Goal: Information Seeking & Learning: Learn about a topic

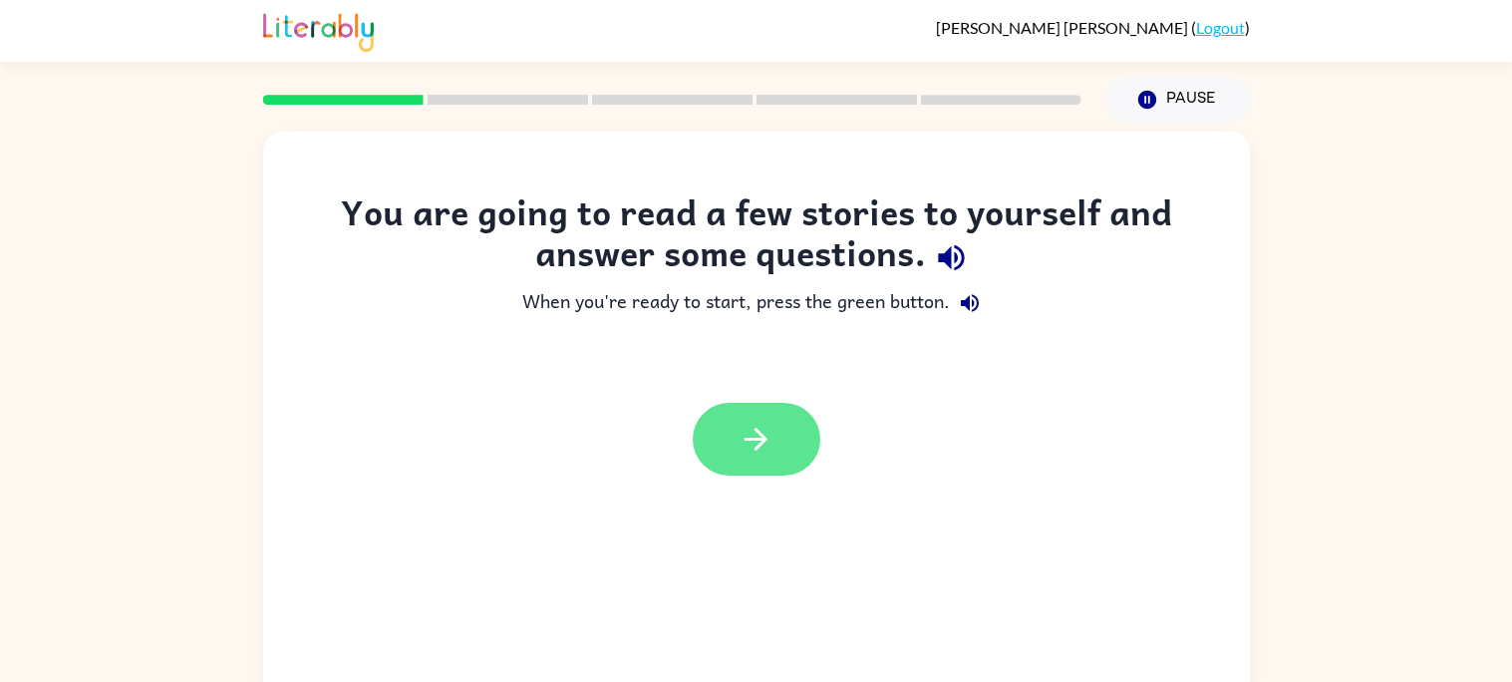
click at [745, 437] on icon "button" at bounding box center [755, 438] width 23 height 23
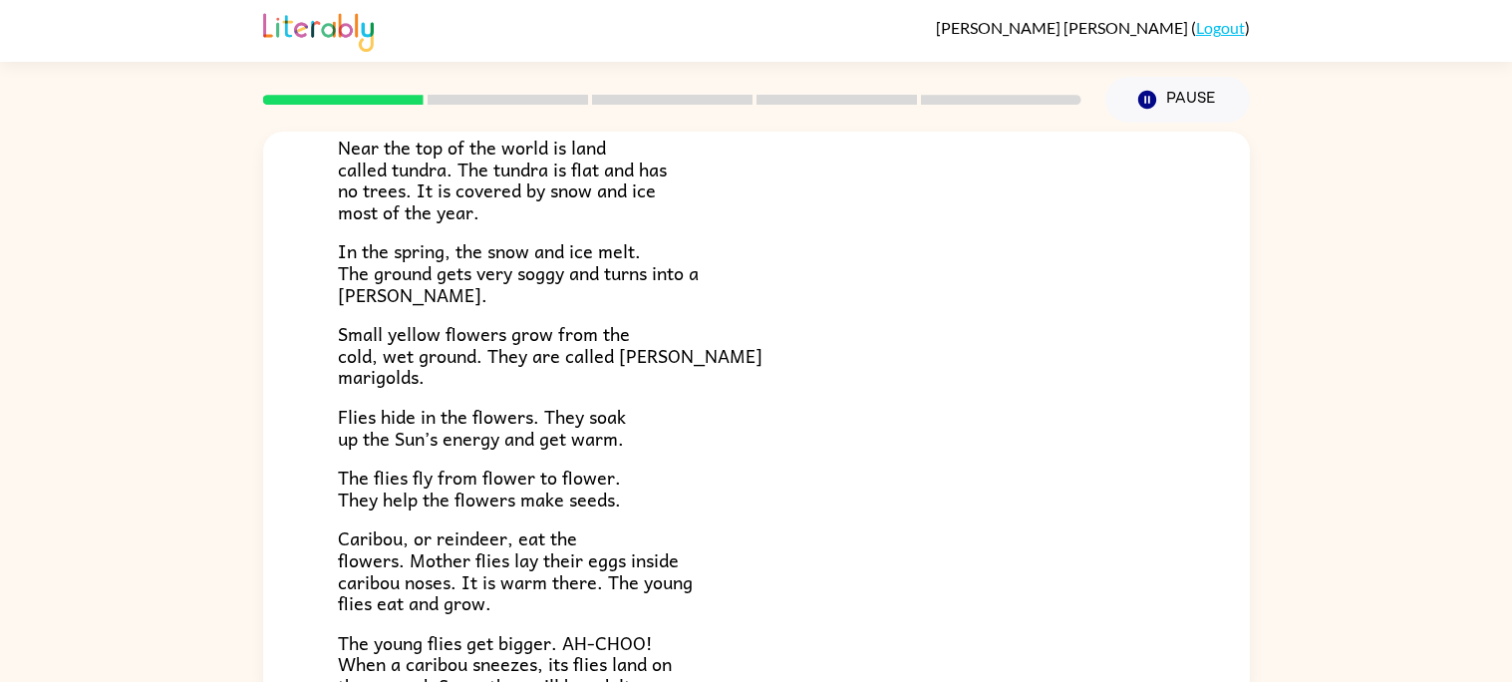
scroll to position [198, 0]
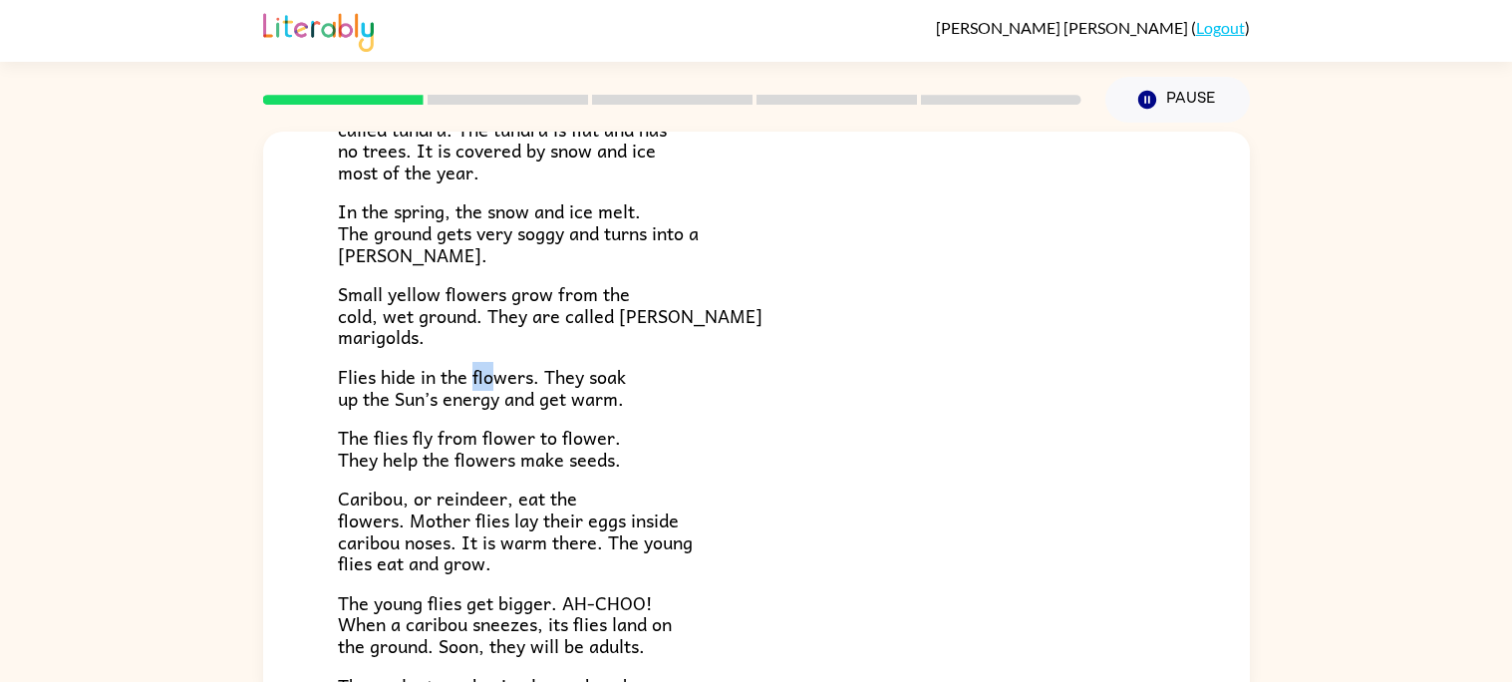
drag, startPoint x: 472, startPoint y: 376, endPoint x: 492, endPoint y: 384, distance: 21.5
click at [492, 384] on span "Flies hide in the flowers. They soak up the Sun’s energy and get warm." at bounding box center [482, 387] width 288 height 51
click at [509, 379] on span "Flies hide in the flowers. They soak up the Sun’s energy and get warm." at bounding box center [482, 387] width 288 height 51
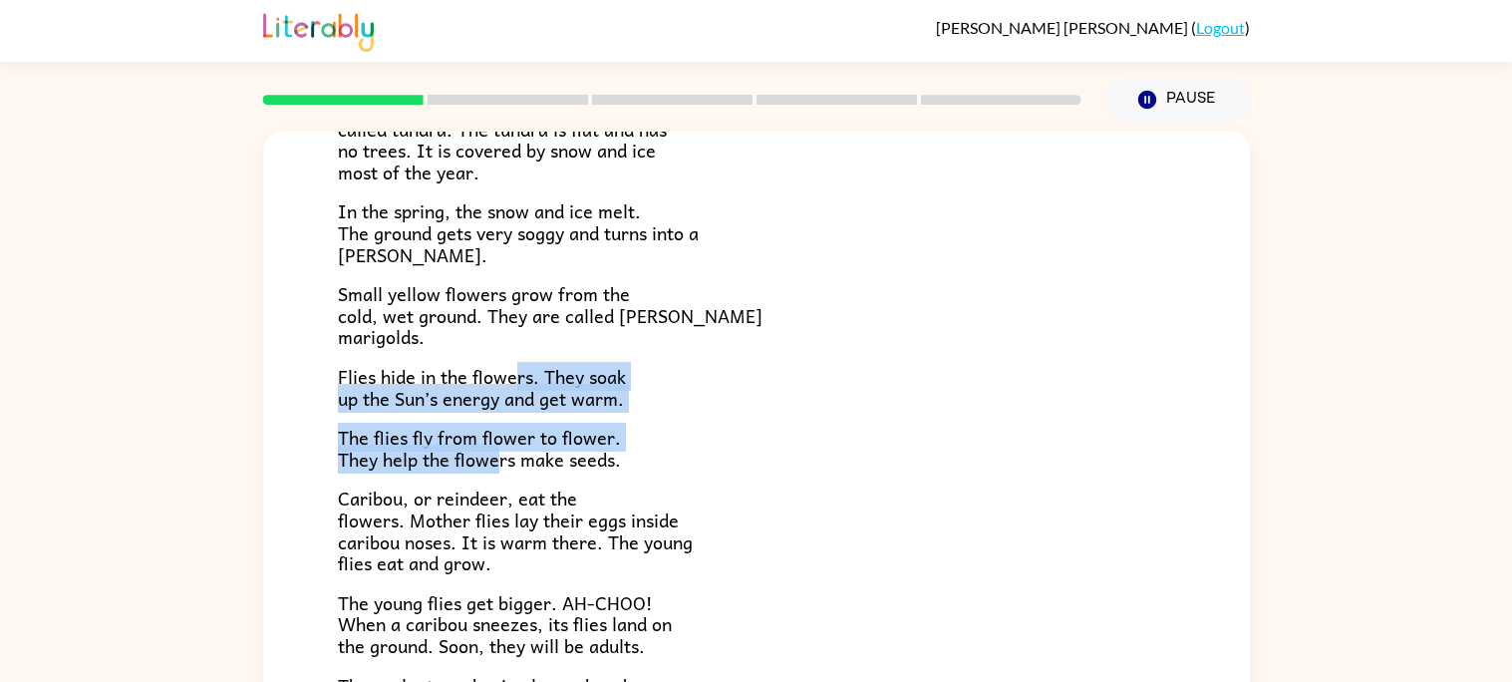
drag, startPoint x: 517, startPoint y: 380, endPoint x: 500, endPoint y: 450, distance: 72.7
click at [500, 450] on div "Near the top of the world is land called tundra. The tundra is flat and has no …" at bounding box center [756, 383] width 837 height 669
click at [723, 361] on div "Near the top of the world is land called tundra. The tundra is flat and has no …" at bounding box center [756, 383] width 837 height 669
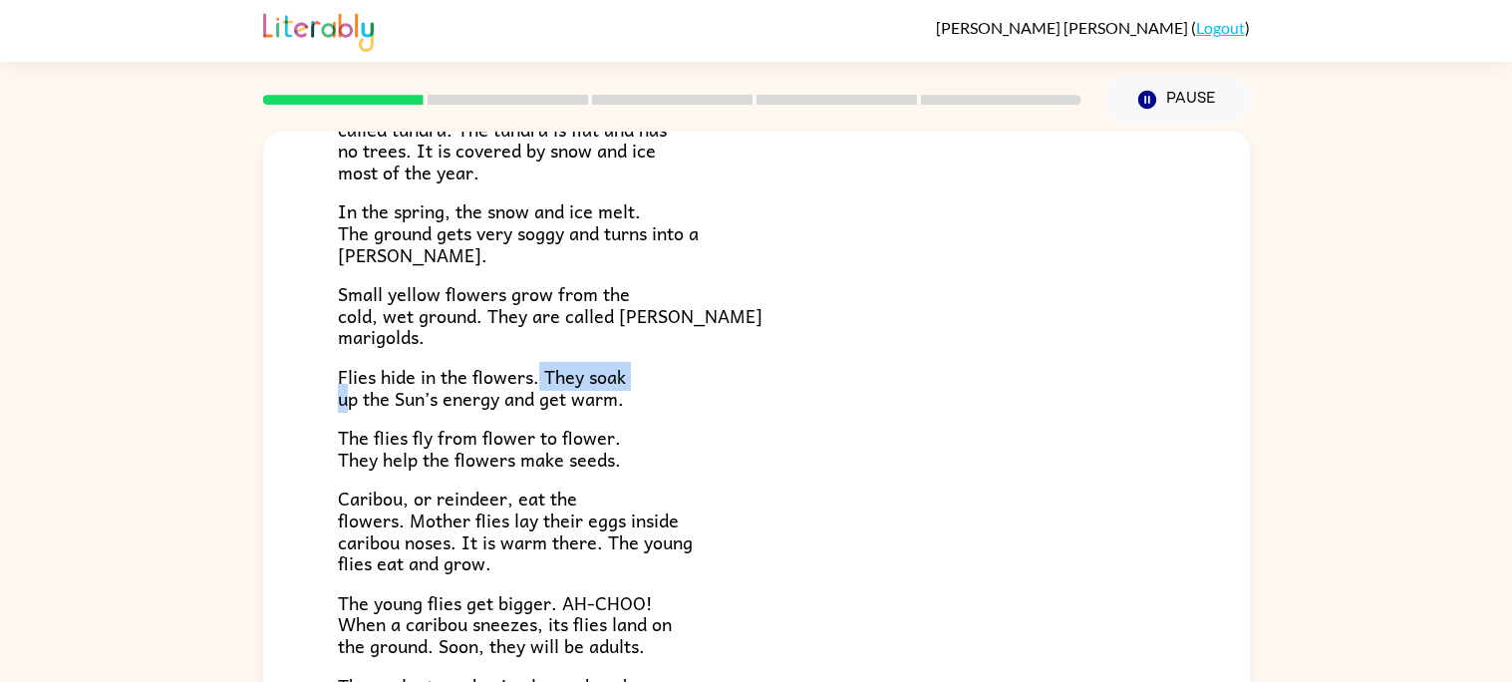
drag, startPoint x: 539, startPoint y: 379, endPoint x: 349, endPoint y: 398, distance: 191.2
click at [349, 398] on span "Flies hide in the flowers. They soak up the Sun’s energy and get warm." at bounding box center [482, 387] width 288 height 51
click at [720, 479] on div "Near the top of the world is land called tundra. The tundra is flat and has no …" at bounding box center [756, 383] width 837 height 669
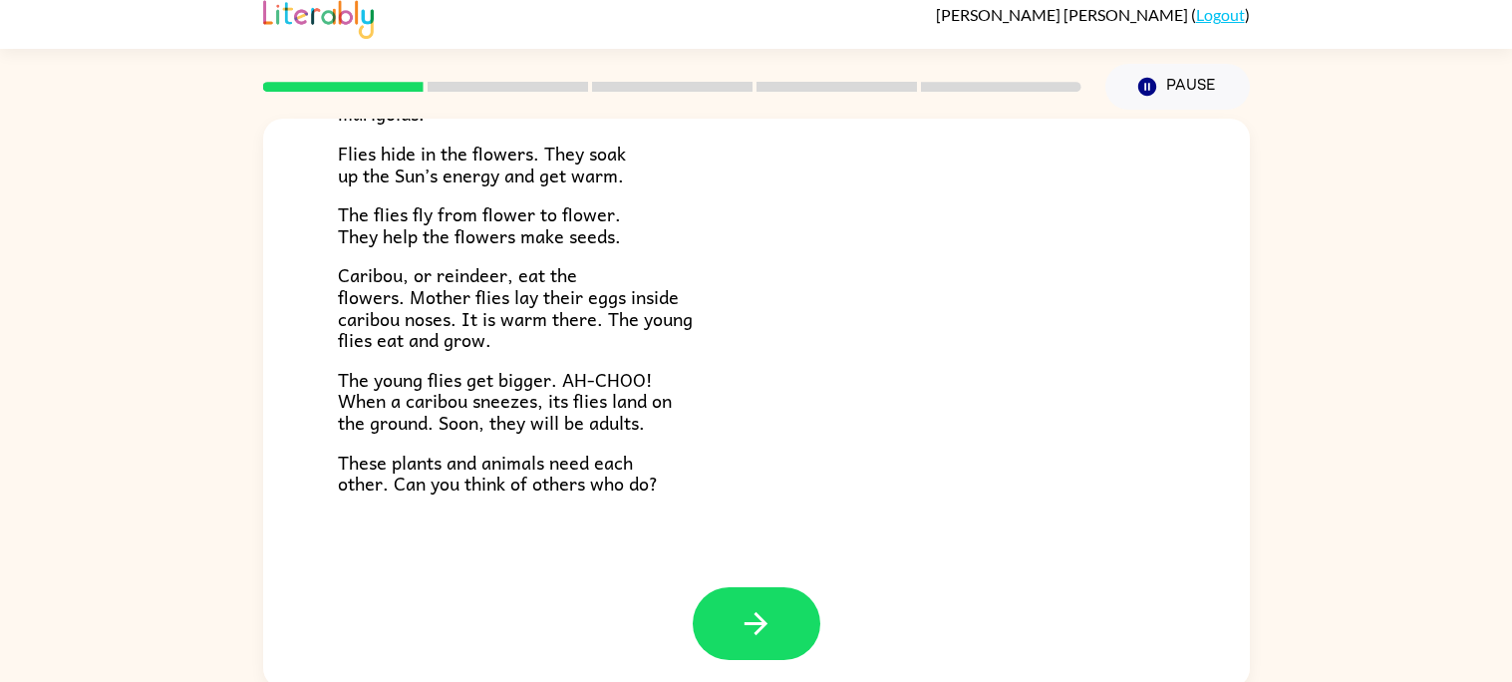
scroll to position [18, 0]
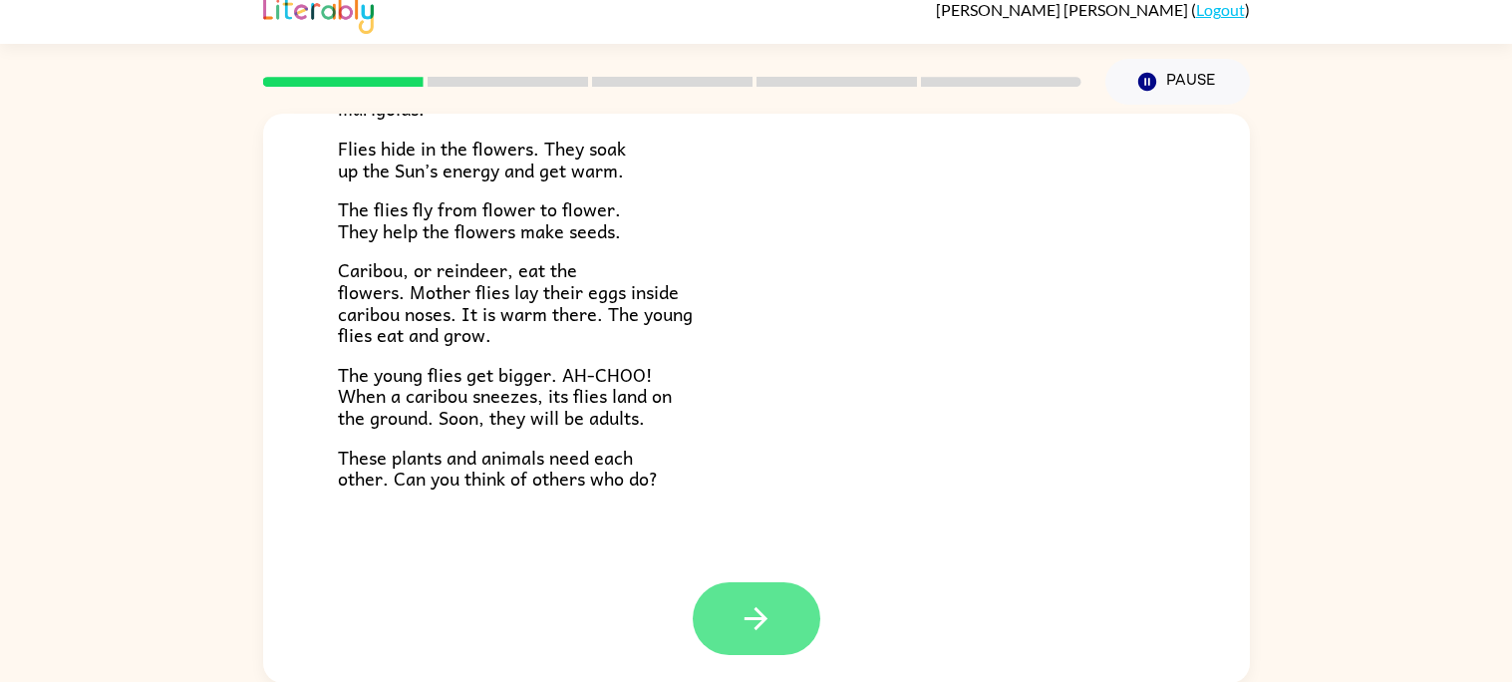
click at [746, 604] on icon "button" at bounding box center [755, 618] width 35 height 35
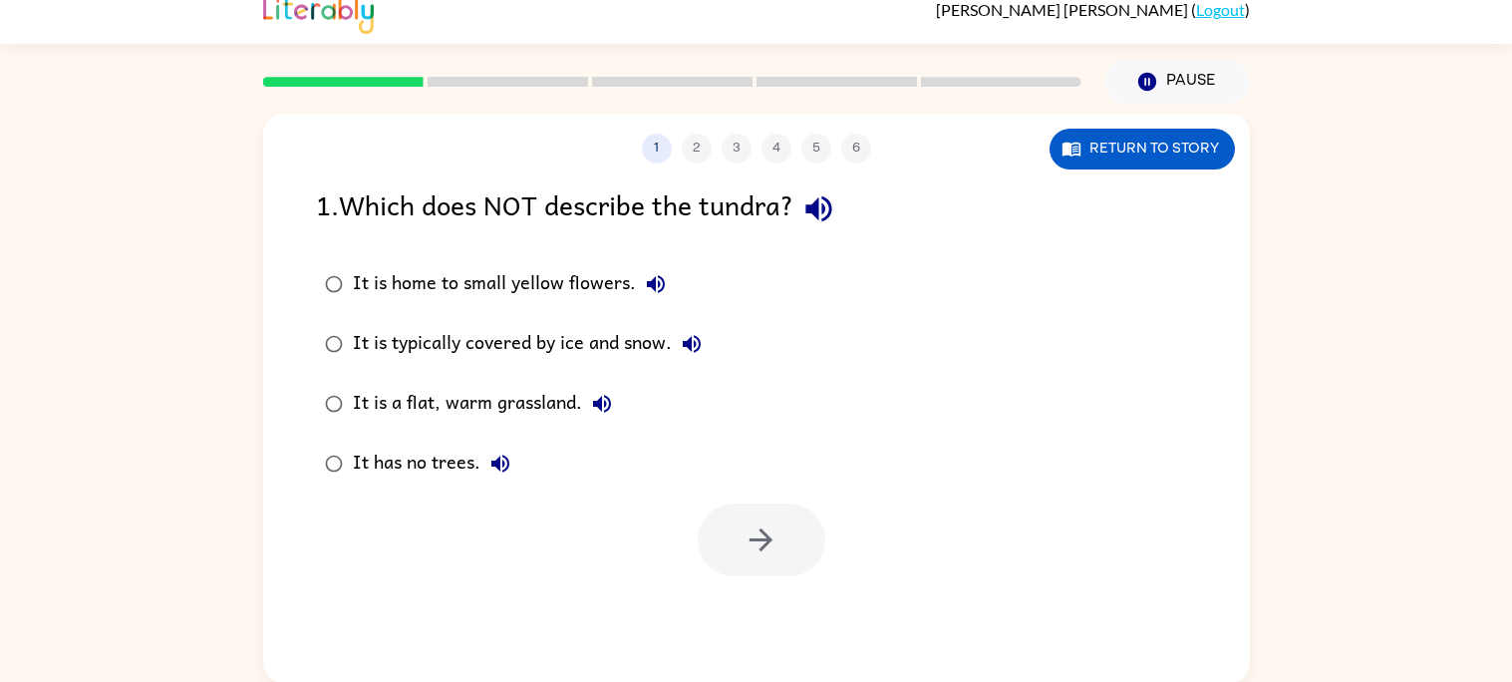
scroll to position [0, 0]
click at [828, 212] on icon "button" at bounding box center [818, 208] width 35 height 35
click at [652, 281] on icon "button" at bounding box center [656, 284] width 18 height 18
click at [691, 342] on icon "button" at bounding box center [692, 344] width 24 height 24
click at [603, 400] on icon "button" at bounding box center [602, 404] width 18 height 18
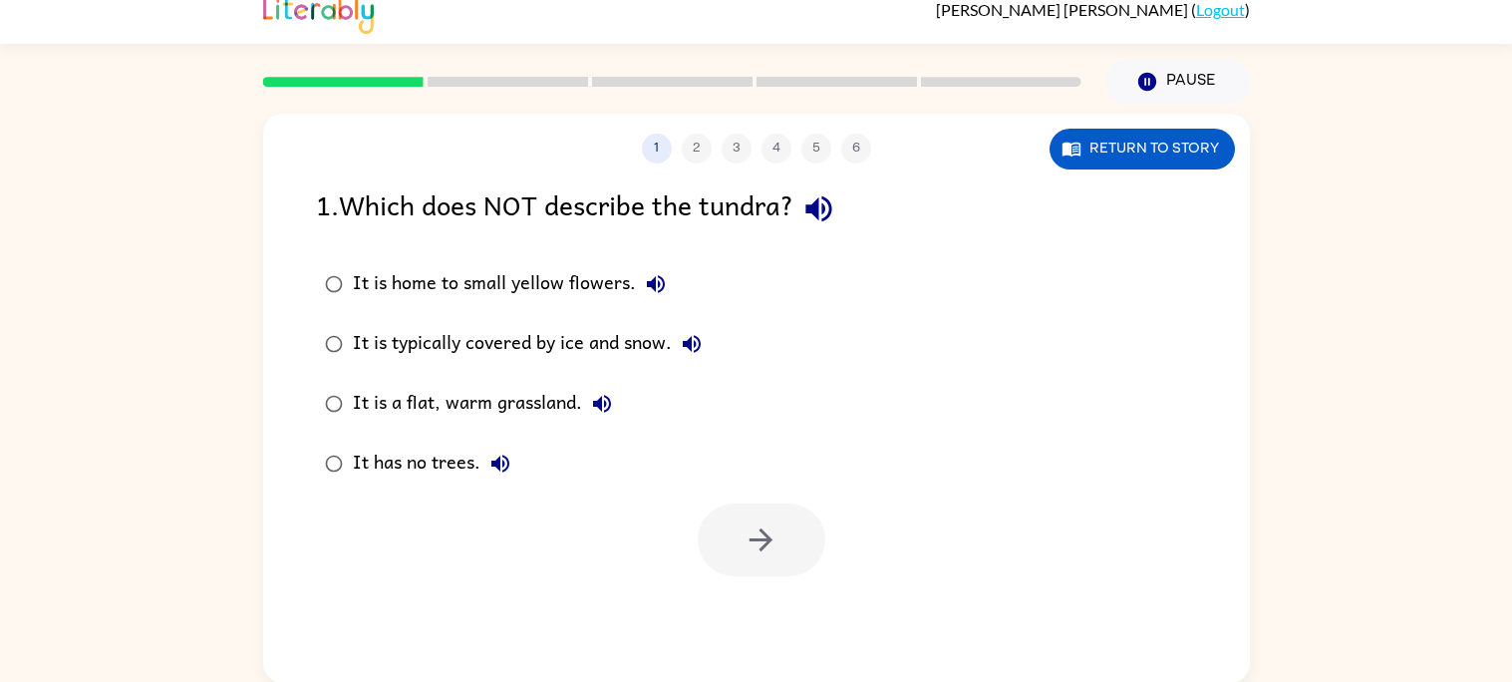
click at [494, 465] on icon "button" at bounding box center [500, 463] width 18 height 18
click at [747, 529] on icon "button" at bounding box center [760, 539] width 35 height 35
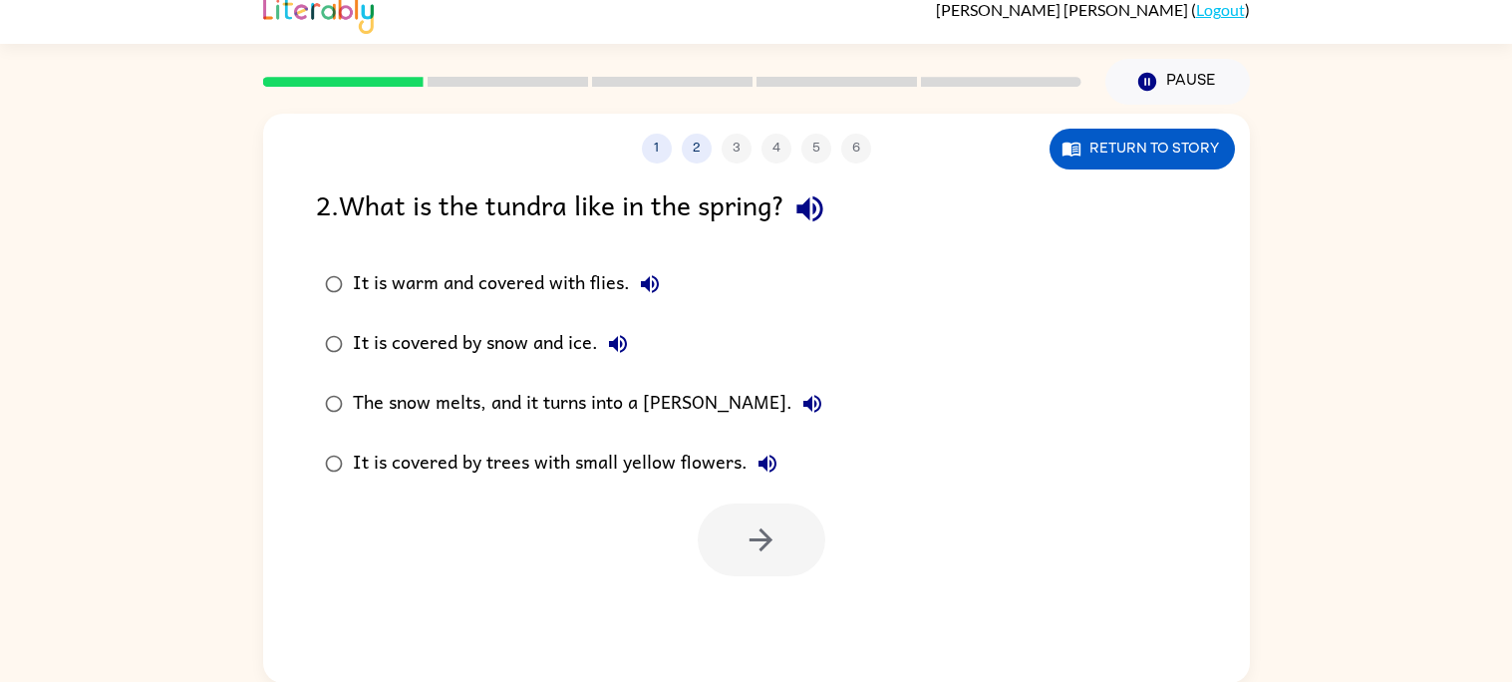
click at [816, 211] on icon "button" at bounding box center [809, 209] width 26 height 26
click at [645, 279] on icon "button" at bounding box center [650, 284] width 18 height 18
click at [606, 346] on icon "button" at bounding box center [618, 344] width 24 height 24
click at [800, 400] on icon "button" at bounding box center [812, 404] width 24 height 24
click at [762, 453] on icon "button" at bounding box center [767, 463] width 24 height 24
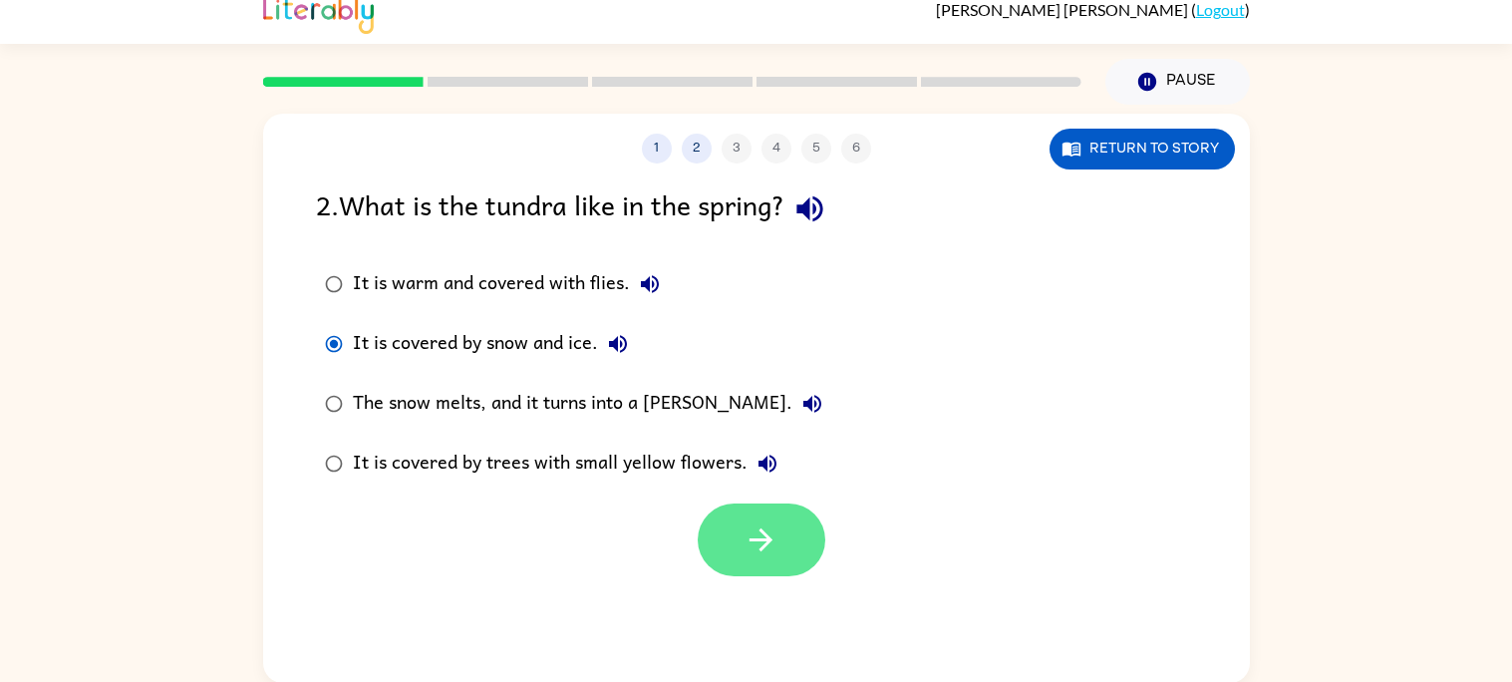
click at [758, 554] on icon "button" at bounding box center [760, 539] width 35 height 35
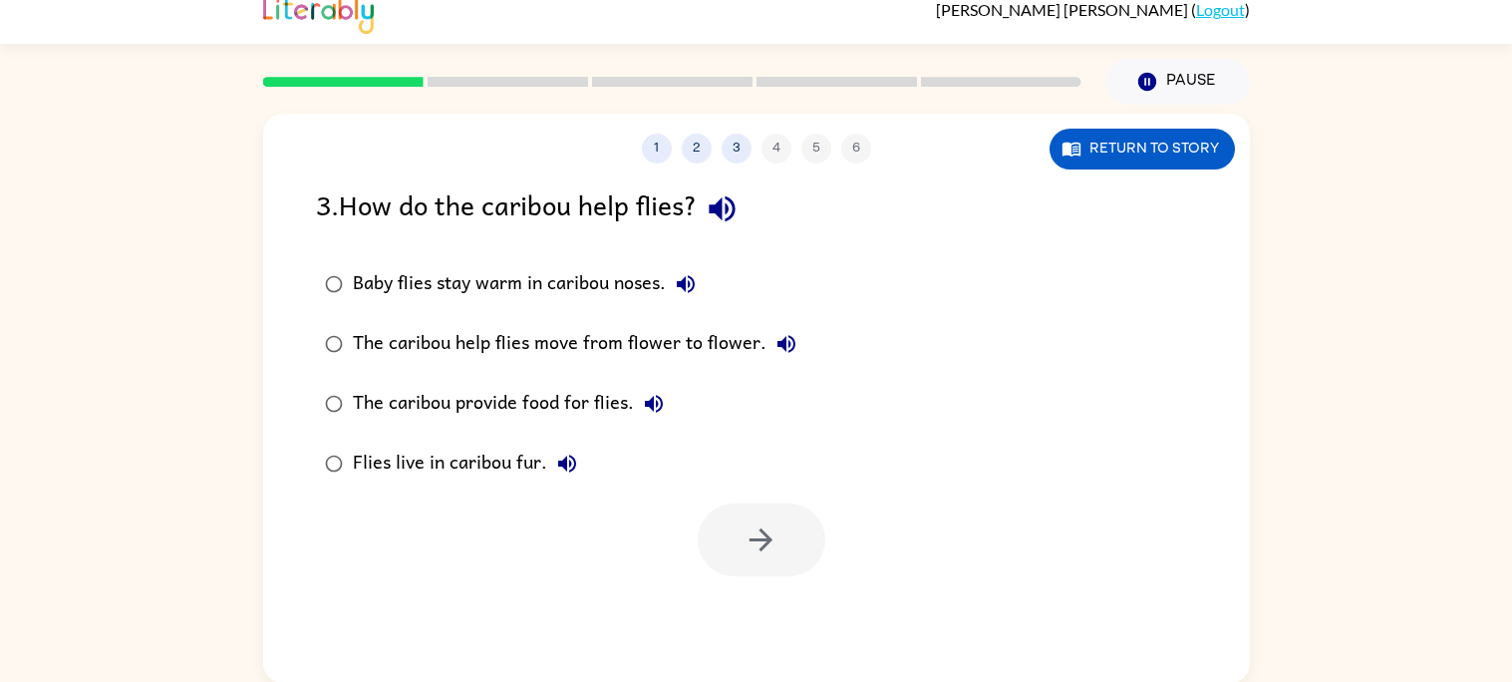
click at [734, 204] on icon "button" at bounding box center [721, 209] width 26 height 26
click at [693, 287] on icon "button" at bounding box center [686, 284] width 18 height 18
click at [724, 210] on icon "button" at bounding box center [721, 209] width 26 height 26
click at [777, 344] on icon "button" at bounding box center [786, 344] width 18 height 18
click at [645, 402] on icon "button" at bounding box center [654, 404] width 18 height 18
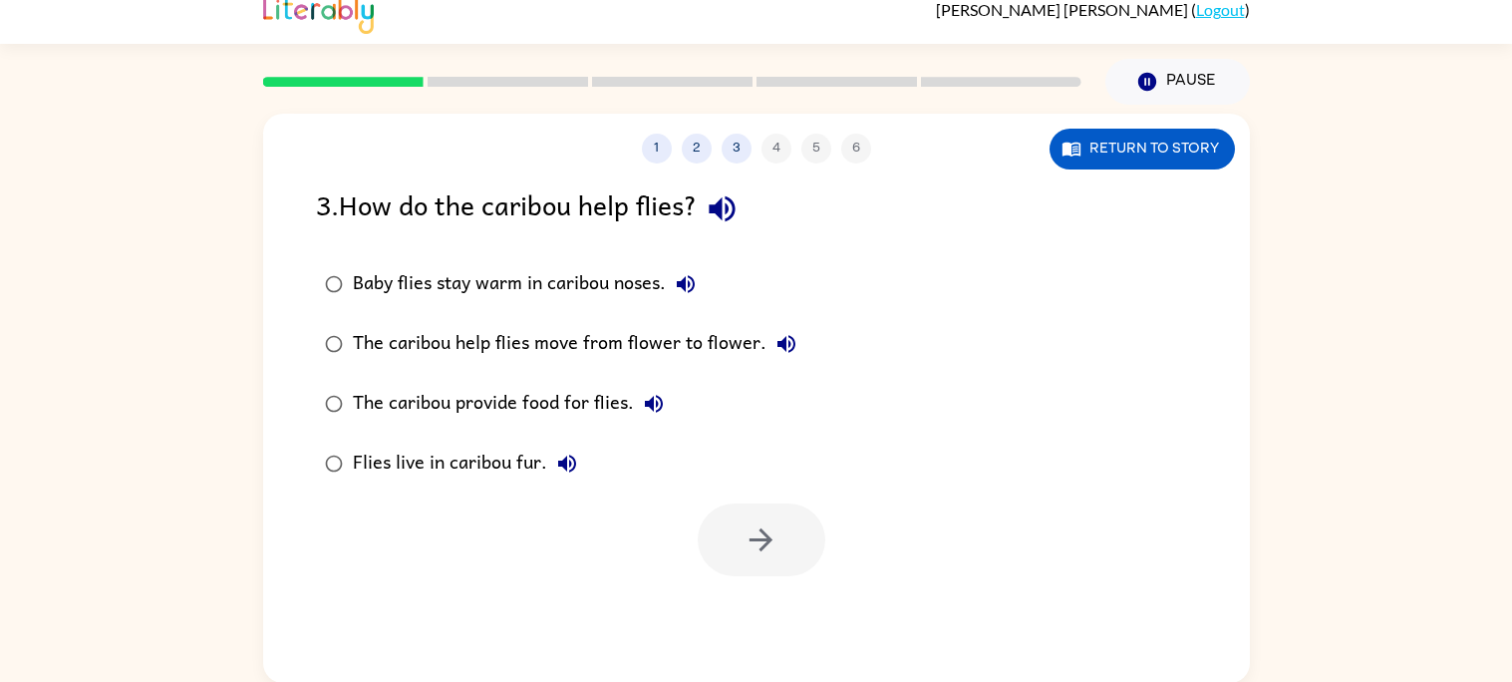
click at [565, 465] on icon "button" at bounding box center [567, 463] width 18 height 18
click at [537, 395] on div "The caribou provide food for flies." at bounding box center [513, 404] width 321 height 40
click at [719, 503] on button "button" at bounding box center [761, 539] width 128 height 73
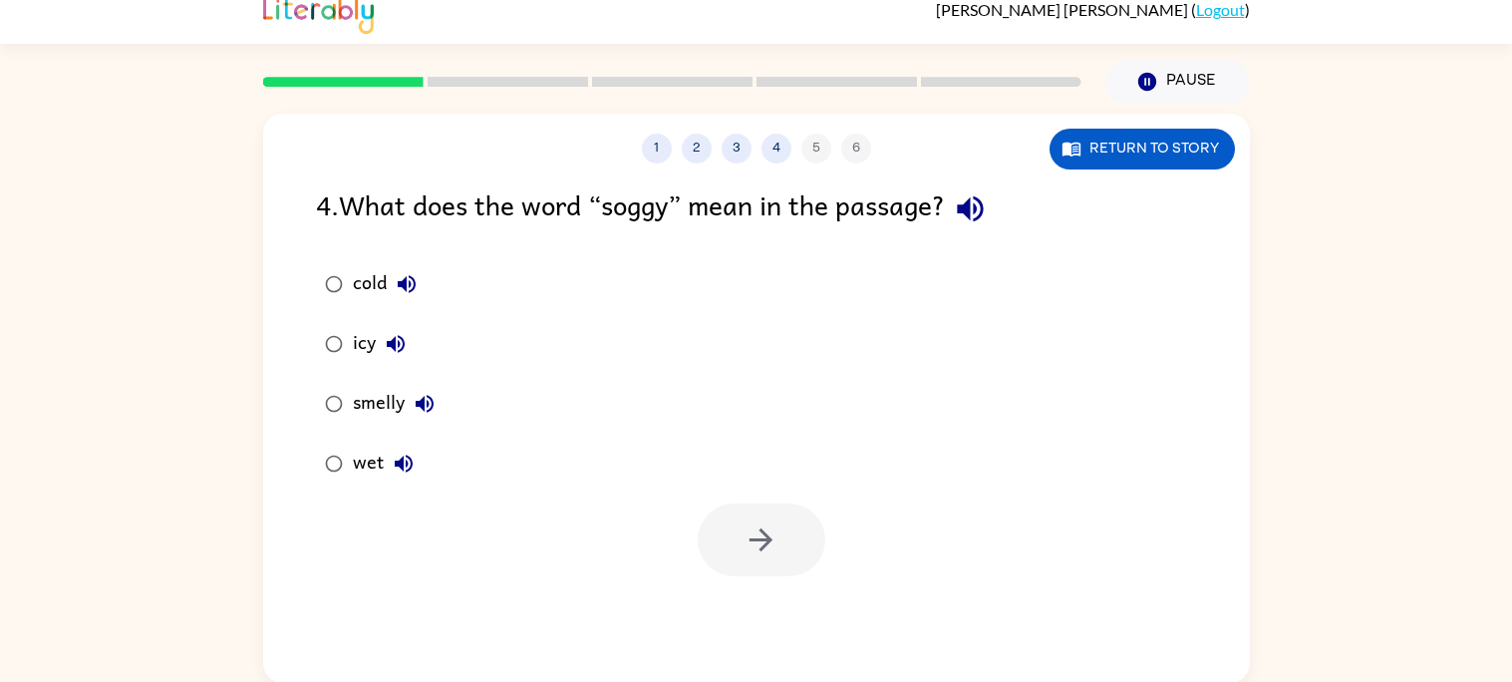
click at [982, 204] on icon "button" at bounding box center [970, 209] width 26 height 26
click at [403, 460] on icon "button" at bounding box center [404, 463] width 24 height 24
click at [427, 397] on icon "button" at bounding box center [424, 404] width 18 height 18
click at [391, 339] on icon "button" at bounding box center [396, 344] width 18 height 18
click at [408, 275] on icon "button" at bounding box center [407, 284] width 24 height 24
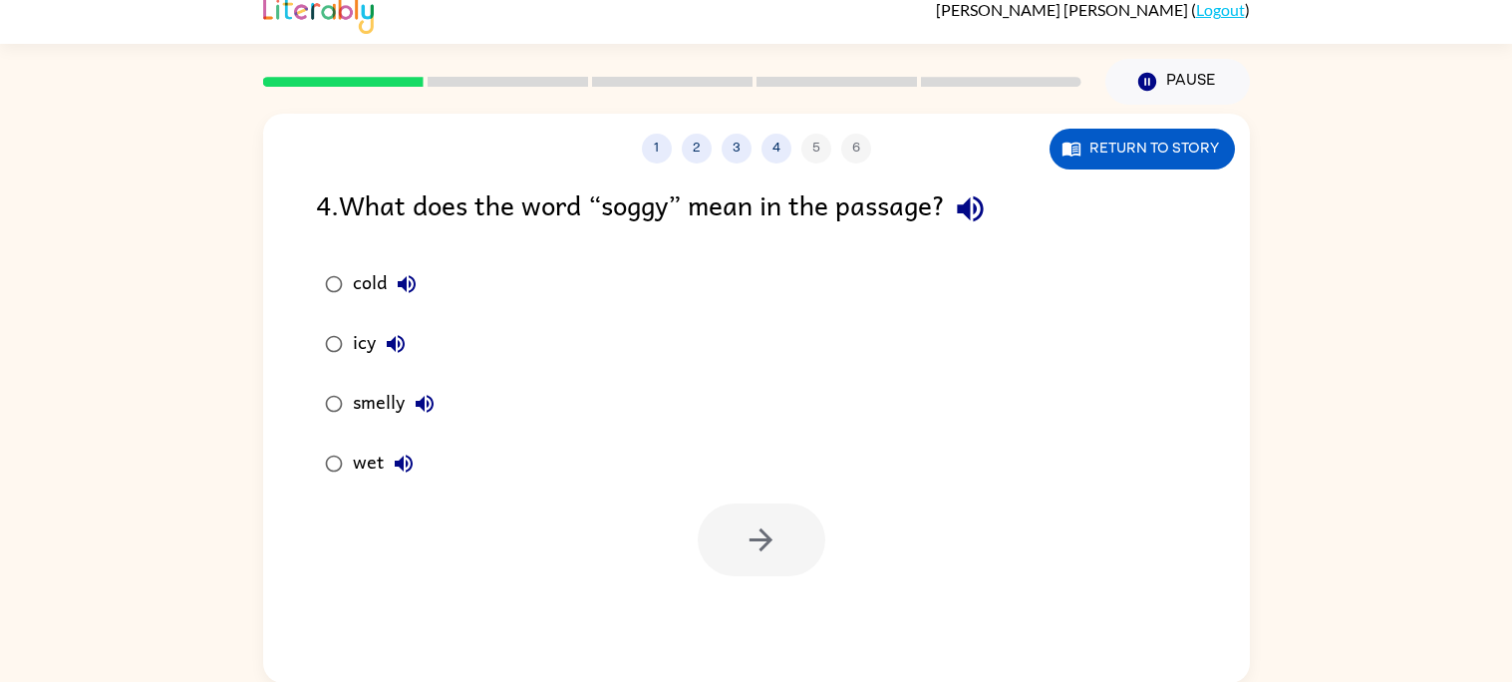
click at [397, 346] on icon "button" at bounding box center [396, 344] width 24 height 24
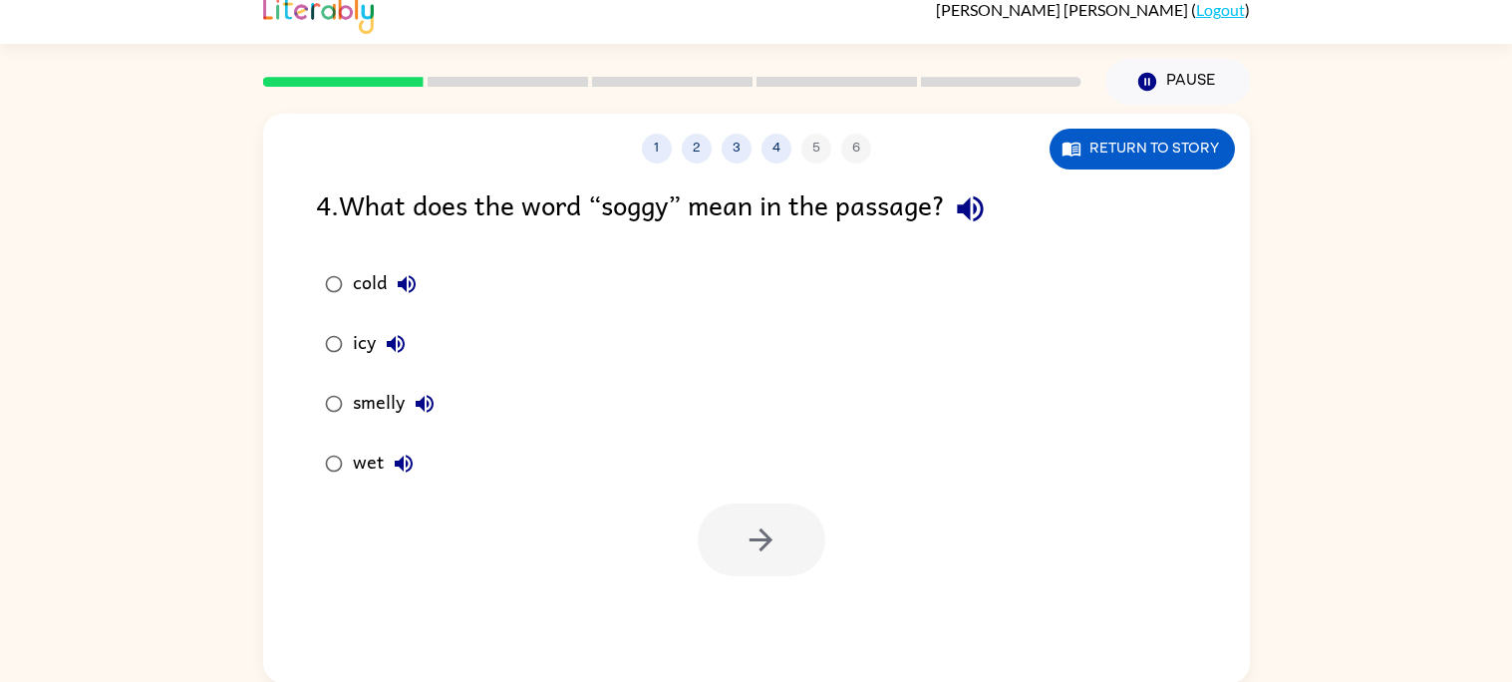
click at [397, 346] on icon "button" at bounding box center [396, 344] width 24 height 24
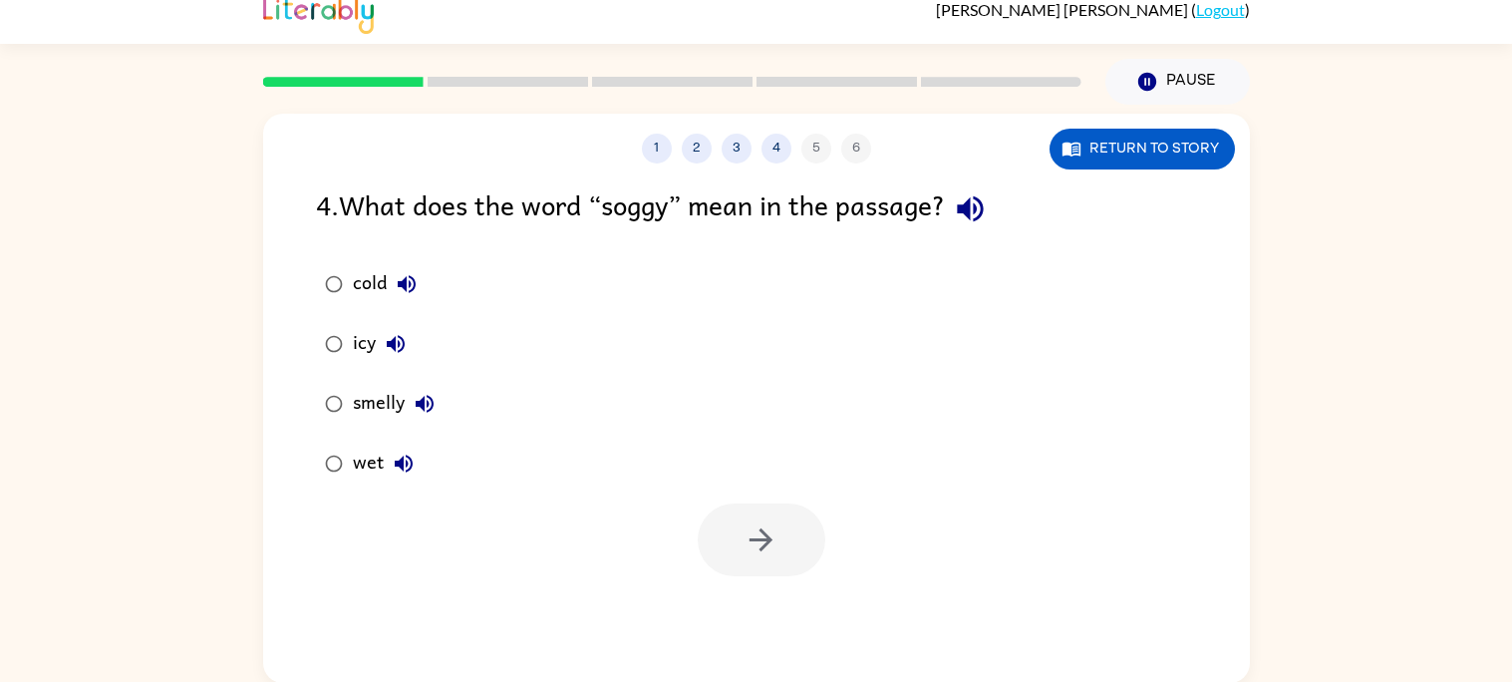
click at [397, 346] on icon "button" at bounding box center [396, 344] width 24 height 24
click at [406, 272] on icon "button" at bounding box center [407, 284] width 24 height 24
click at [404, 460] on icon "button" at bounding box center [404, 463] width 24 height 24
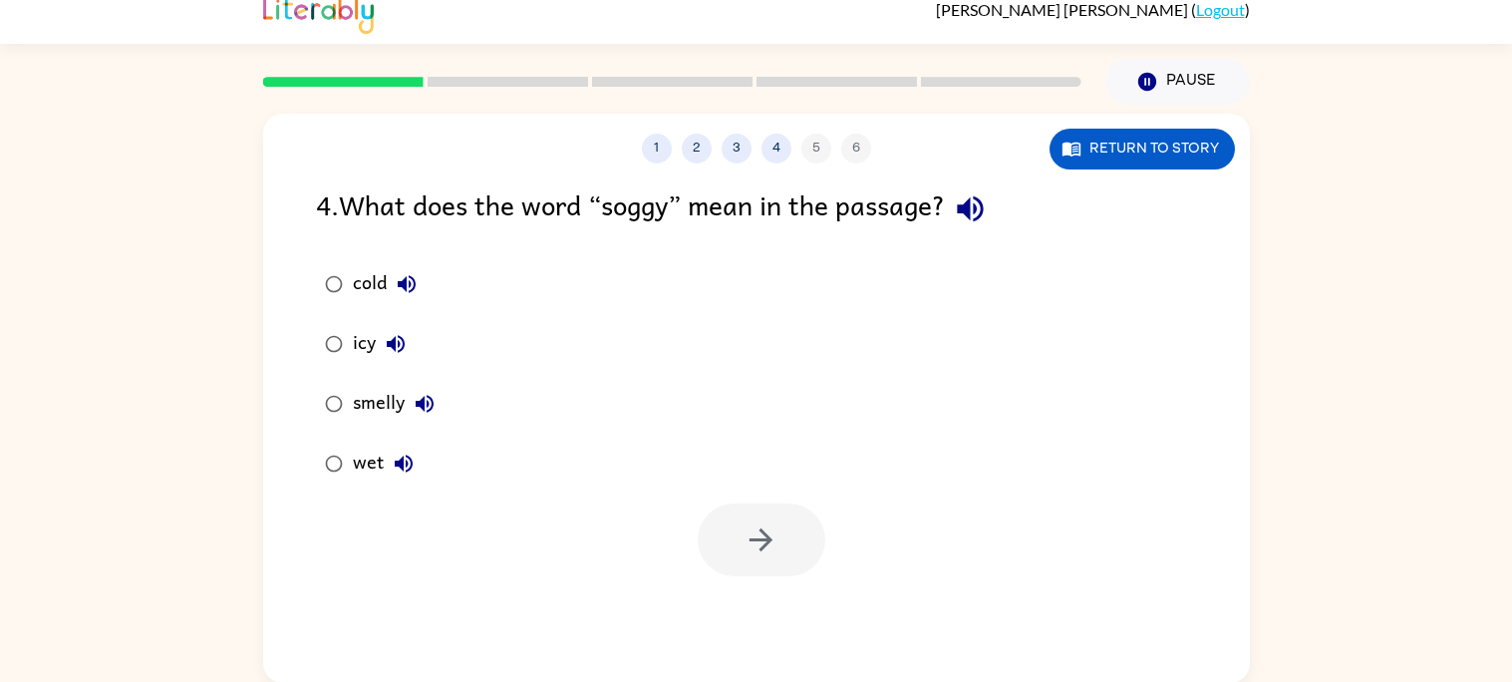
click at [404, 460] on icon "button" at bounding box center [404, 463] width 24 height 24
click at [401, 451] on icon "button" at bounding box center [404, 463] width 24 height 24
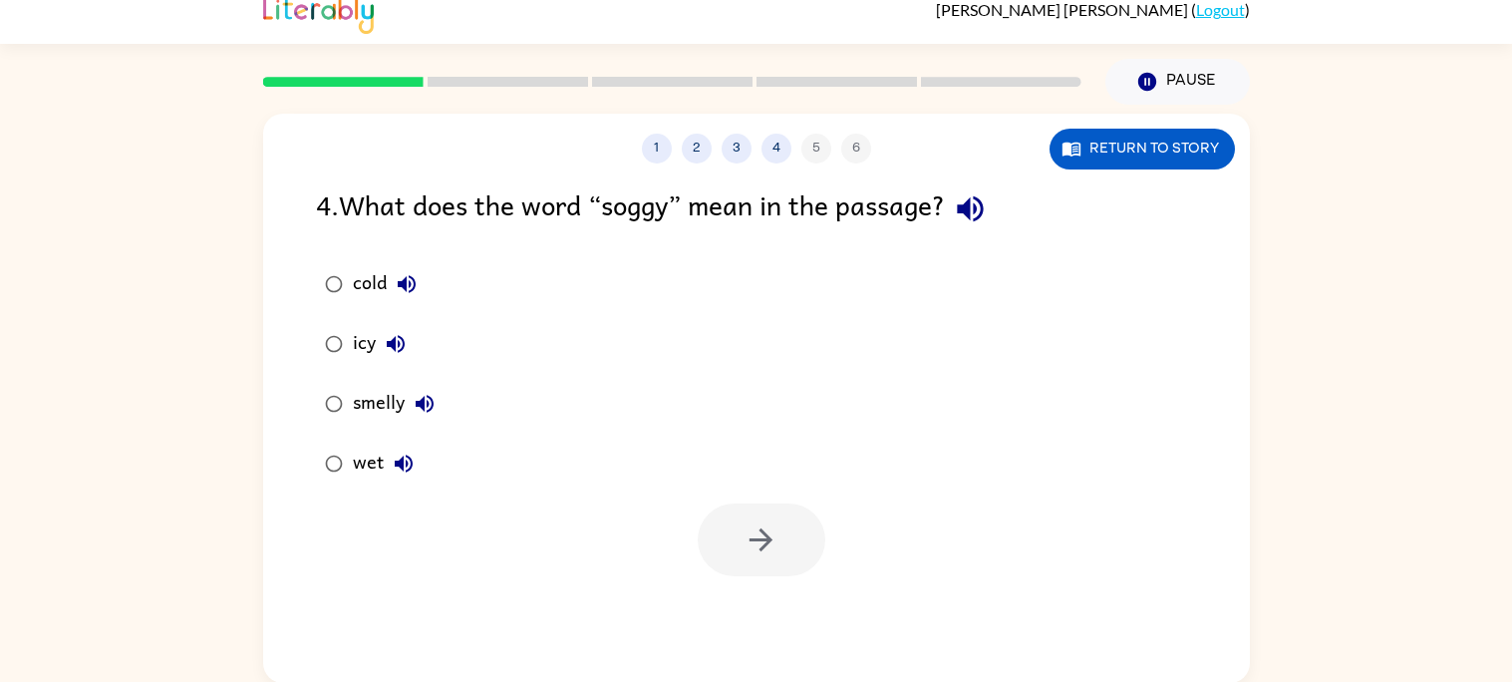
click at [401, 451] on icon "button" at bounding box center [404, 463] width 24 height 24
click at [425, 395] on icon "button" at bounding box center [425, 404] width 24 height 24
click at [390, 341] on icon "button" at bounding box center [396, 344] width 18 height 18
click at [360, 468] on div "wet" at bounding box center [388, 463] width 71 height 40
click at [757, 546] on icon "button" at bounding box center [760, 539] width 35 height 35
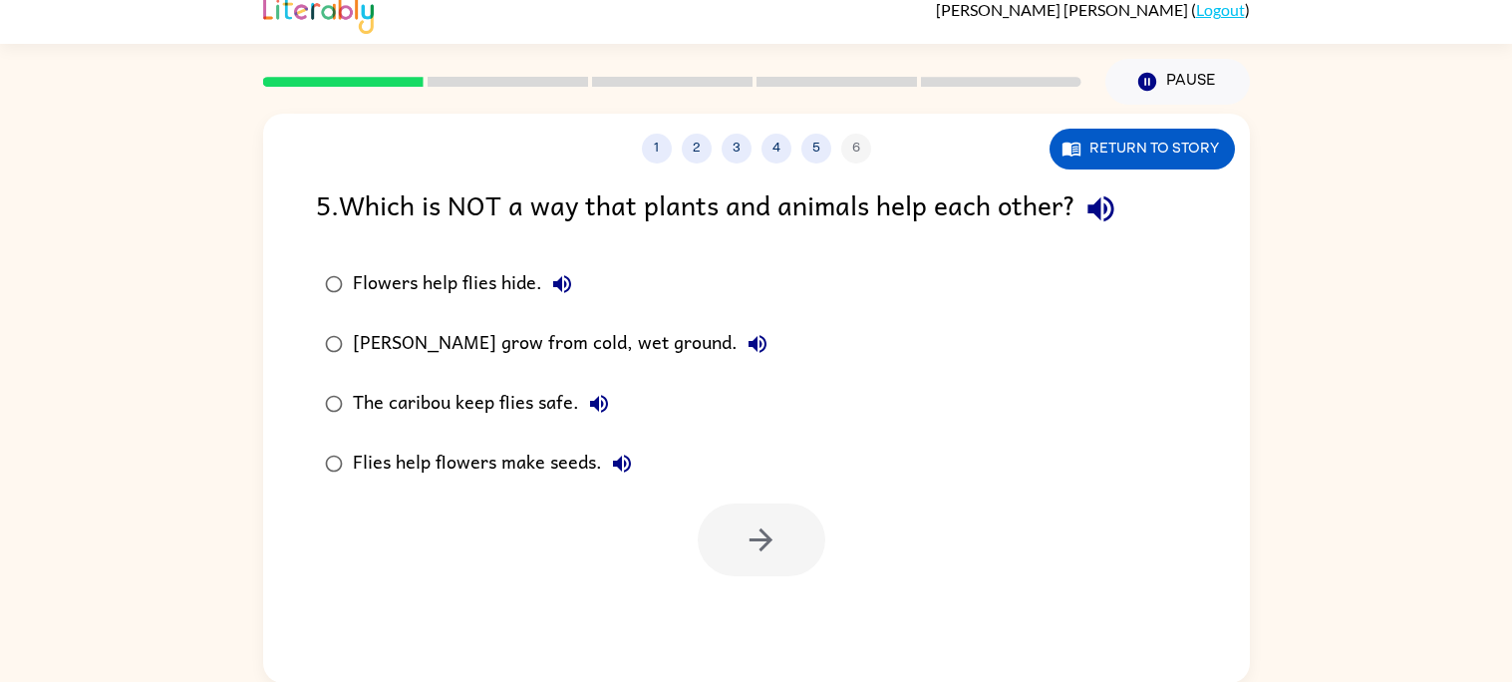
click at [1107, 204] on icon "button" at bounding box center [1100, 209] width 26 height 26
click at [558, 279] on icon "button" at bounding box center [562, 284] width 18 height 18
click at [748, 340] on icon "button" at bounding box center [757, 344] width 18 height 18
click at [596, 404] on icon "button" at bounding box center [599, 404] width 18 height 18
click at [615, 455] on icon "button" at bounding box center [622, 463] width 24 height 24
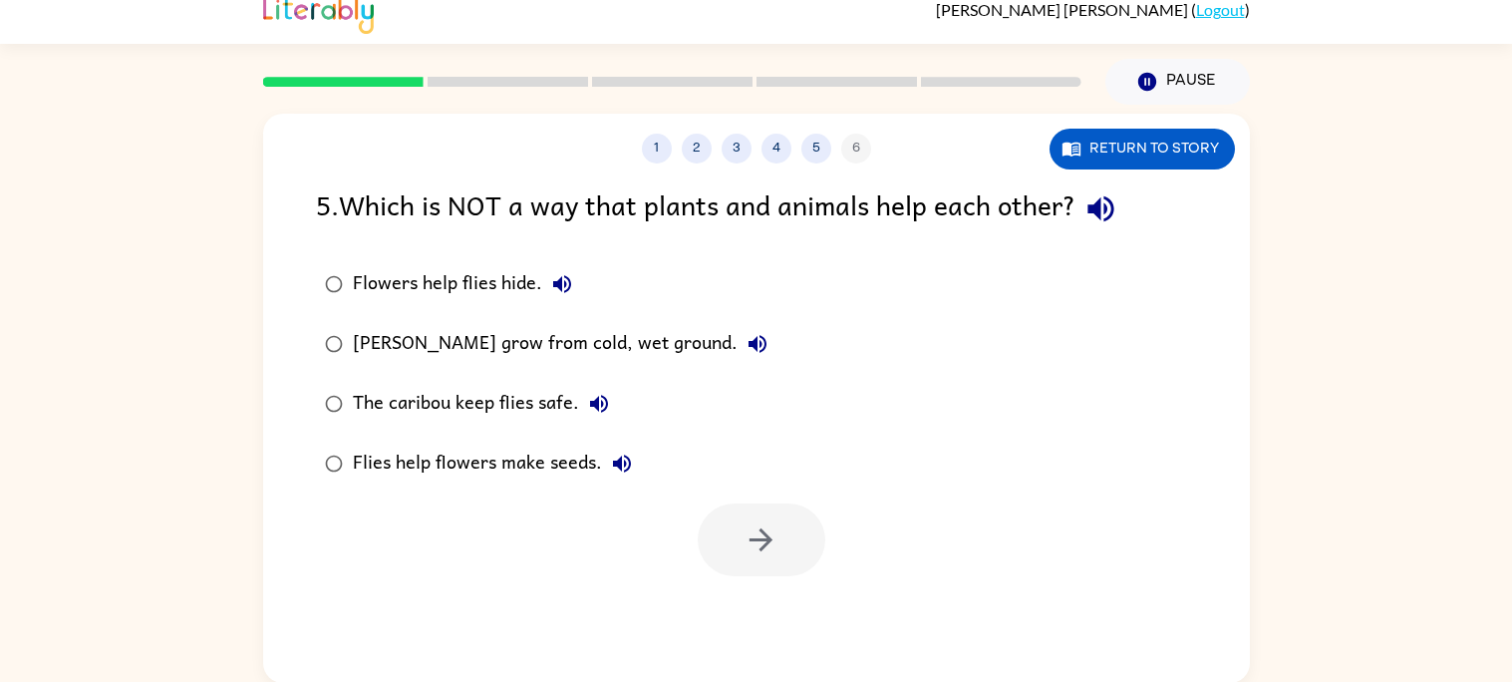
click at [615, 455] on icon "button" at bounding box center [622, 463] width 24 height 24
click at [610, 455] on icon "button" at bounding box center [622, 463] width 24 height 24
click at [1107, 206] on icon "button" at bounding box center [1100, 208] width 35 height 35
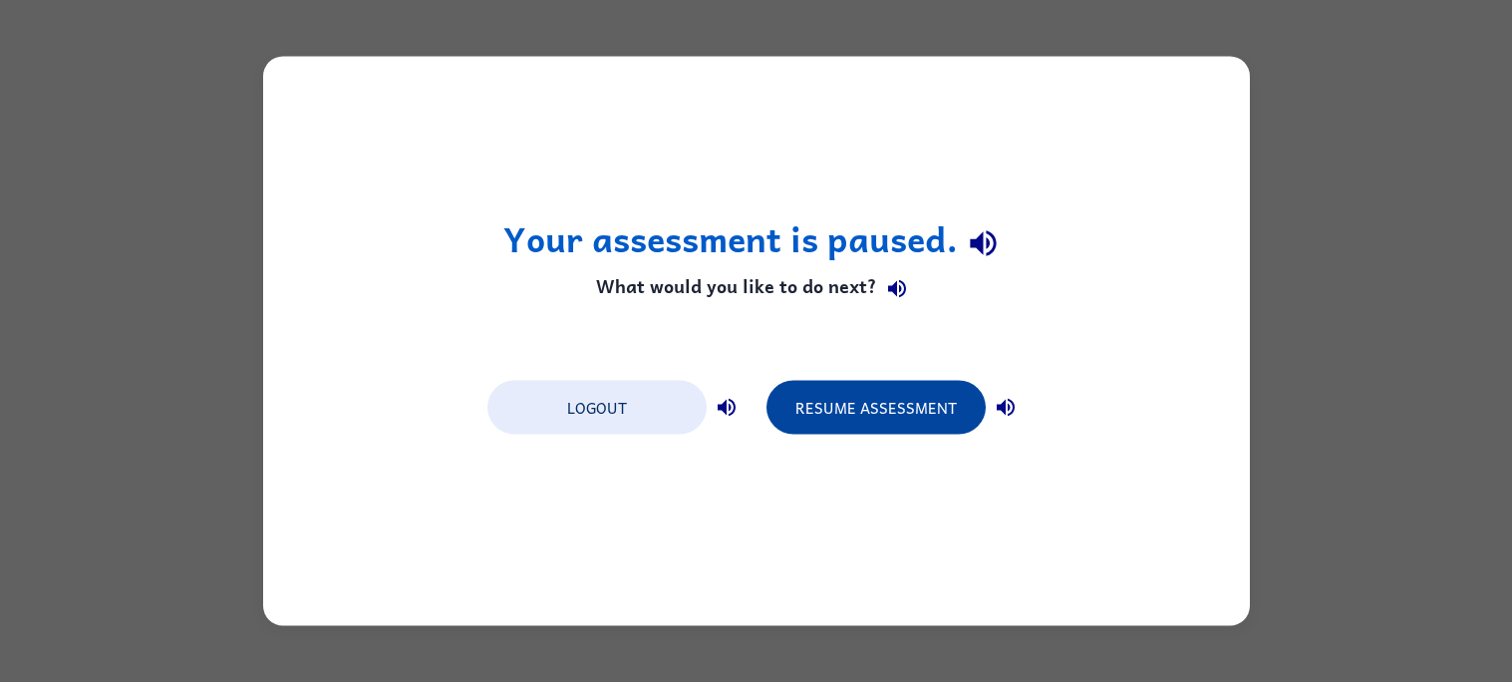
click at [826, 401] on button "Resume Assessment" at bounding box center [875, 408] width 219 height 54
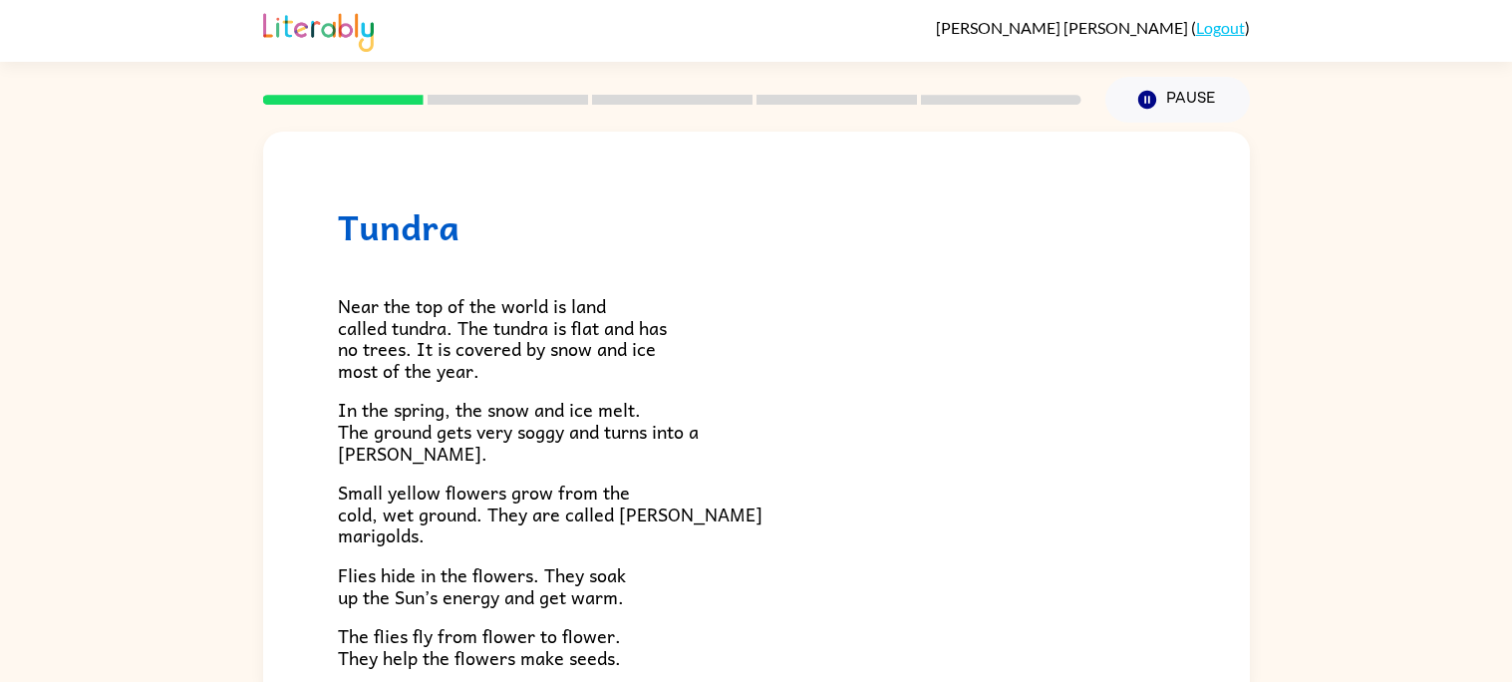
scroll to position [18, 0]
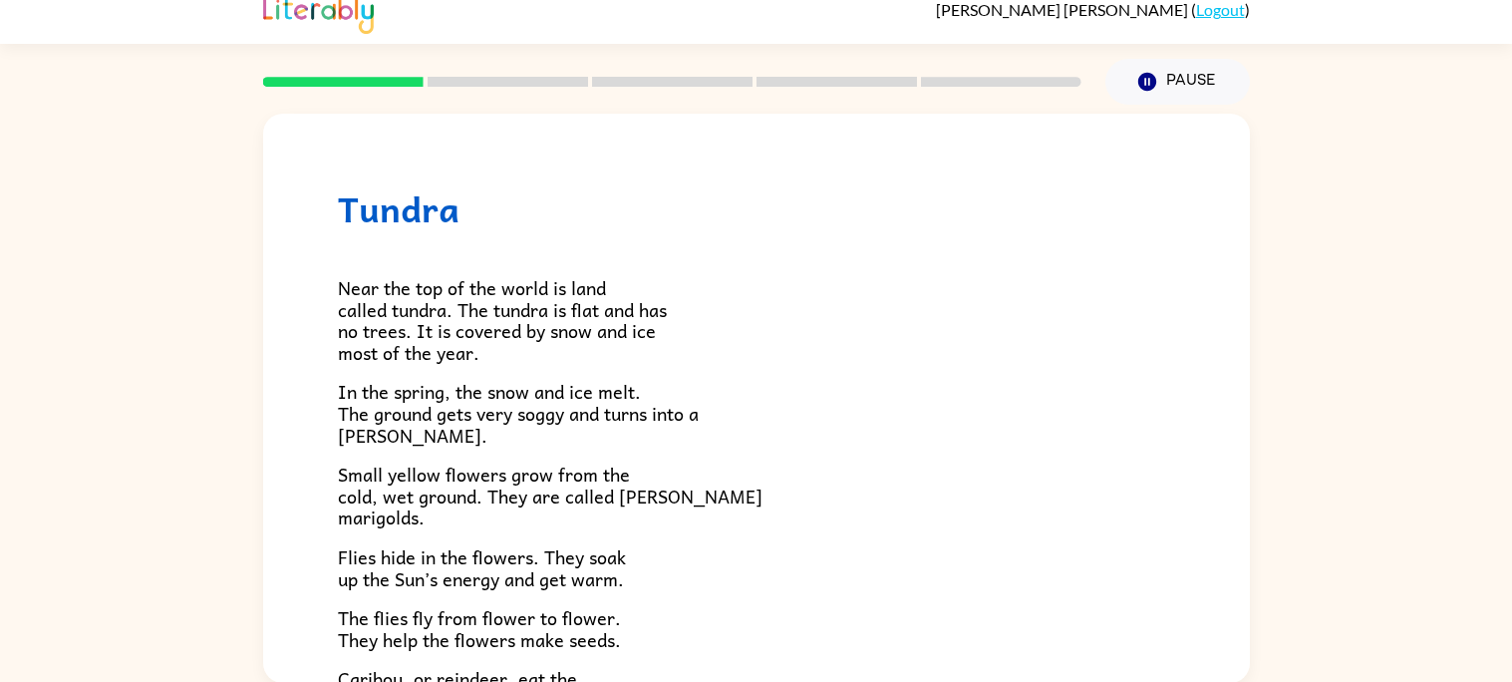
click at [757, 449] on div "Near the top of the world is land called tundra. The tundra is flat and has no …" at bounding box center [756, 563] width 837 height 669
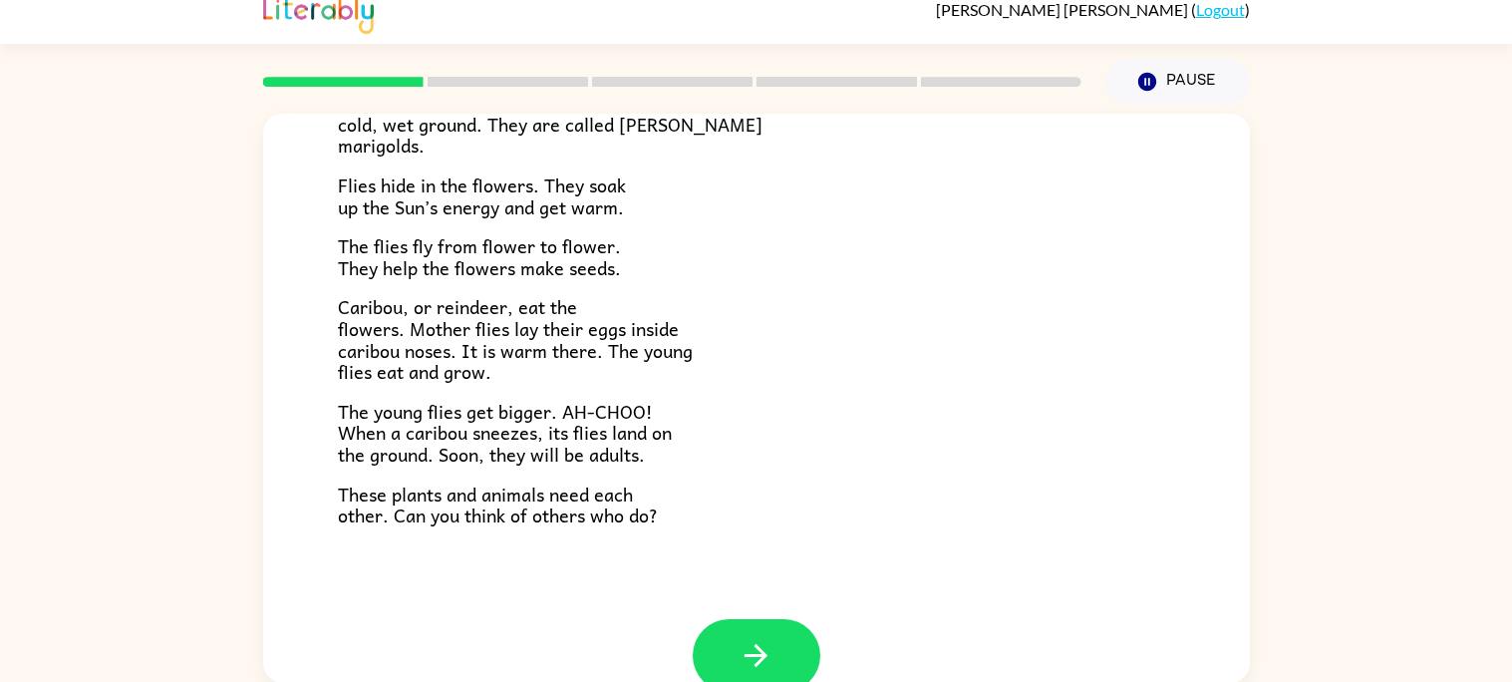
scroll to position [409, 0]
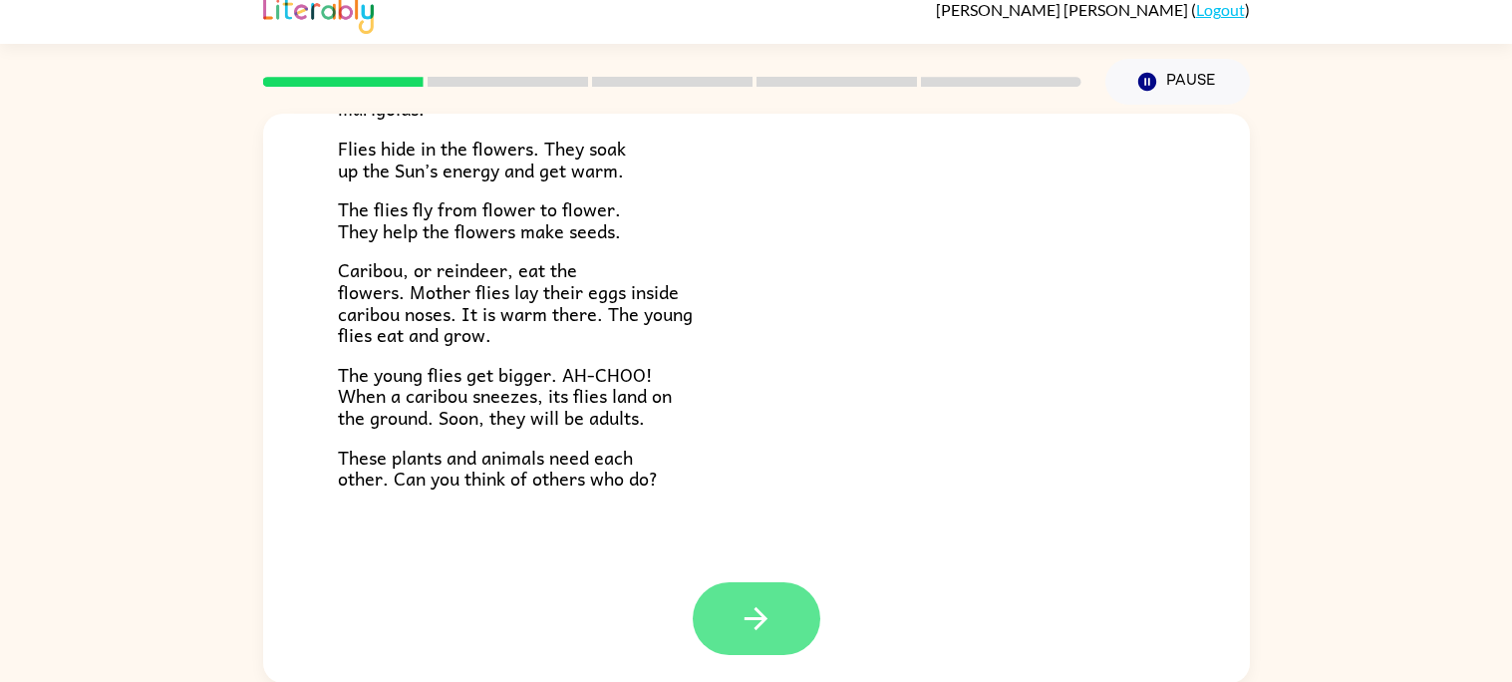
click at [718, 625] on button "button" at bounding box center [756, 618] width 128 height 73
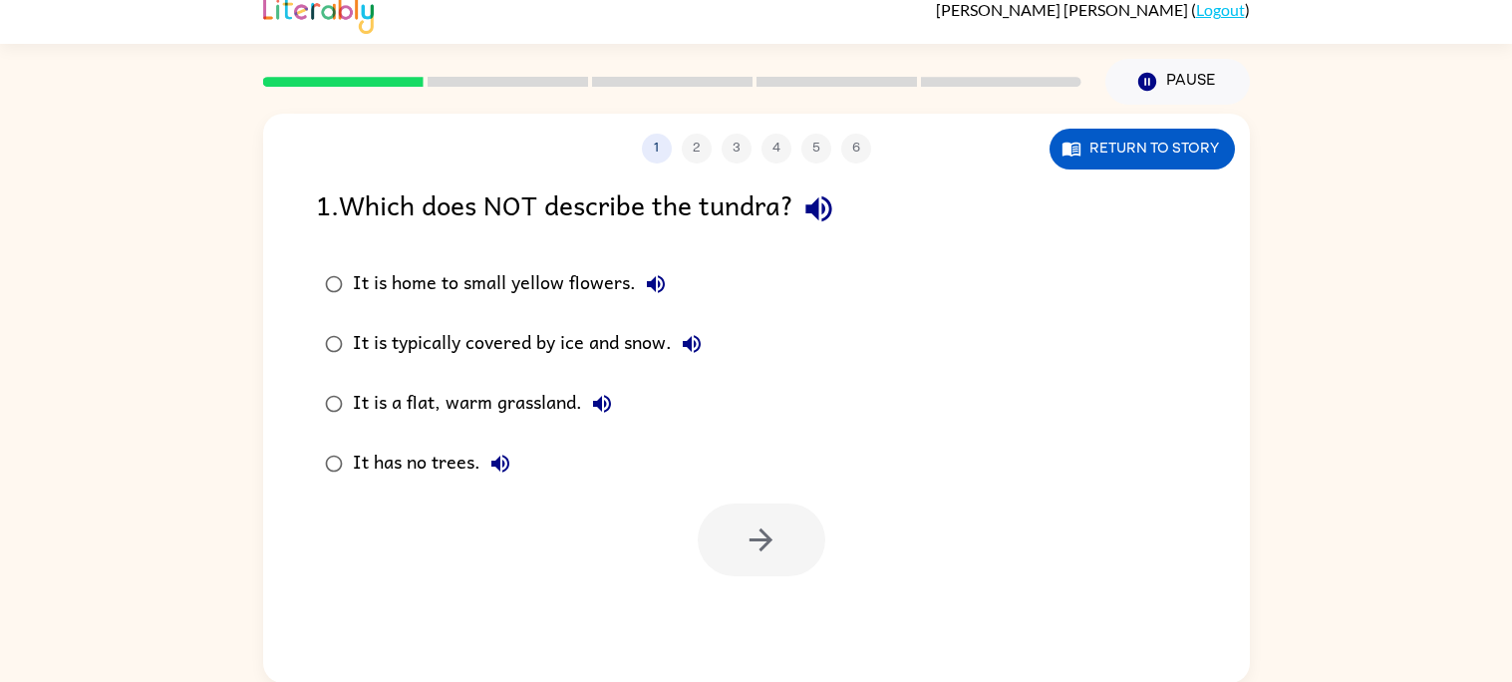
click at [833, 204] on icon "button" at bounding box center [818, 208] width 35 height 35
click at [652, 281] on icon "button" at bounding box center [656, 284] width 18 height 18
click at [689, 345] on icon "button" at bounding box center [692, 344] width 18 height 18
click at [610, 398] on icon "button" at bounding box center [602, 404] width 24 height 24
click at [509, 454] on icon "button" at bounding box center [500, 463] width 24 height 24
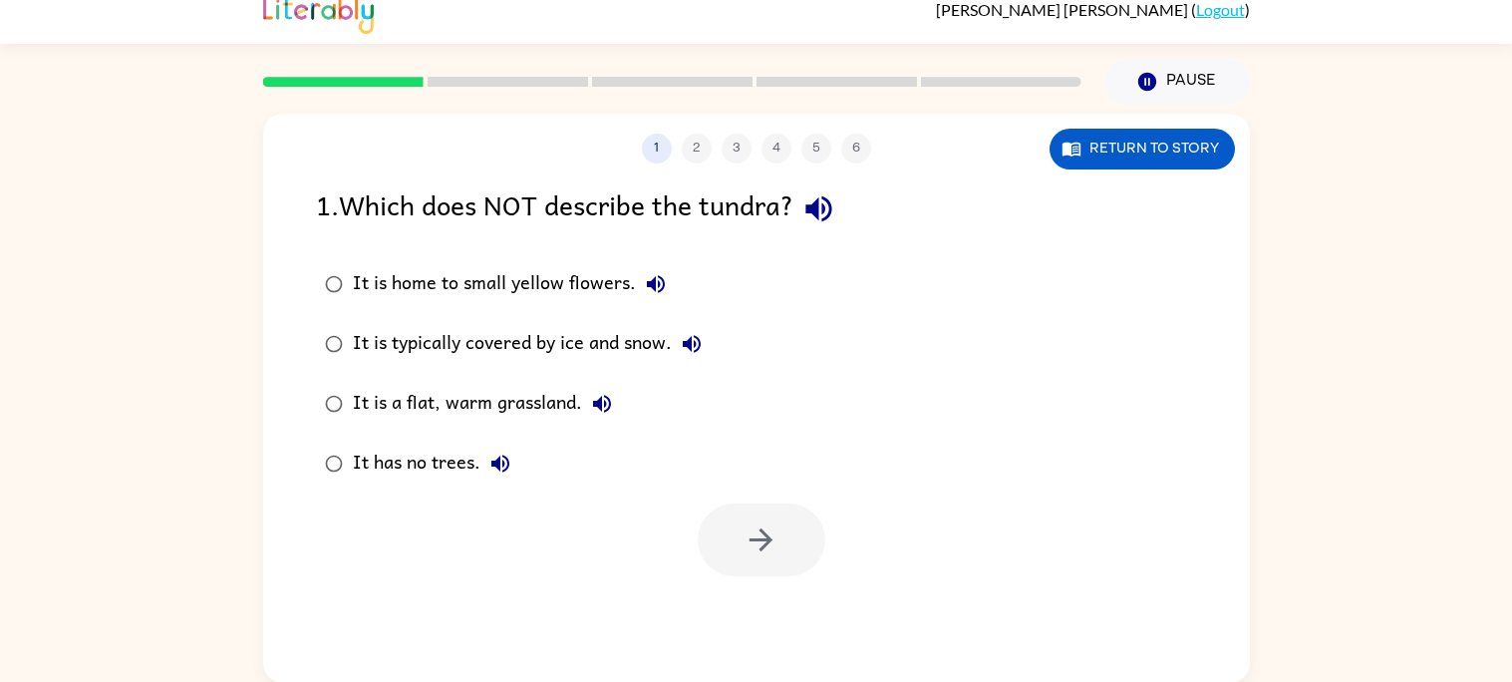
drag, startPoint x: 838, startPoint y: 276, endPoint x: 692, endPoint y: 236, distance: 150.8
click at [692, 236] on div "1 . Which does NOT describe the tundra? It is home to small yellow flowers. It …" at bounding box center [756, 379] width 986 height 393
click at [640, 285] on button "It is home to small yellow flowers." at bounding box center [656, 284] width 40 height 40
click at [689, 341] on icon "button" at bounding box center [692, 344] width 18 height 18
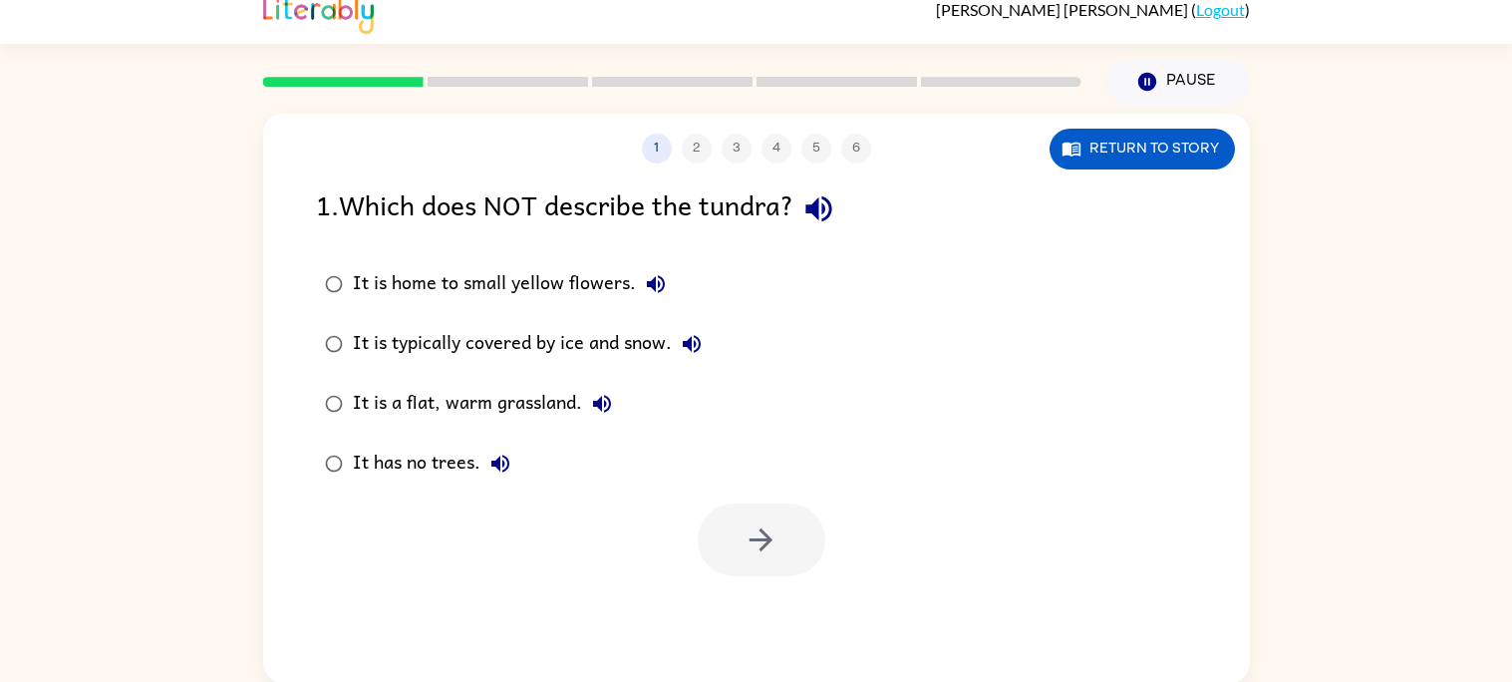
click at [689, 341] on icon "button" at bounding box center [692, 344] width 18 height 18
click at [366, 339] on div "It is typically covered by ice and snow." at bounding box center [532, 344] width 359 height 40
click at [608, 400] on icon "button" at bounding box center [602, 404] width 18 height 18
click at [647, 281] on icon "button" at bounding box center [656, 284] width 18 height 18
click at [697, 335] on icon "button" at bounding box center [692, 344] width 24 height 24
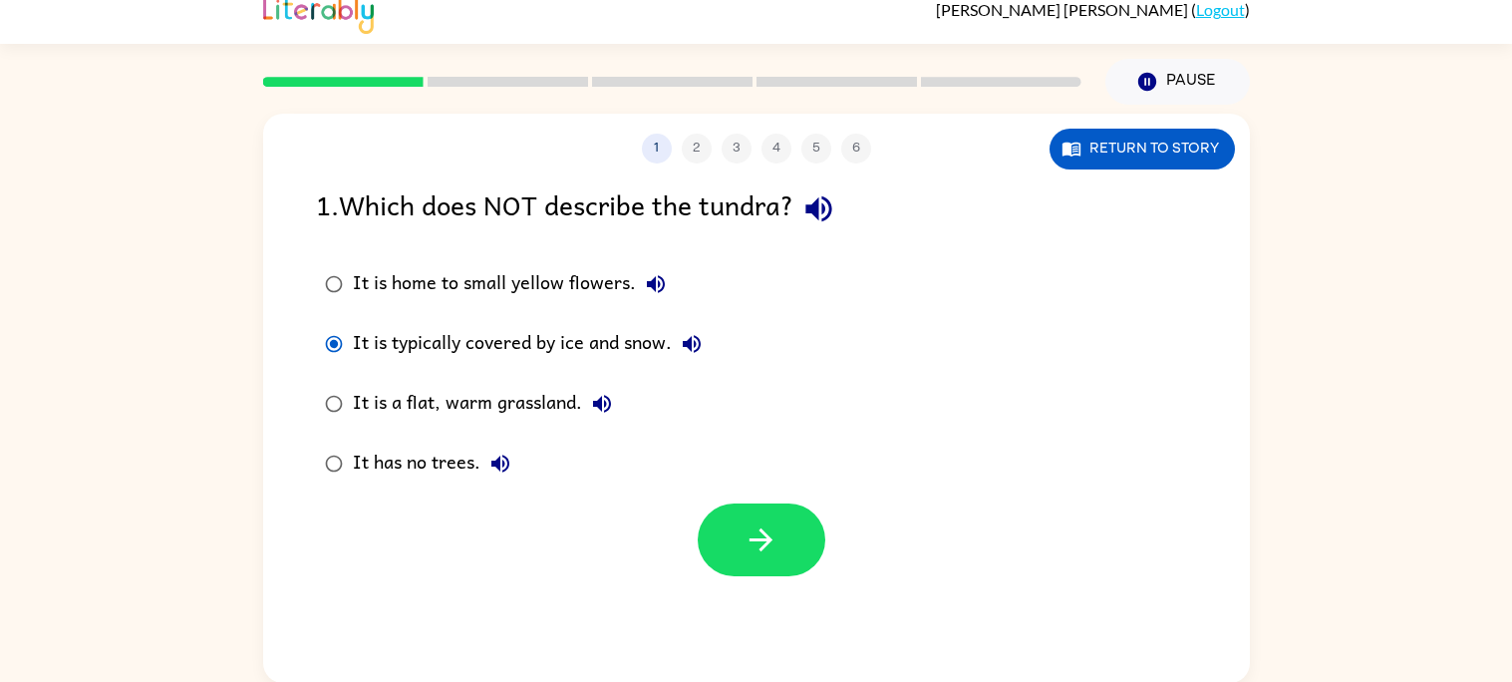
click at [604, 397] on icon "button" at bounding box center [602, 404] width 24 height 24
click at [493, 460] on icon "button" at bounding box center [500, 463] width 18 height 18
drag, startPoint x: 612, startPoint y: 304, endPoint x: 722, endPoint y: 308, distance: 110.7
click at [722, 308] on div "It is home to small yellow flowers. It is typically covered by ice and snow. It…" at bounding box center [526, 373] width 421 height 239
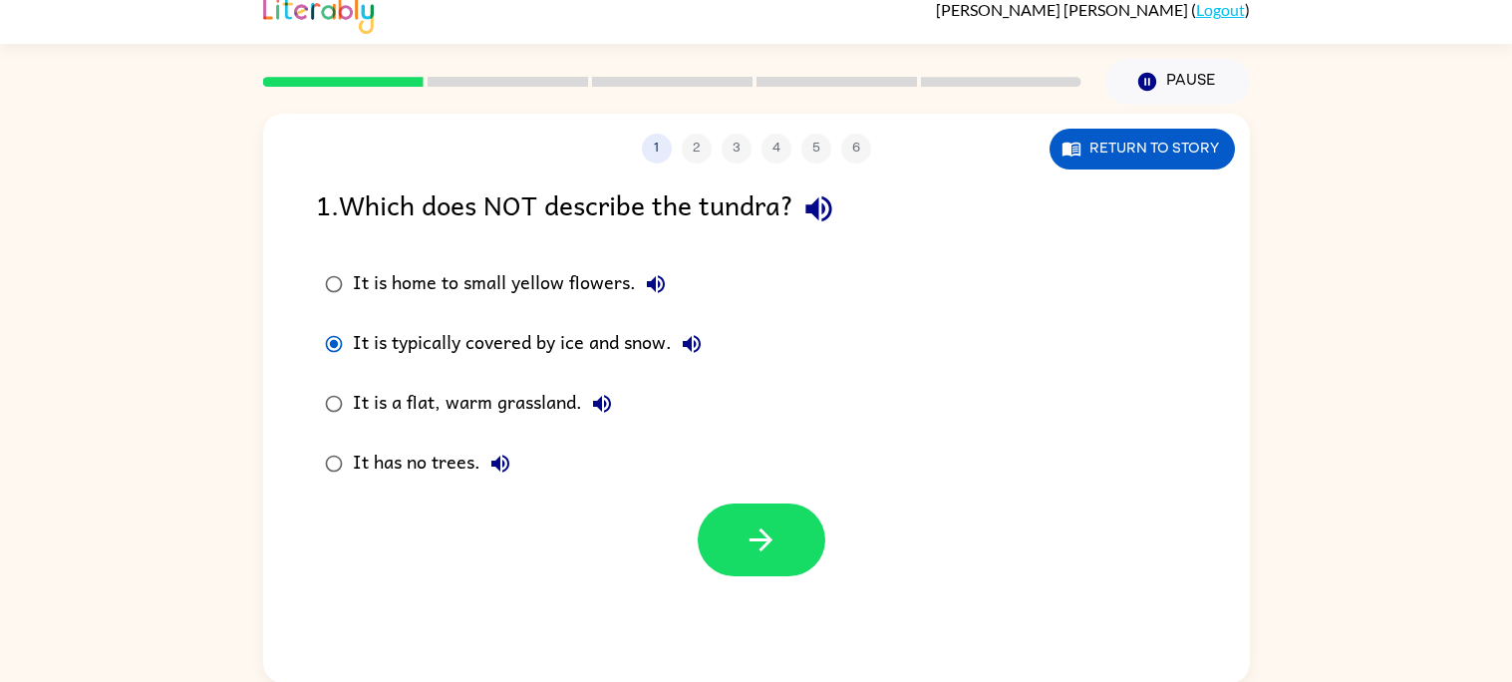
click at [807, 285] on div "It is home to small yellow flowers. It is typically covered by ice and snow. It…" at bounding box center [783, 373] width 934 height 239
click at [761, 515] on button "button" at bounding box center [761, 539] width 128 height 73
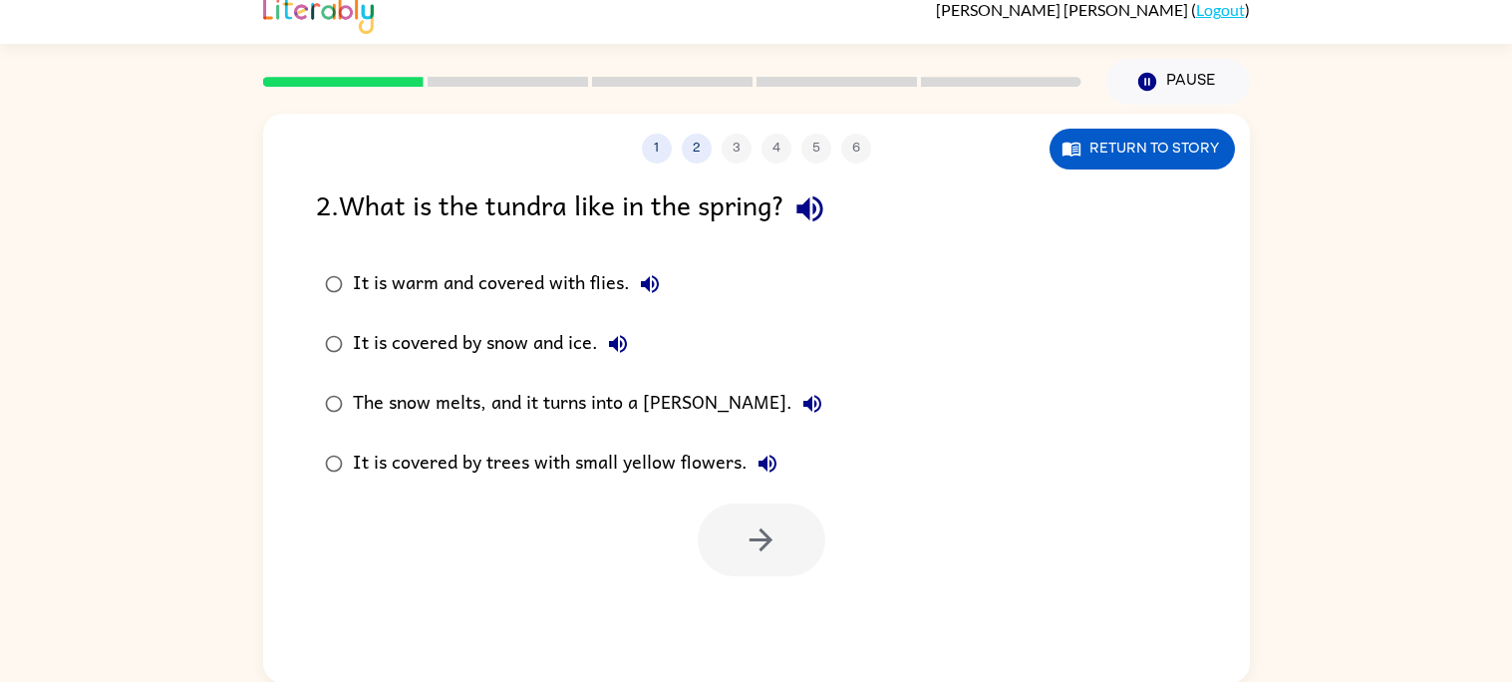
click at [822, 202] on icon "button" at bounding box center [809, 208] width 35 height 35
click at [810, 206] on icon "button" at bounding box center [809, 209] width 26 height 26
click at [653, 283] on icon "button" at bounding box center [650, 284] width 24 height 24
click at [618, 342] on icon "button" at bounding box center [618, 344] width 24 height 24
click at [800, 399] on icon "button" at bounding box center [812, 404] width 24 height 24
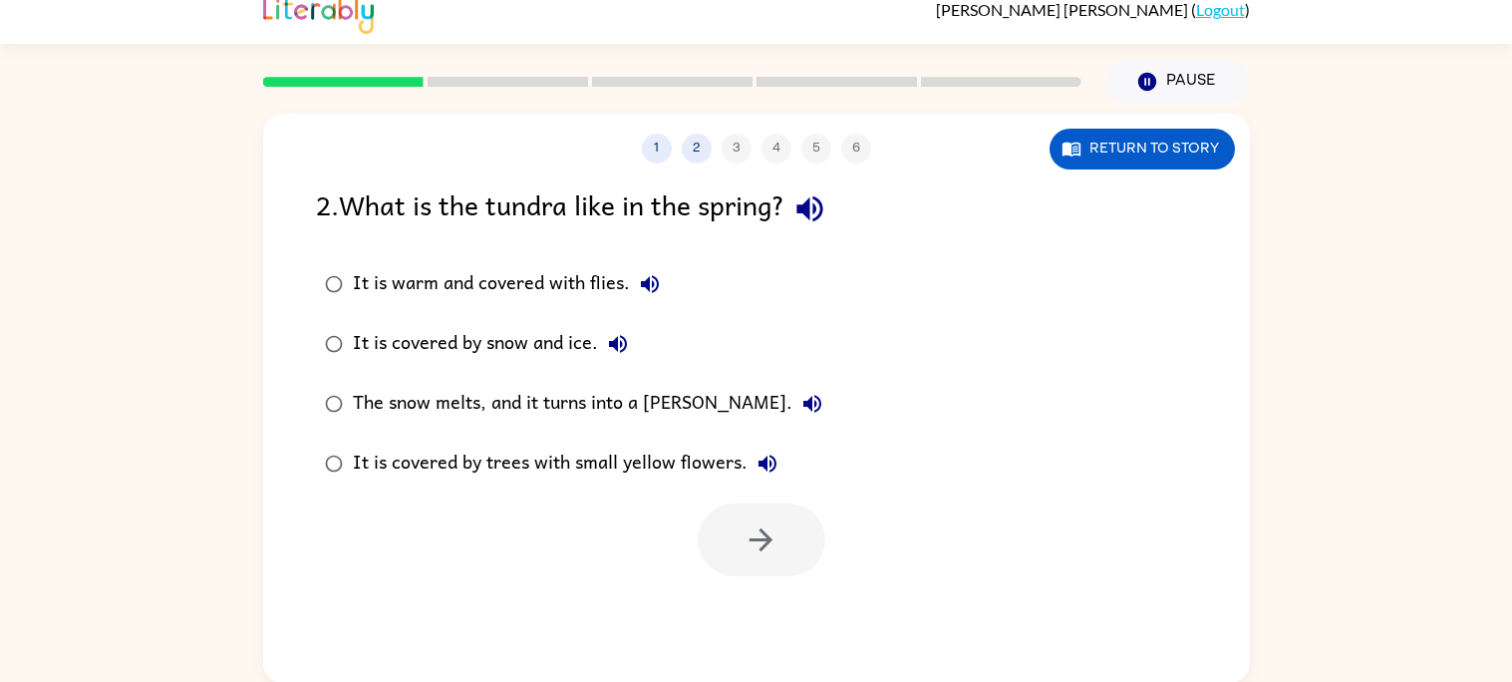
click at [800, 399] on icon "button" at bounding box center [812, 404] width 24 height 24
click at [767, 454] on icon "button" at bounding box center [767, 463] width 24 height 24
click at [653, 395] on div "The snow melts, and it turns into a [PERSON_NAME]." at bounding box center [592, 404] width 479 height 40
click at [770, 512] on button "button" at bounding box center [761, 539] width 128 height 73
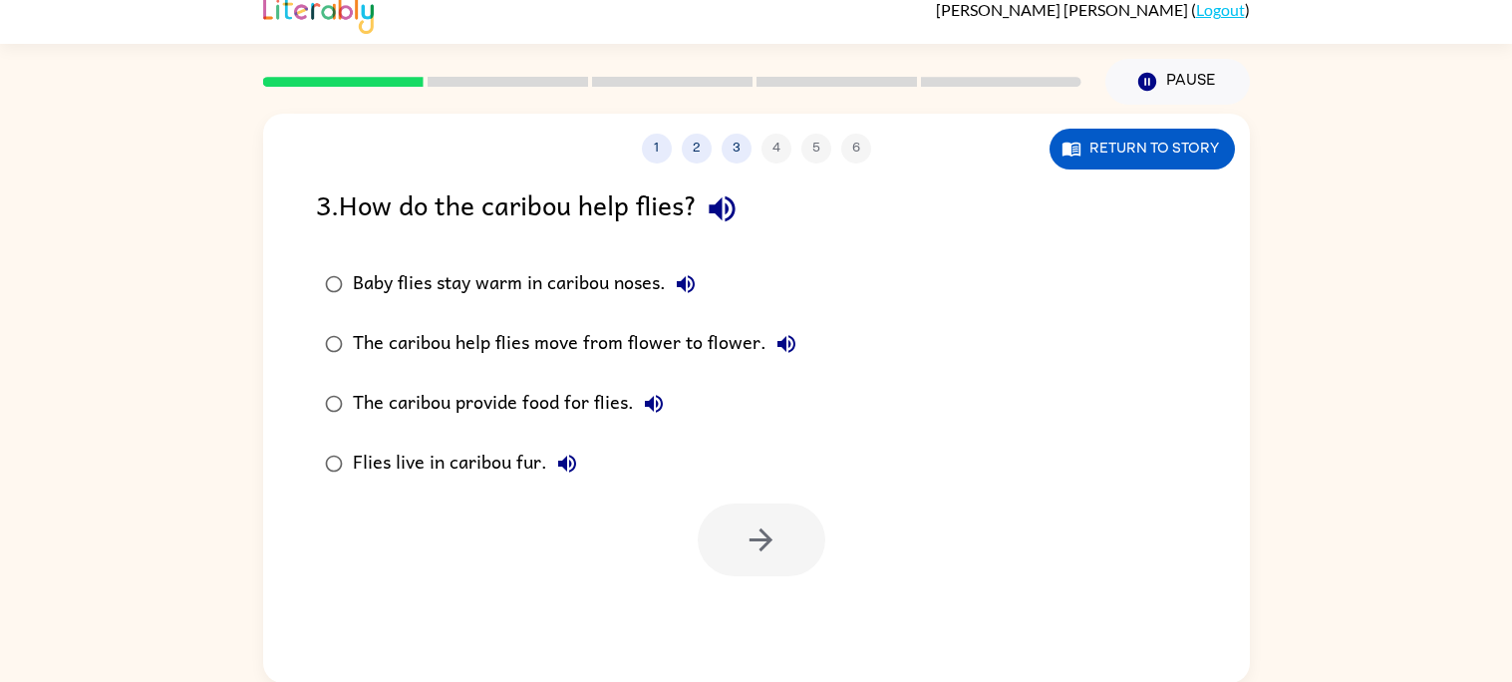
click at [722, 207] on icon "button" at bounding box center [721, 209] width 26 height 26
click at [728, 202] on icon "button" at bounding box center [721, 209] width 26 height 26
click at [685, 280] on icon "button" at bounding box center [686, 284] width 18 height 18
click at [783, 336] on icon "button" at bounding box center [786, 344] width 18 height 18
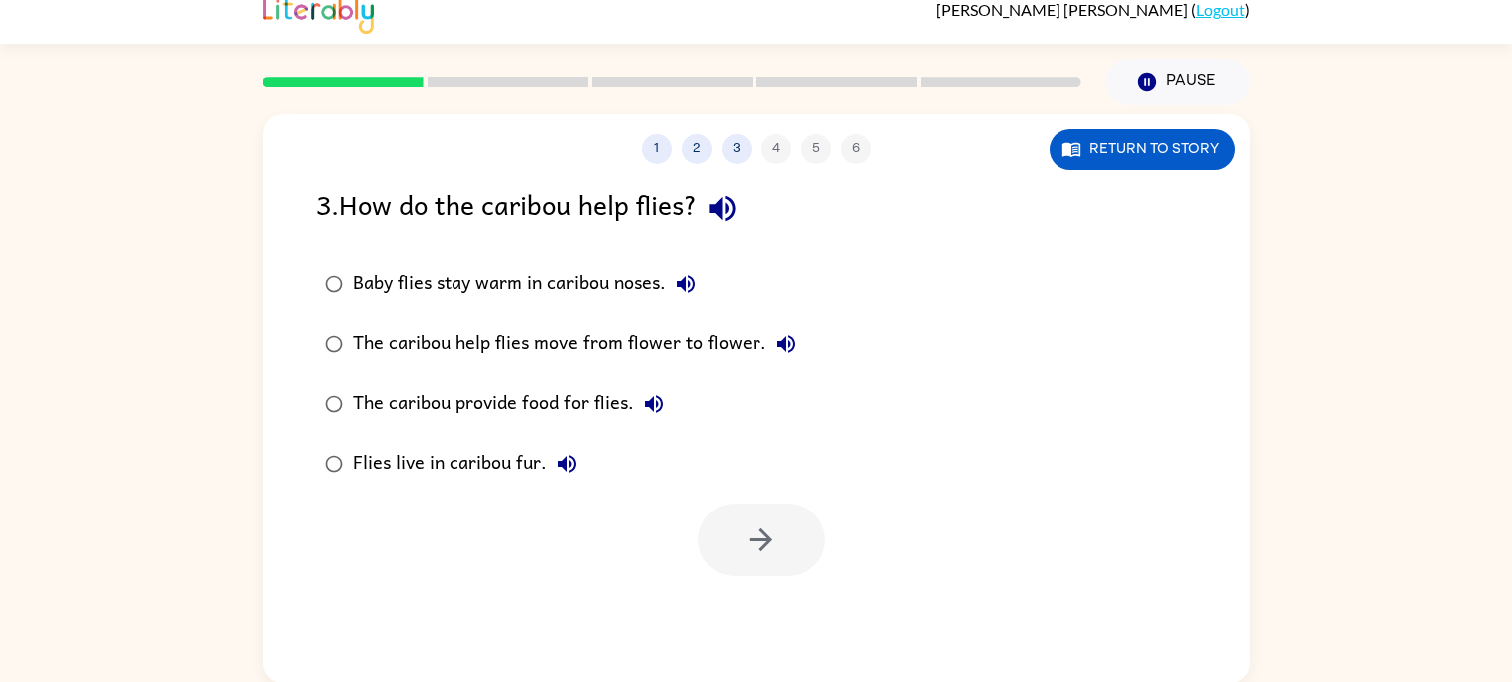
click at [783, 336] on icon "button" at bounding box center [786, 344] width 18 height 18
click at [642, 399] on icon "button" at bounding box center [654, 404] width 24 height 24
click at [504, 385] on div "The caribou provide food for flies." at bounding box center [513, 404] width 321 height 40
click at [745, 569] on button "button" at bounding box center [761, 539] width 128 height 73
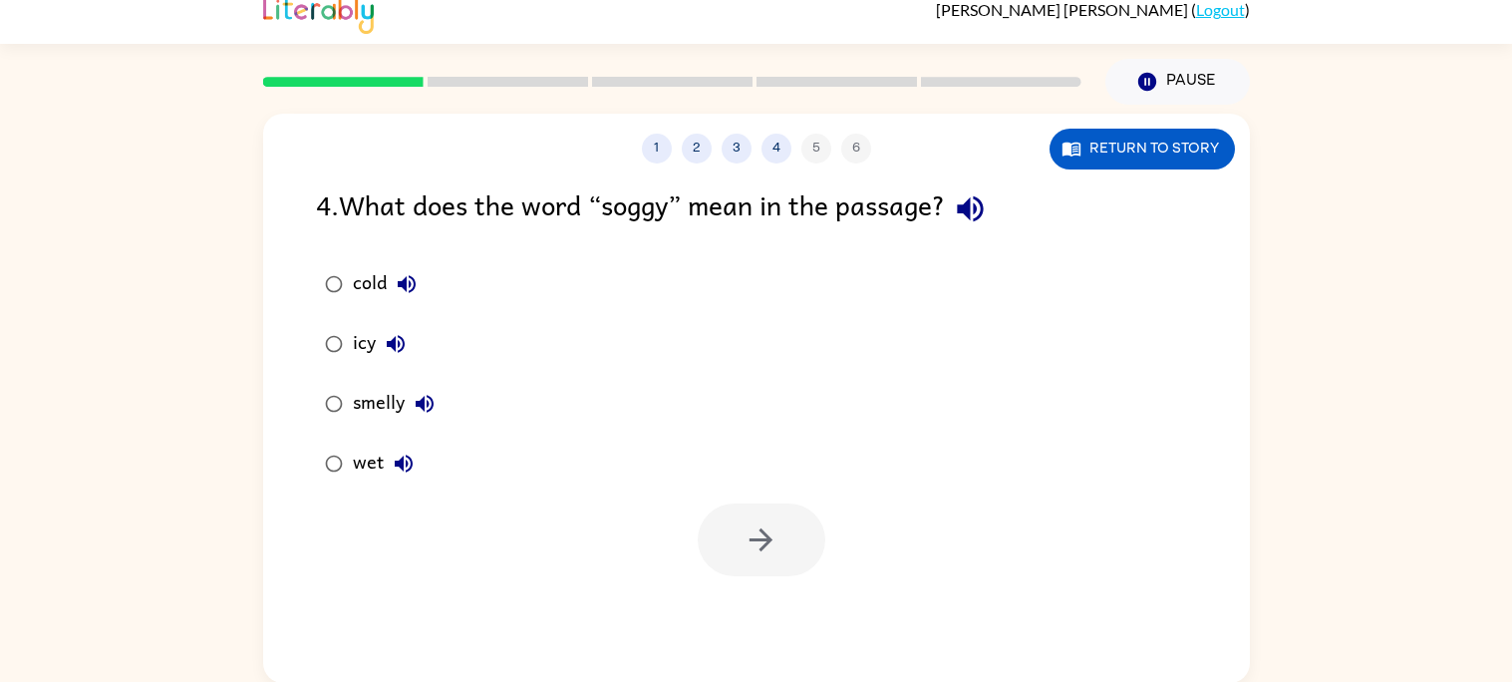
click at [982, 208] on icon "button" at bounding box center [970, 209] width 26 height 26
click at [361, 471] on div "wet" at bounding box center [388, 463] width 71 height 40
click at [765, 549] on icon "button" at bounding box center [760, 539] width 35 height 35
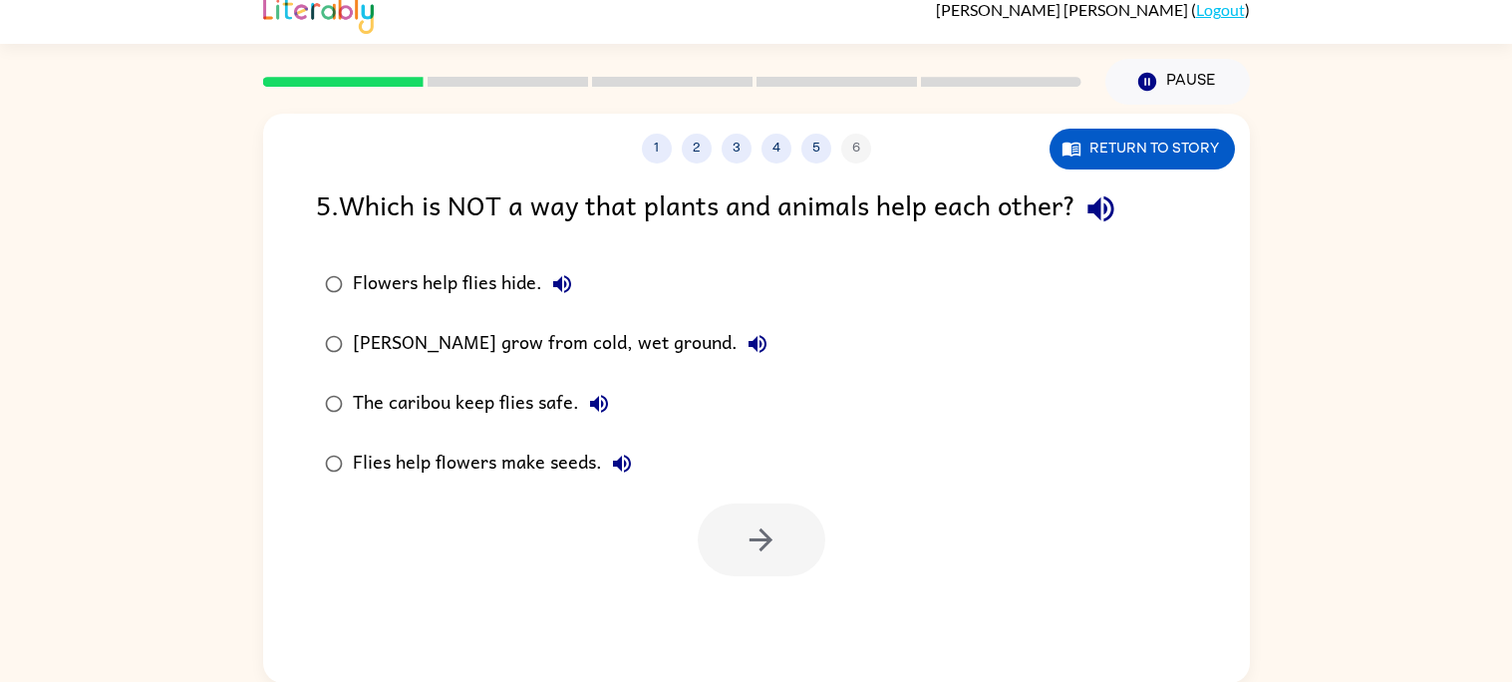
click at [1101, 199] on icon "button" at bounding box center [1100, 209] width 26 height 26
click at [565, 286] on icon "button" at bounding box center [562, 284] width 24 height 24
click at [745, 333] on icon "button" at bounding box center [757, 344] width 24 height 24
click at [748, 343] on icon "button" at bounding box center [757, 344] width 18 height 18
click at [599, 396] on icon "button" at bounding box center [599, 404] width 18 height 18
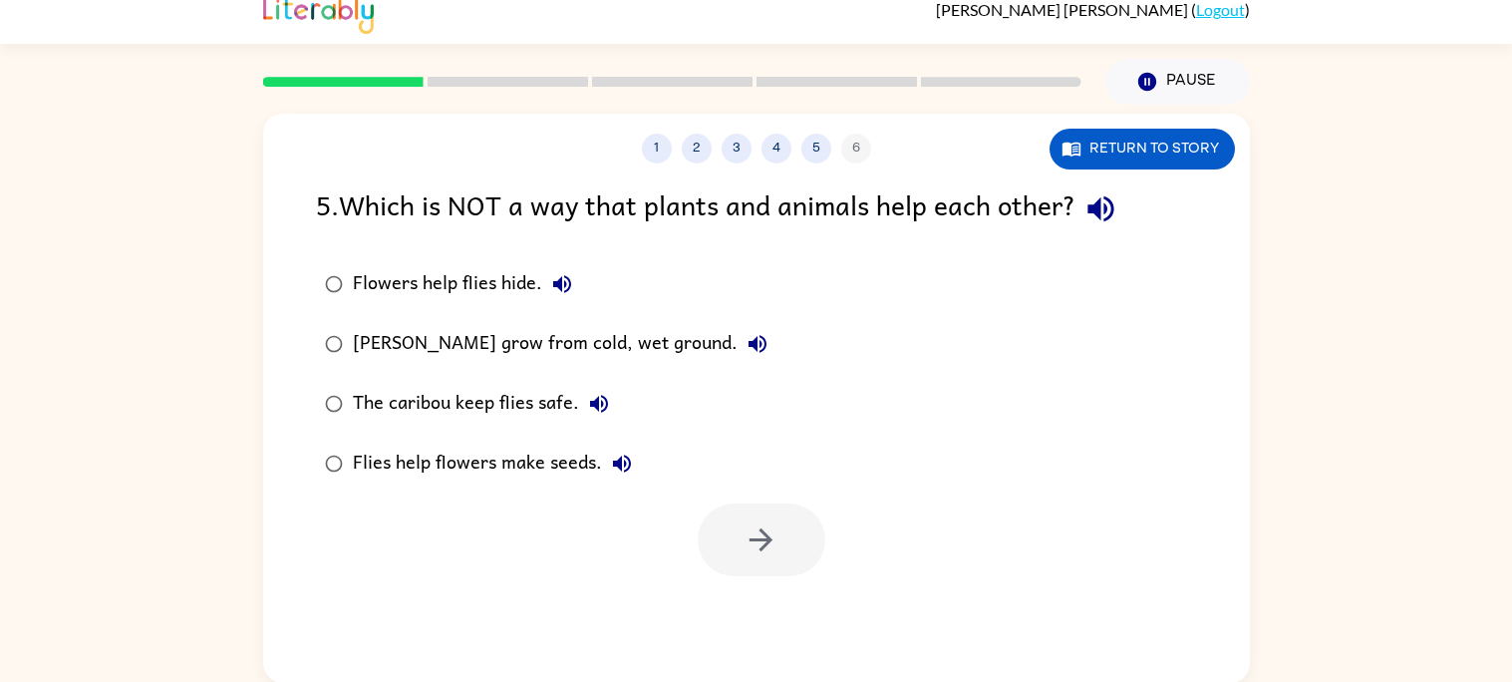
click at [599, 396] on icon "button" at bounding box center [599, 404] width 18 height 18
click at [745, 339] on icon "button" at bounding box center [757, 344] width 24 height 24
click at [1109, 201] on icon "button" at bounding box center [1100, 208] width 35 height 35
click at [593, 405] on icon "button" at bounding box center [599, 404] width 18 height 18
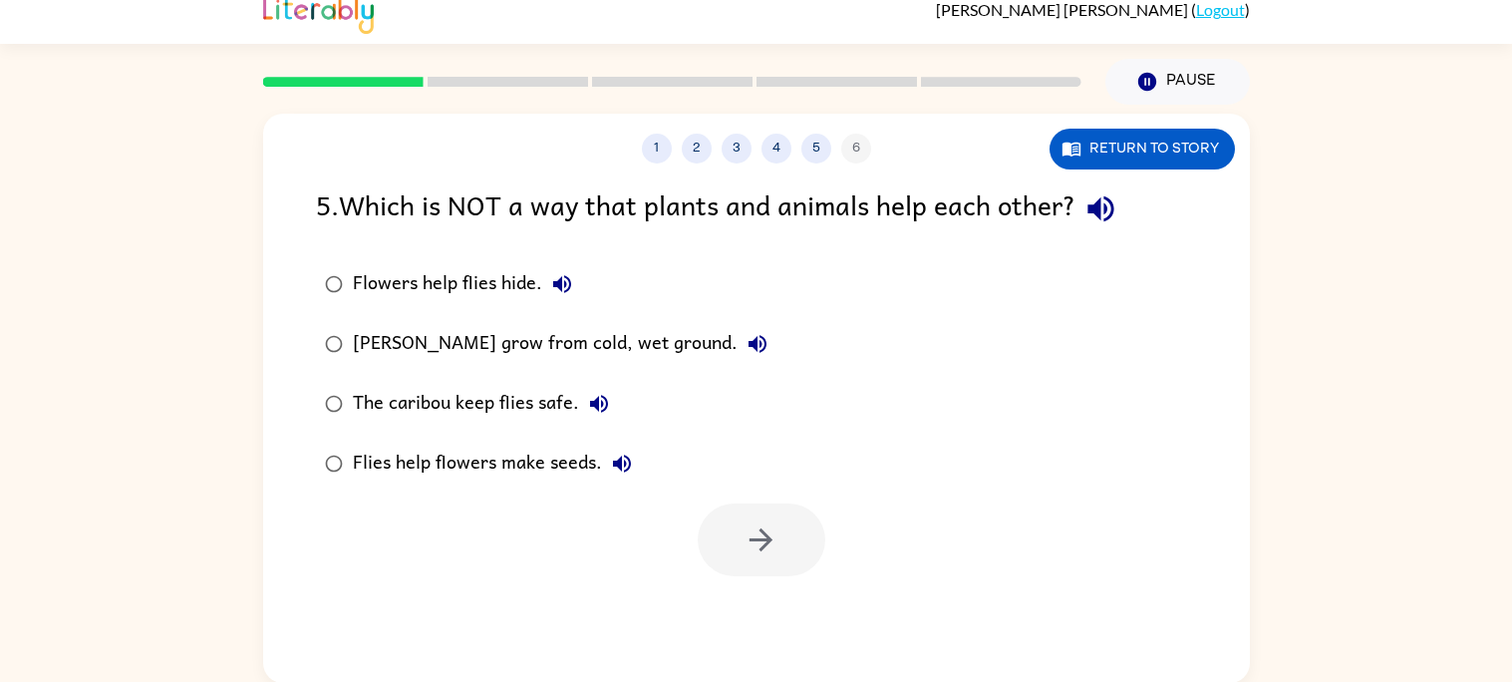
click at [533, 401] on div "The caribou keep flies safe." at bounding box center [486, 404] width 266 height 40
click at [807, 546] on button "button" at bounding box center [761, 539] width 128 height 73
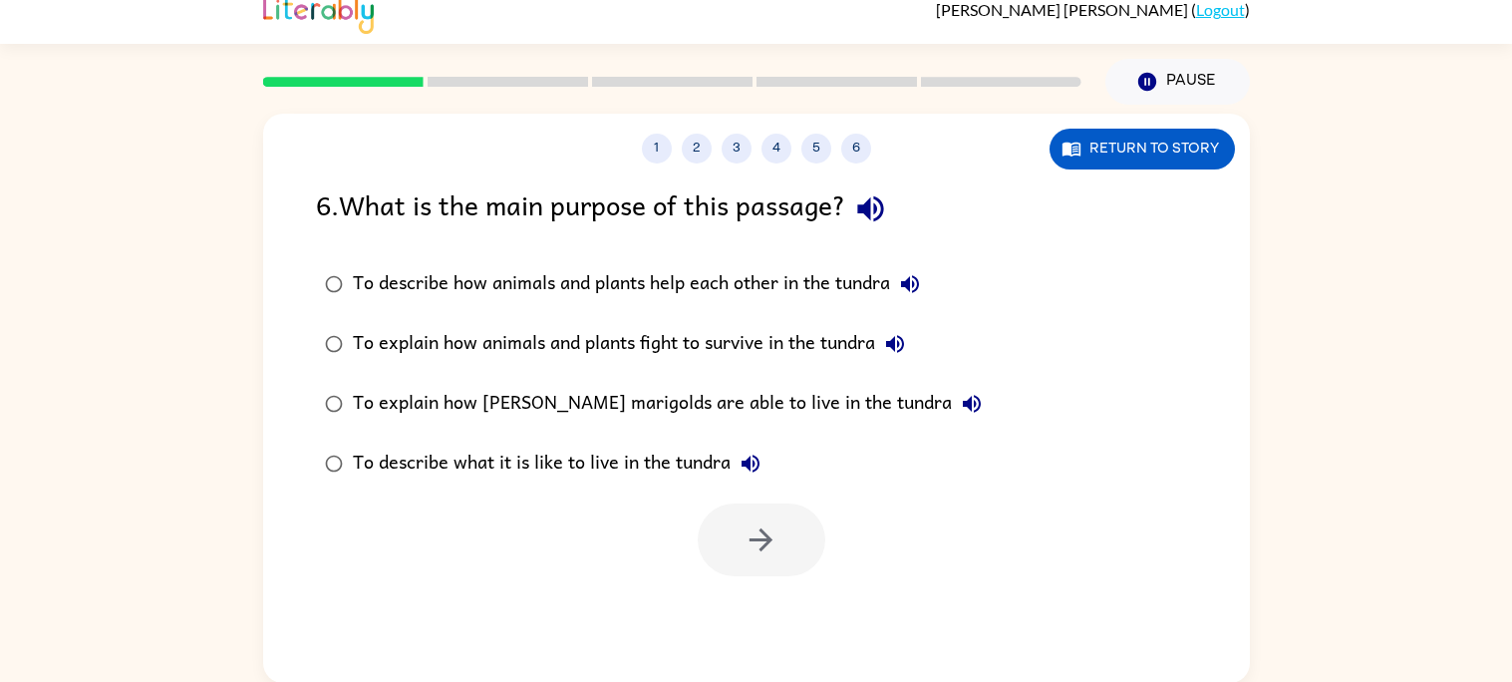
click at [881, 204] on icon "button" at bounding box center [870, 209] width 26 height 26
click at [880, 199] on icon "button" at bounding box center [870, 208] width 35 height 35
click at [914, 278] on icon "button" at bounding box center [910, 284] width 24 height 24
click at [898, 337] on icon "button" at bounding box center [895, 344] width 18 height 18
click at [960, 398] on icon "button" at bounding box center [972, 404] width 24 height 24
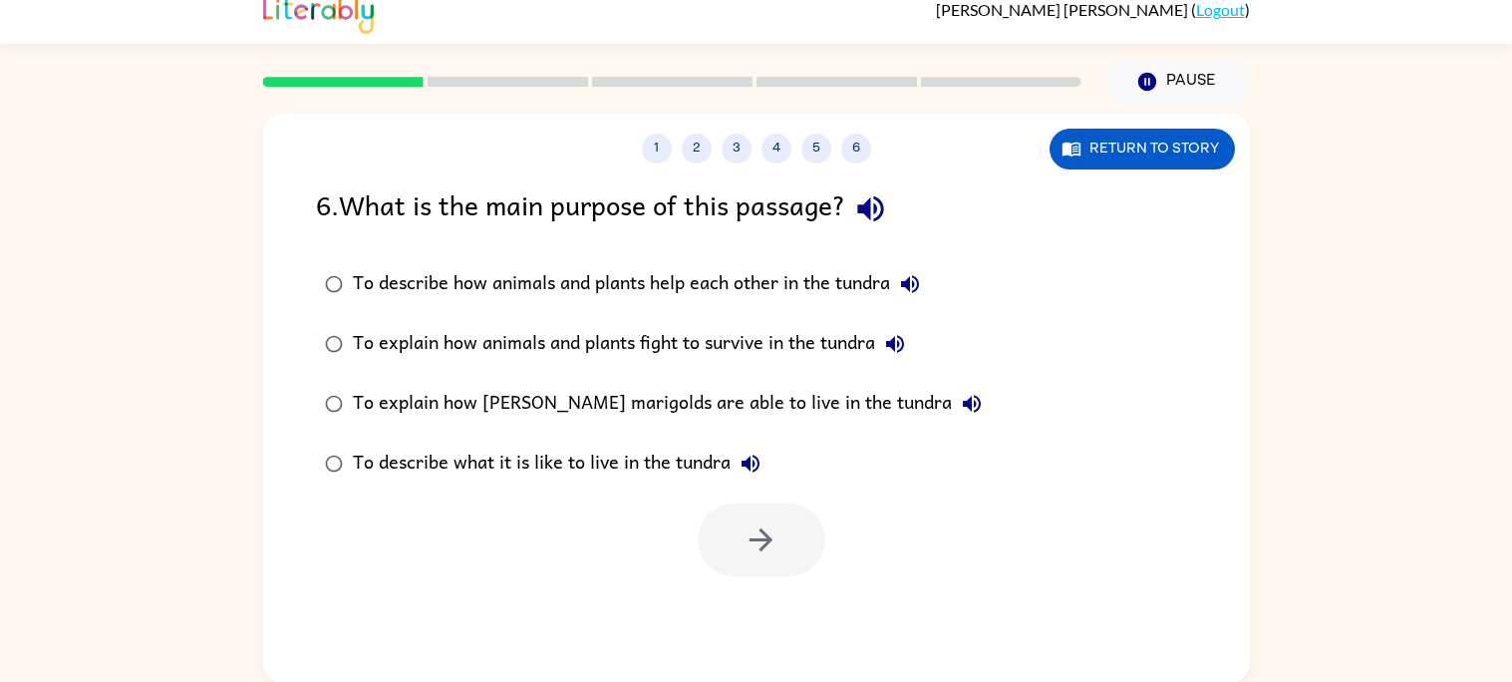
click at [753, 456] on icon "button" at bounding box center [750, 463] width 24 height 24
click at [711, 401] on div "To explain how [PERSON_NAME] marigolds are able to live in the tundra" at bounding box center [672, 404] width 639 height 40
click at [783, 540] on button "button" at bounding box center [761, 539] width 128 height 73
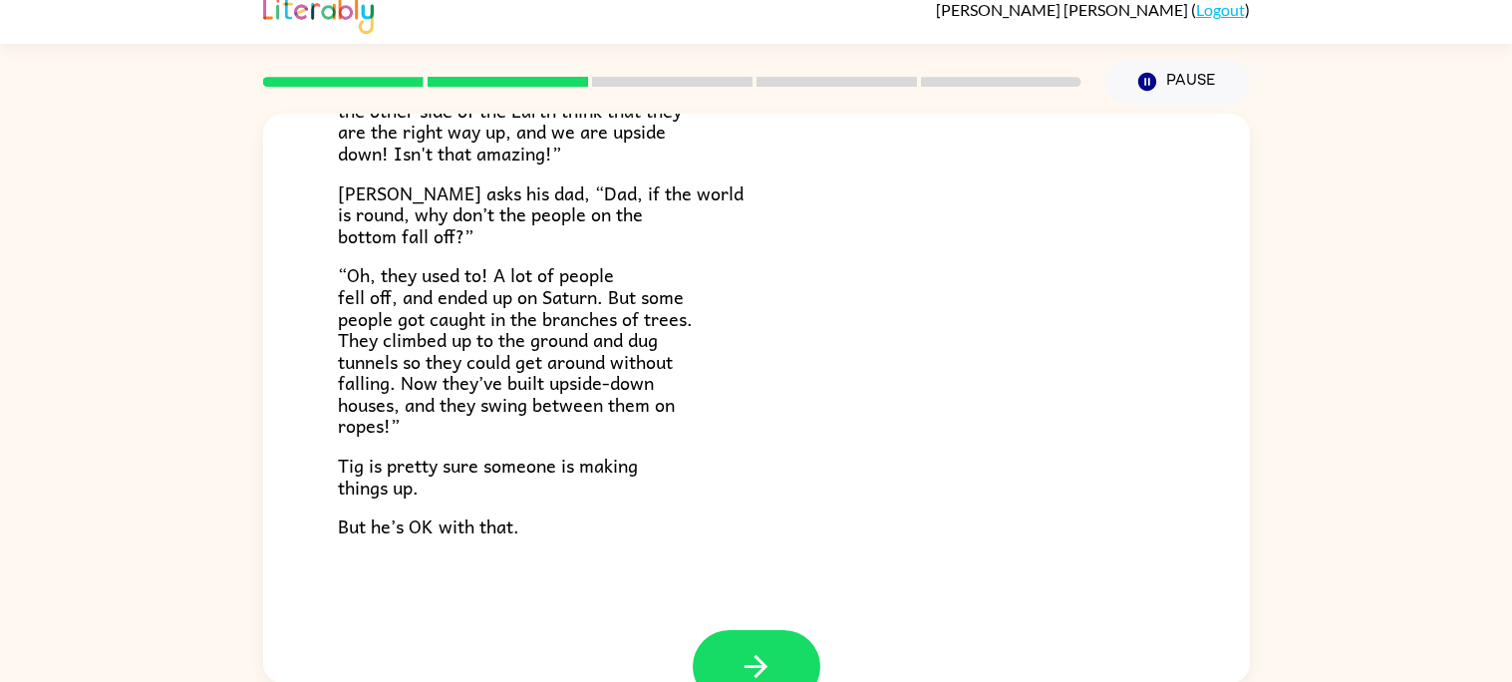
scroll to position [578, 0]
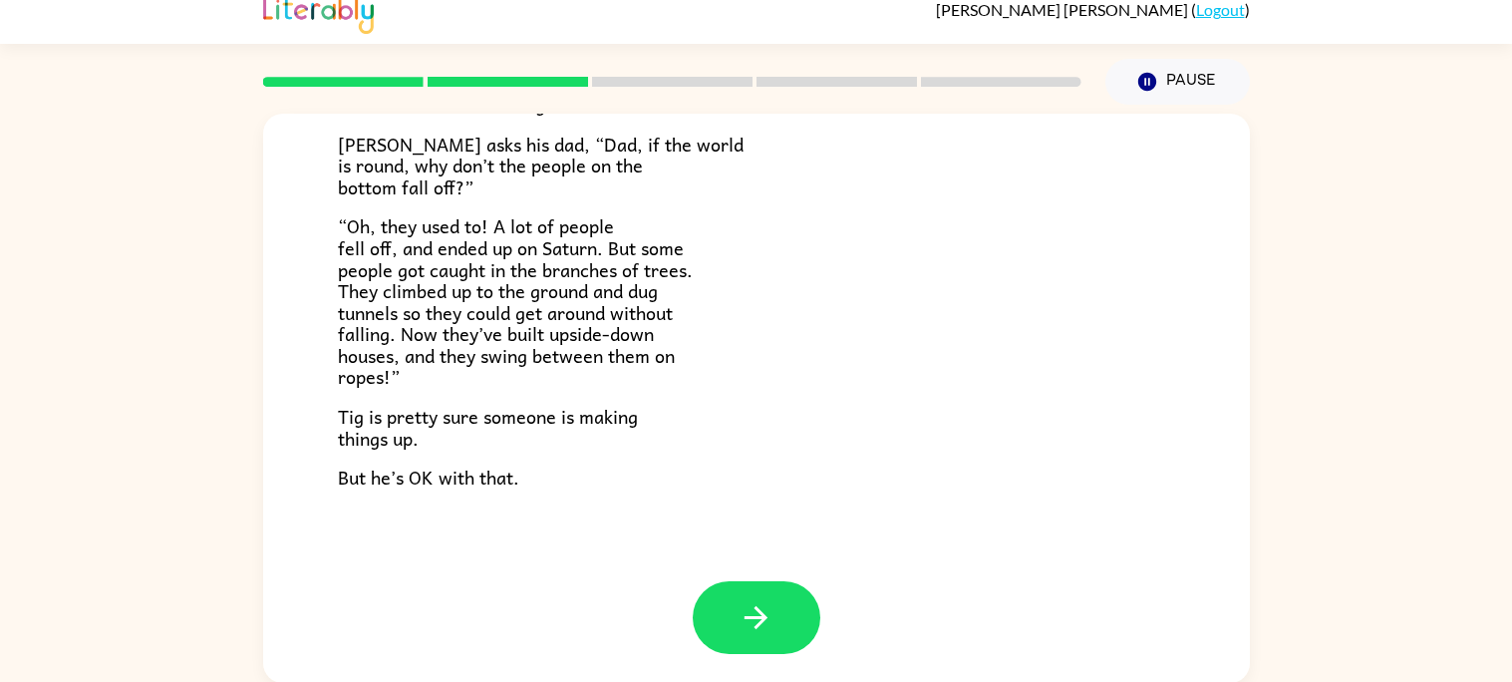
click at [331, 359] on div "Tig's World Tig’s mom is a scientist. She knows things. [PERSON_NAME]’s dad is …" at bounding box center [756, 58] width 986 height 1045
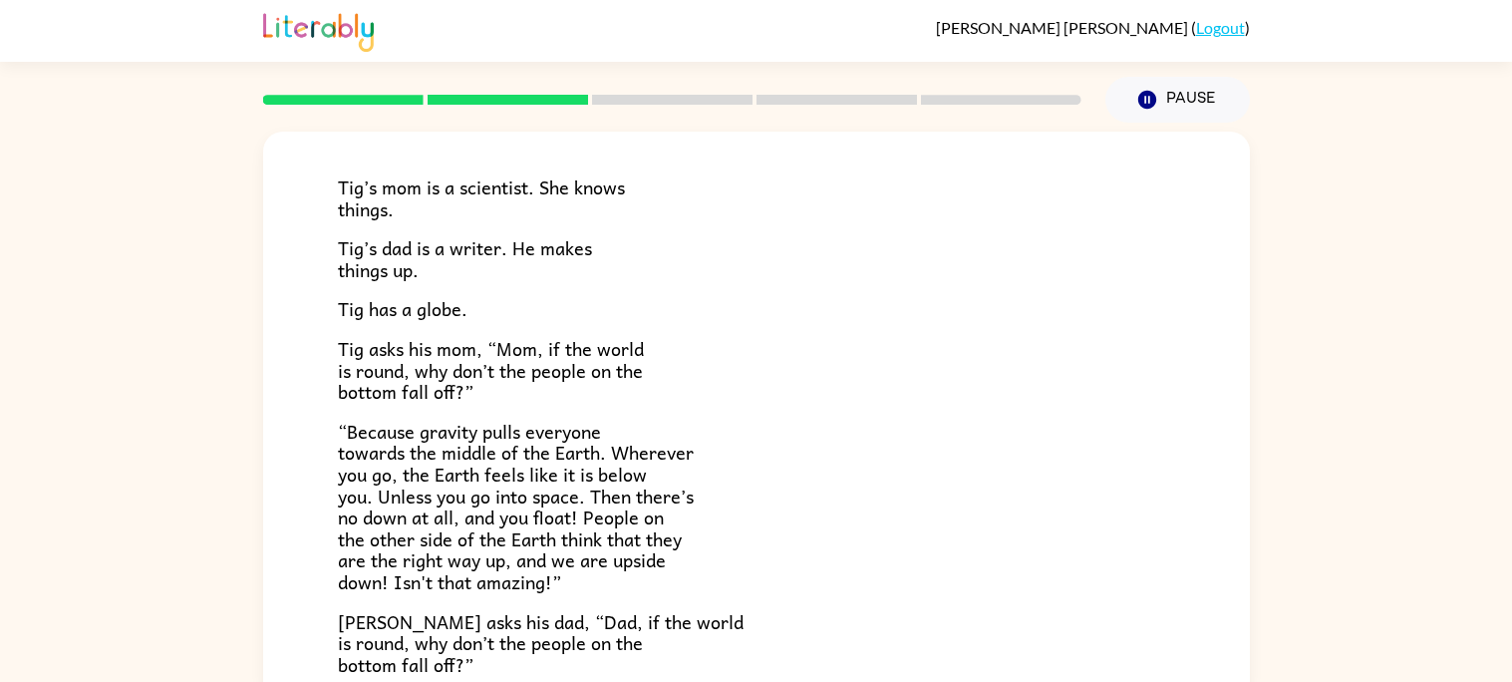
scroll to position [158, 0]
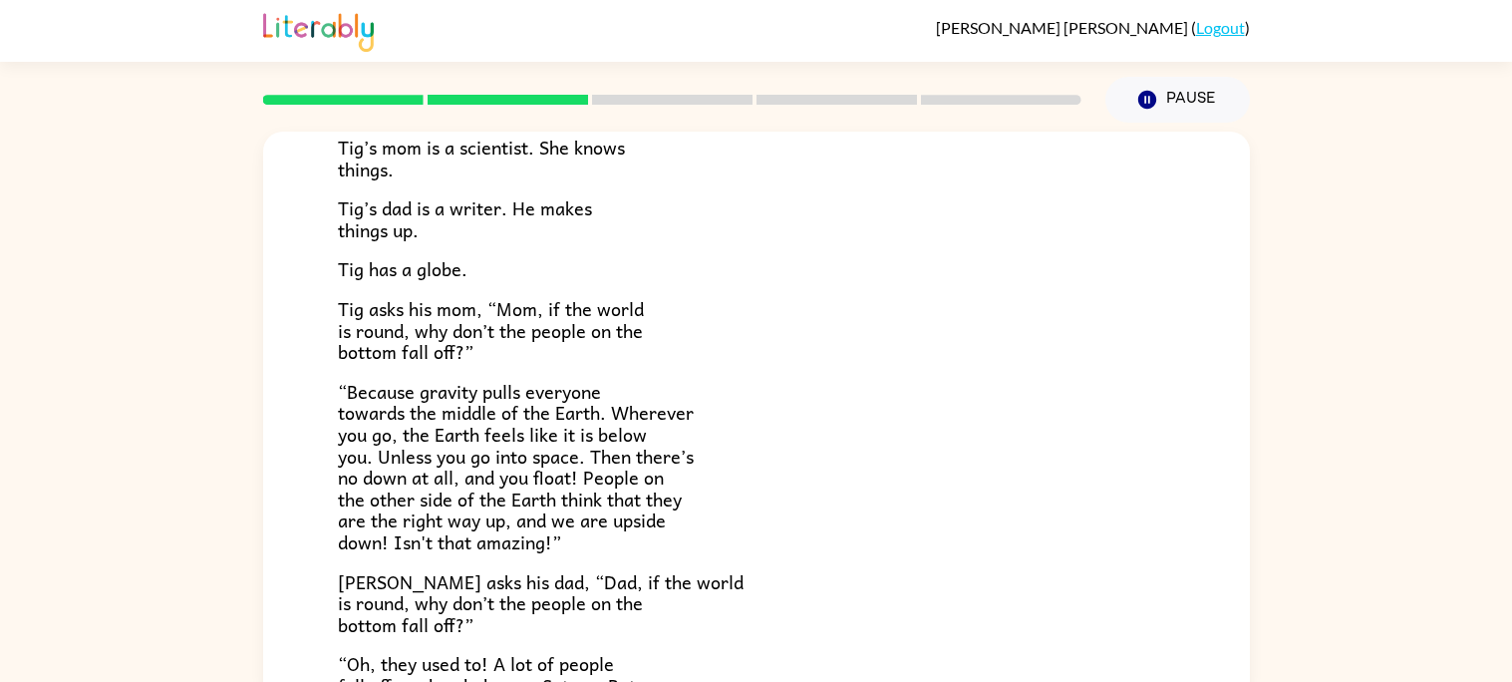
click at [330, 361] on div "Tig's World Tig’s mom is a scientist. She knows things. [PERSON_NAME]’s dad is …" at bounding box center [756, 495] width 986 height 1045
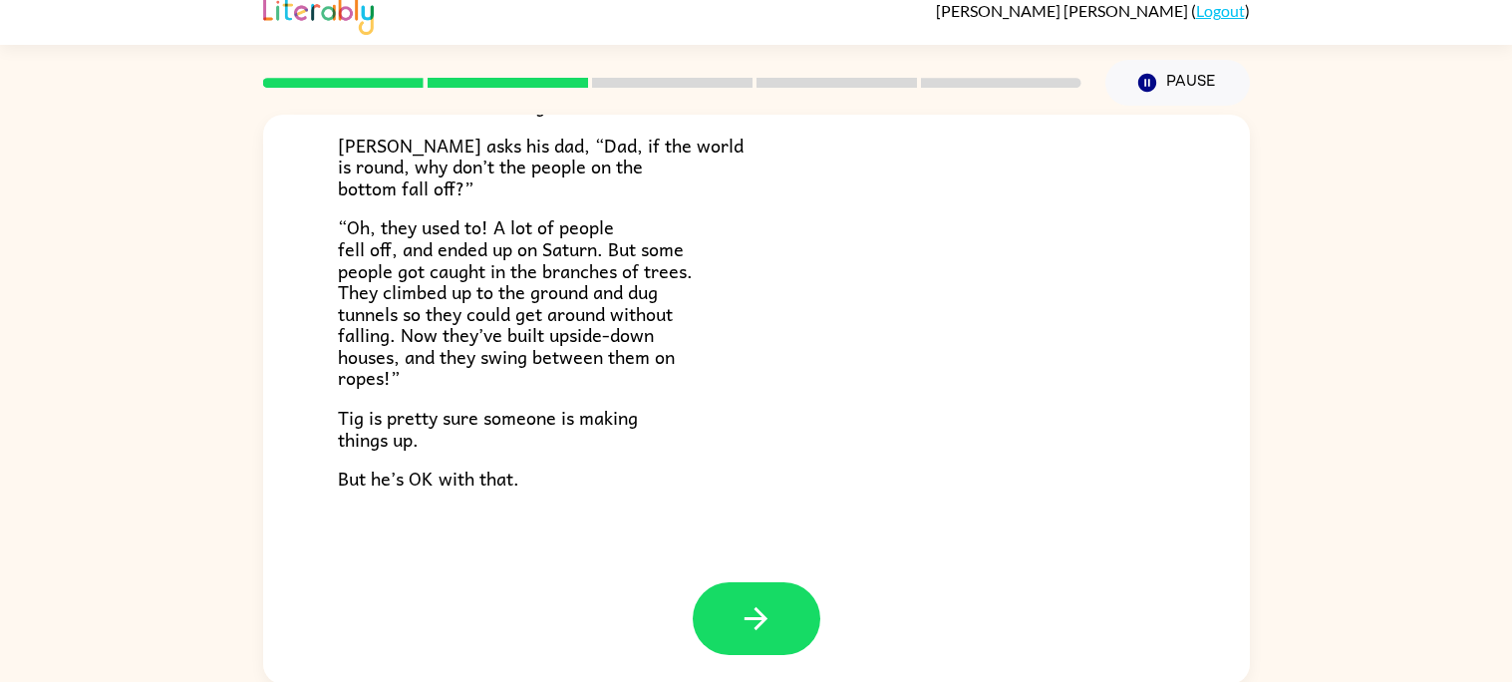
scroll to position [18, 0]
click at [757, 609] on icon "button" at bounding box center [755, 617] width 23 height 23
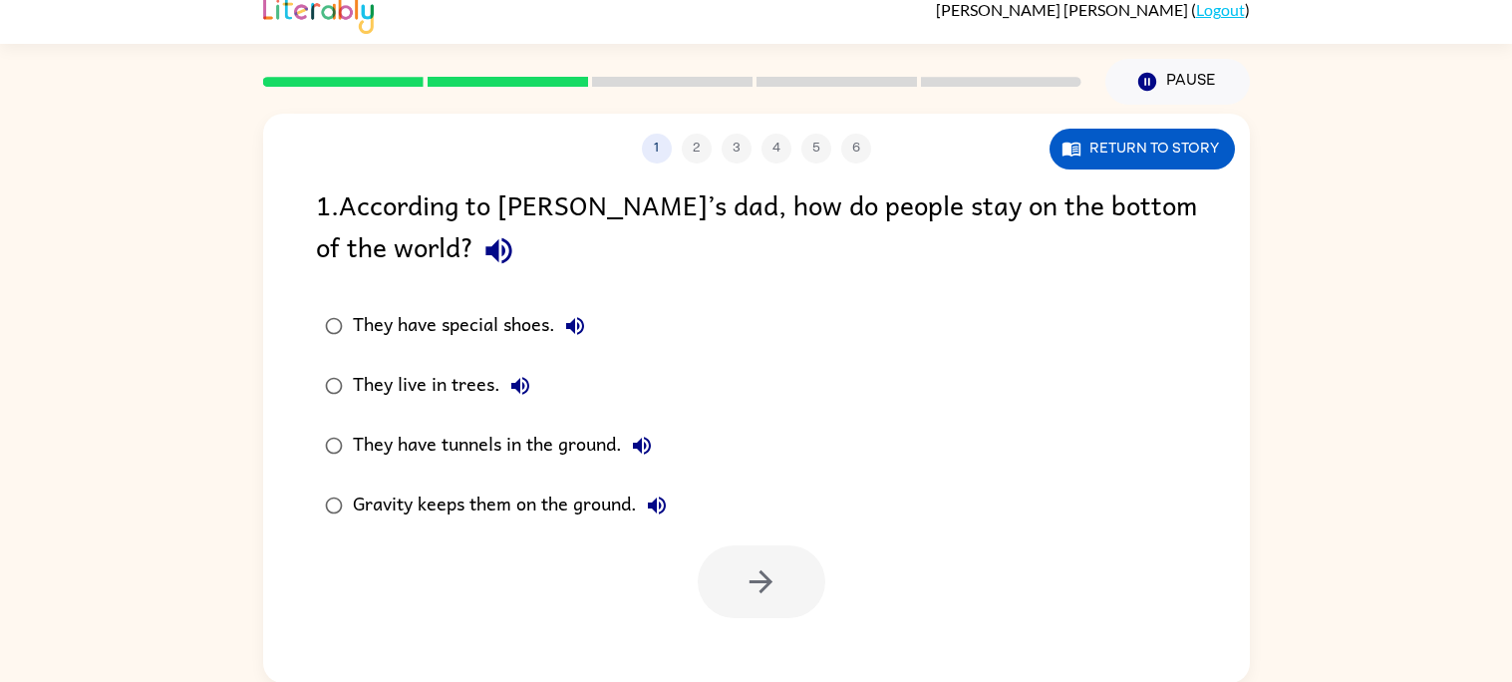
click at [481, 253] on icon "button" at bounding box center [498, 250] width 35 height 35
click at [572, 315] on icon "button" at bounding box center [575, 326] width 24 height 24
click at [508, 391] on icon "button" at bounding box center [520, 386] width 24 height 24
click at [639, 441] on icon "button" at bounding box center [642, 445] width 18 height 18
click at [652, 502] on icon "button" at bounding box center [657, 505] width 18 height 18
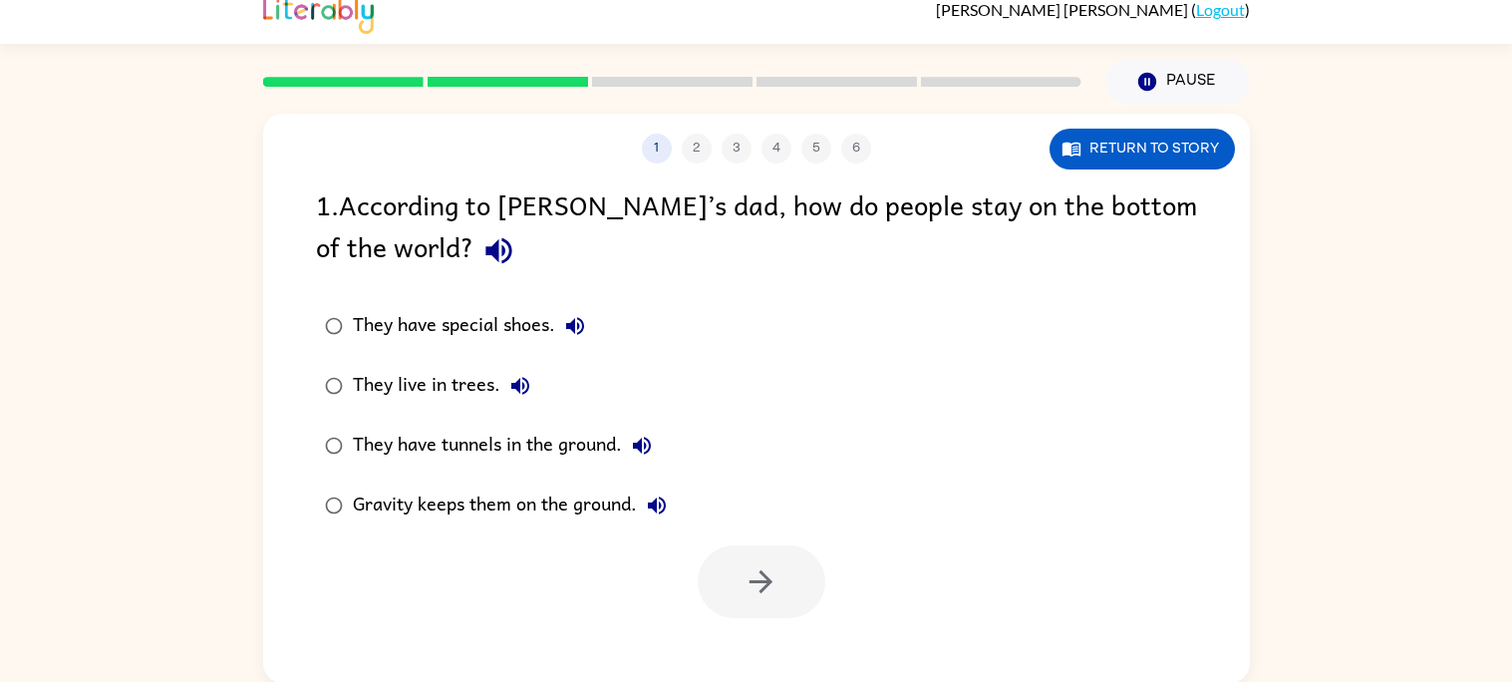
click at [478, 434] on div "They have tunnels in the ground." at bounding box center [507, 445] width 309 height 40
click at [780, 586] on button "button" at bounding box center [761, 581] width 128 height 73
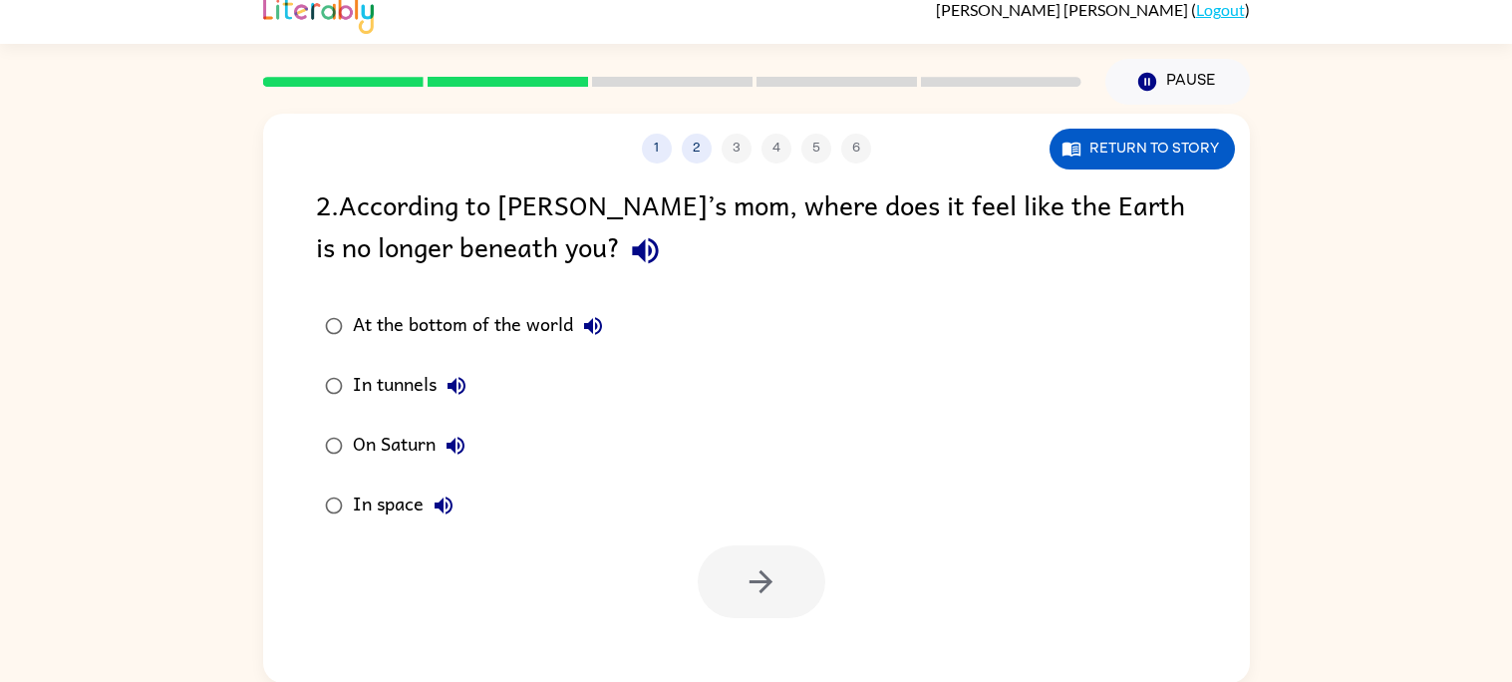
click at [628, 243] on icon "button" at bounding box center [645, 250] width 35 height 35
click at [590, 316] on icon "button" at bounding box center [593, 326] width 24 height 24
click at [632, 250] on icon "button" at bounding box center [645, 251] width 26 height 26
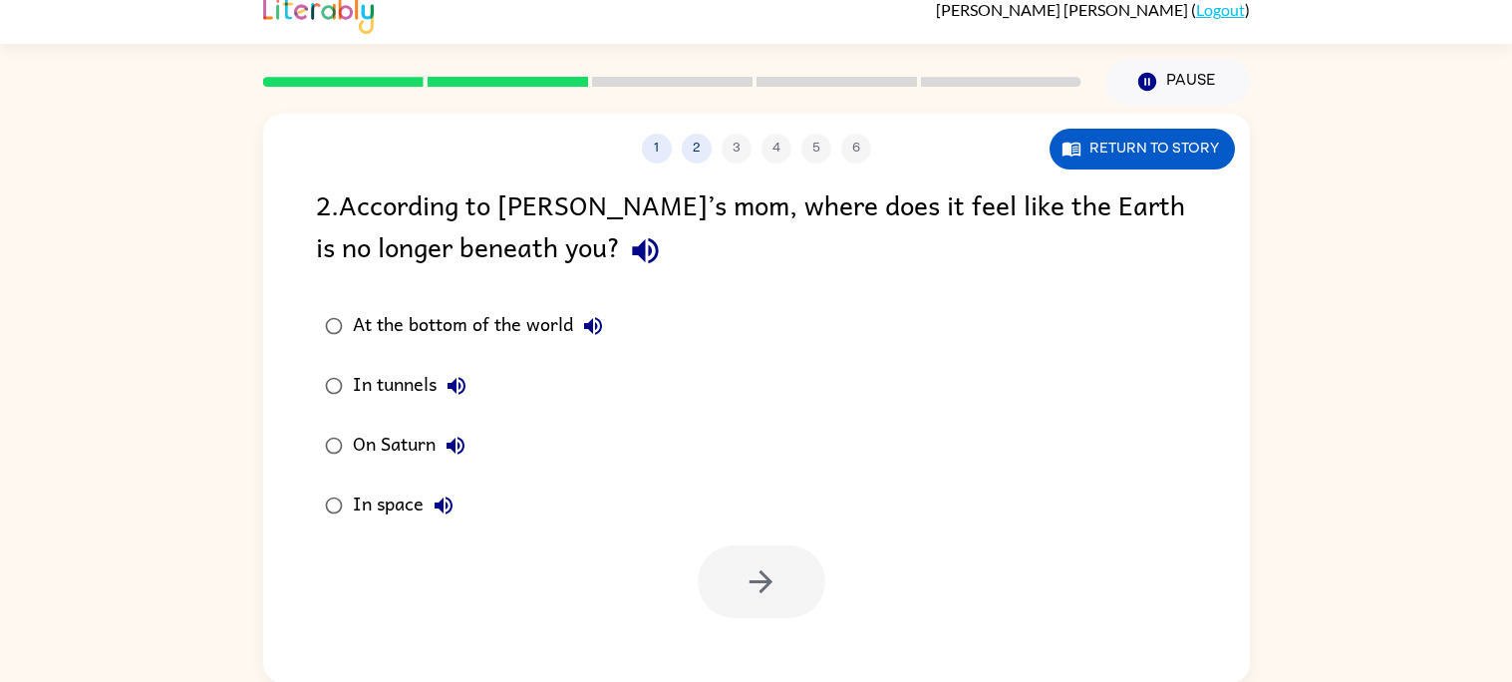
click at [595, 326] on icon "button" at bounding box center [593, 326] width 18 height 18
click at [448, 376] on icon "button" at bounding box center [456, 386] width 24 height 24
click at [458, 431] on button "On Saturn" at bounding box center [455, 445] width 40 height 40
click at [447, 496] on icon "button" at bounding box center [443, 505] width 24 height 24
click at [586, 329] on icon "button" at bounding box center [593, 326] width 24 height 24
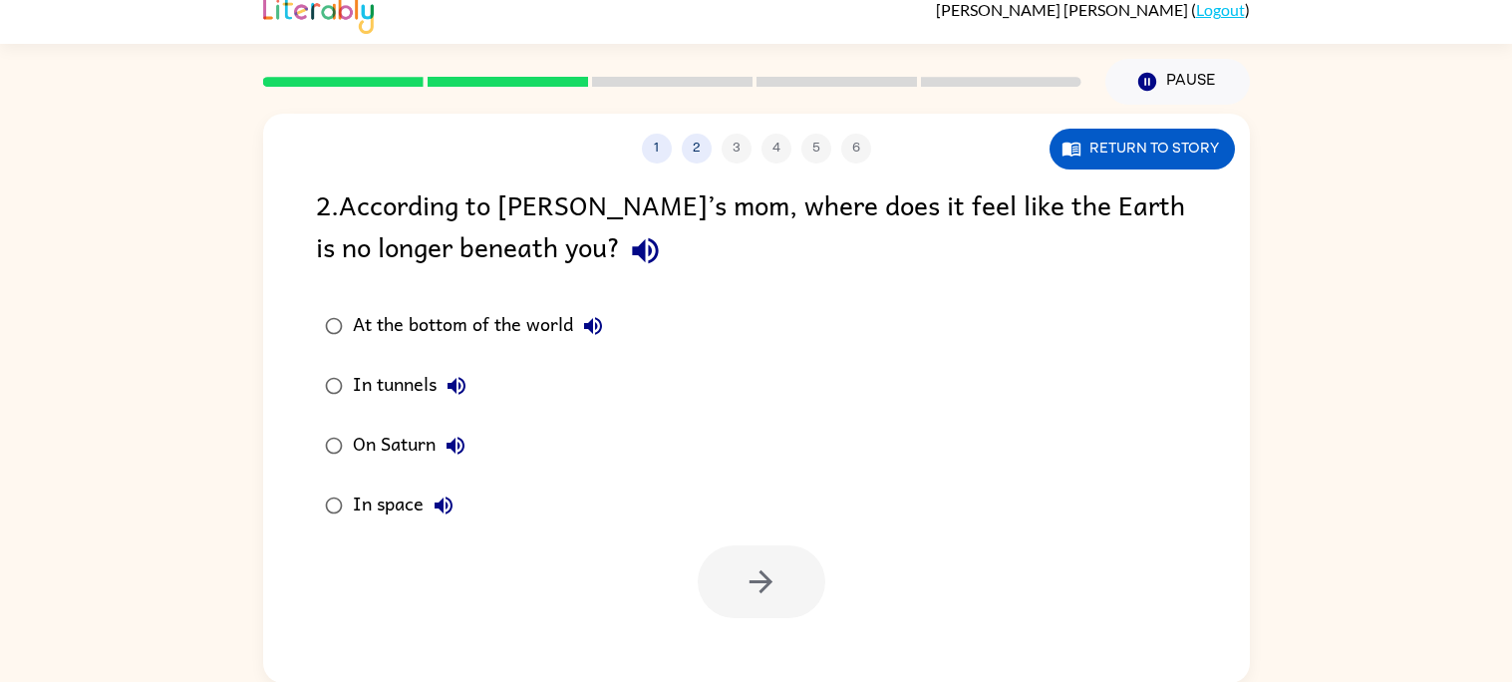
click at [547, 316] on div "At the bottom of the world" at bounding box center [483, 326] width 260 height 40
click at [799, 569] on button "button" at bounding box center [761, 581] width 128 height 73
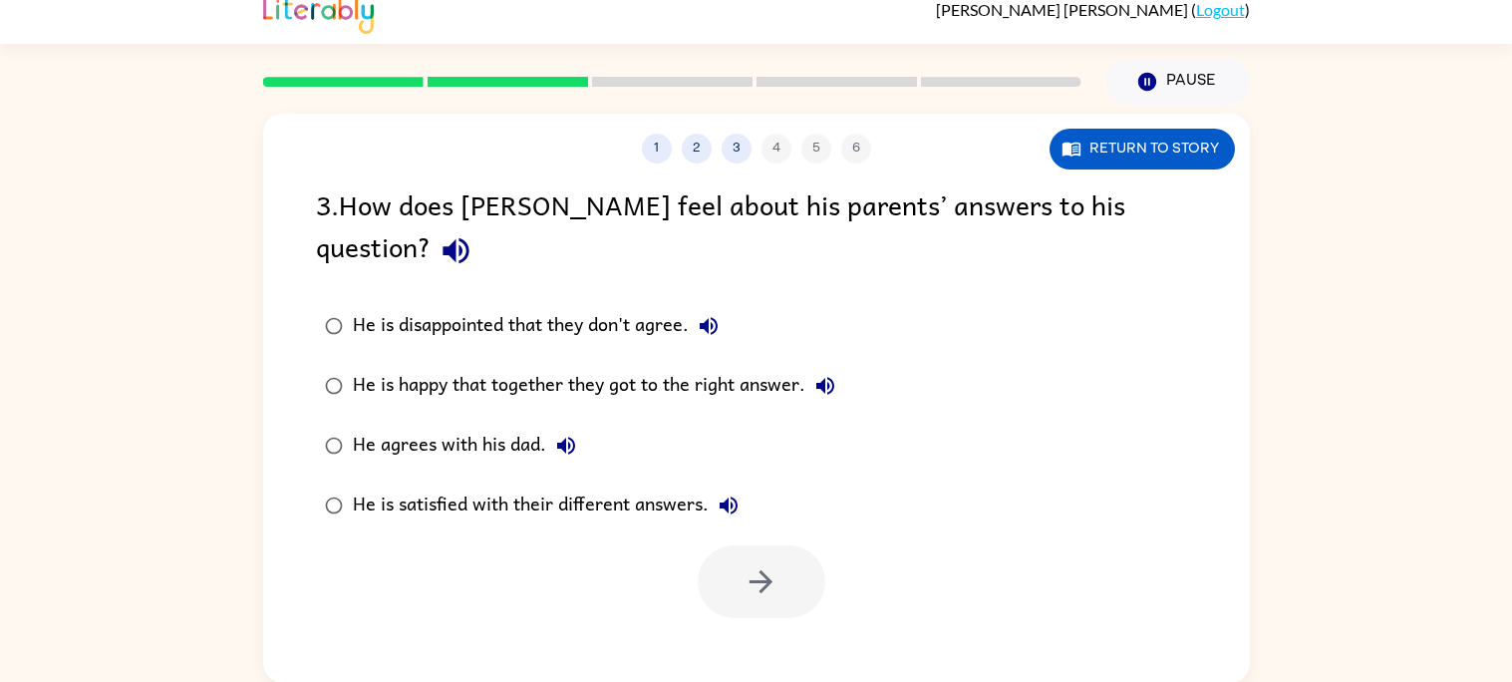
click at [468, 238] on icon "button" at bounding box center [455, 251] width 26 height 26
click at [709, 317] on icon "button" at bounding box center [708, 326] width 18 height 18
click at [824, 377] on icon "button" at bounding box center [825, 386] width 18 height 18
click at [567, 433] on icon "button" at bounding box center [566, 445] width 24 height 24
click at [728, 493] on icon "button" at bounding box center [728, 505] width 24 height 24
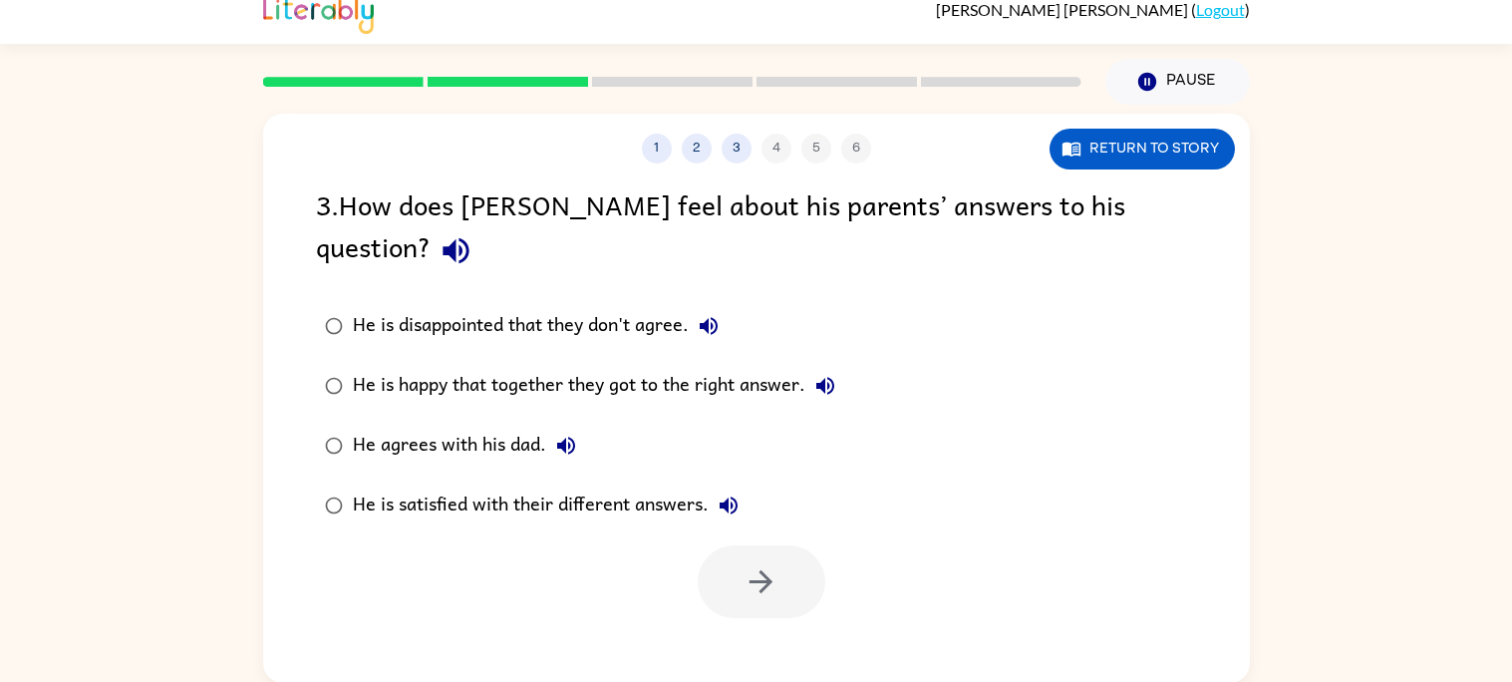
click at [690, 485] on div "He is satisfied with their different answers." at bounding box center [551, 505] width 396 height 40
click at [764, 570] on icon "button" at bounding box center [760, 581] width 23 height 23
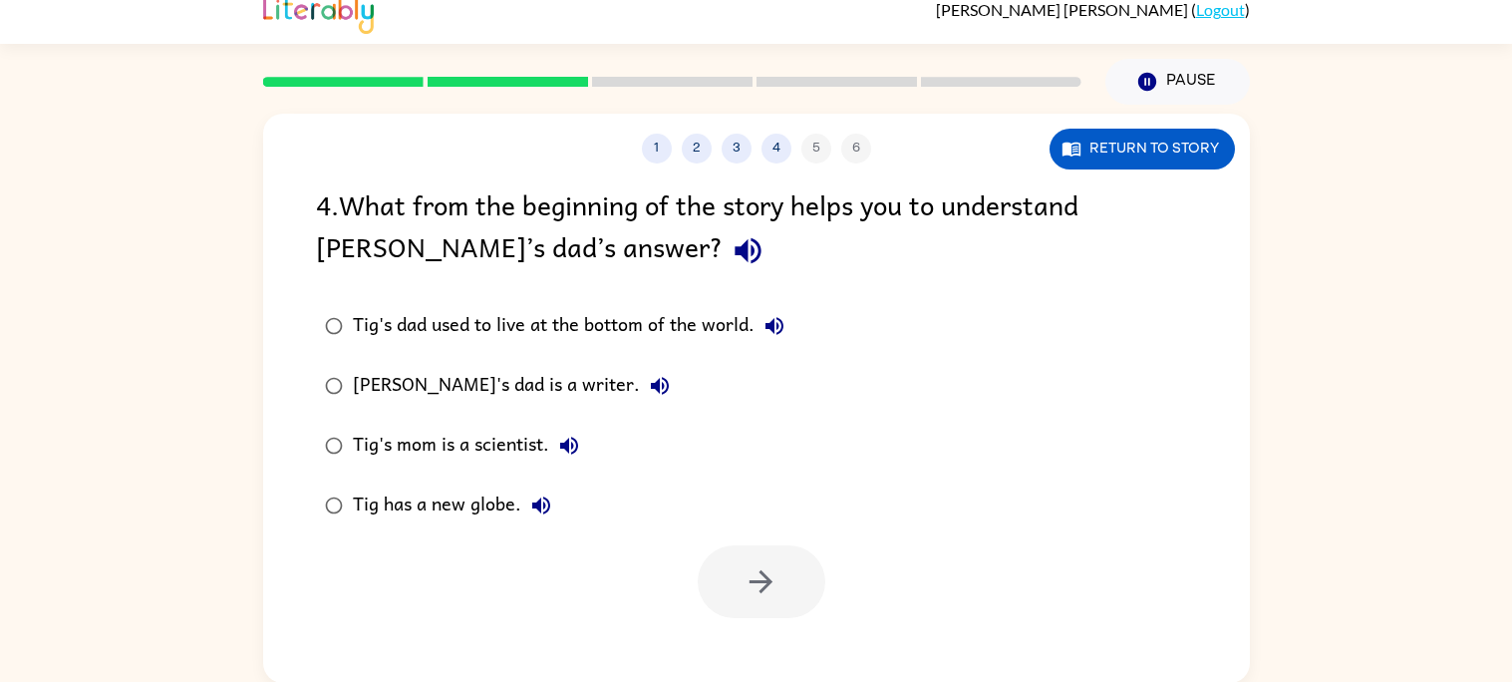
click at [730, 257] on icon "button" at bounding box center [747, 250] width 35 height 35
click at [778, 316] on icon "button" at bounding box center [774, 326] width 24 height 24
click at [651, 379] on icon "button" at bounding box center [660, 386] width 18 height 18
click at [564, 447] on icon "button" at bounding box center [569, 445] width 18 height 18
click at [538, 505] on icon "button" at bounding box center [541, 505] width 18 height 18
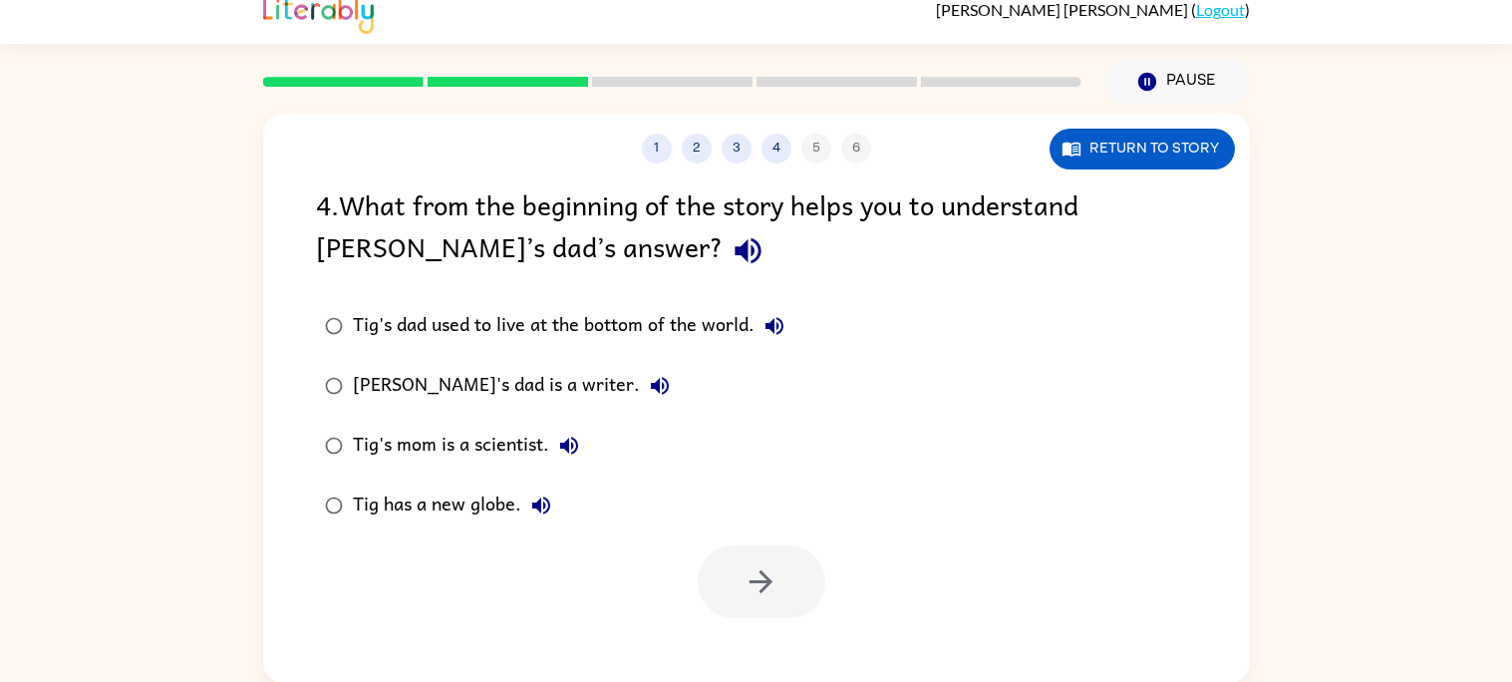
click at [730, 254] on icon "button" at bounding box center [747, 250] width 35 height 35
click at [491, 379] on div "[PERSON_NAME]'s dad is a writer." at bounding box center [516, 386] width 327 height 40
click at [744, 558] on button "button" at bounding box center [761, 581] width 128 height 73
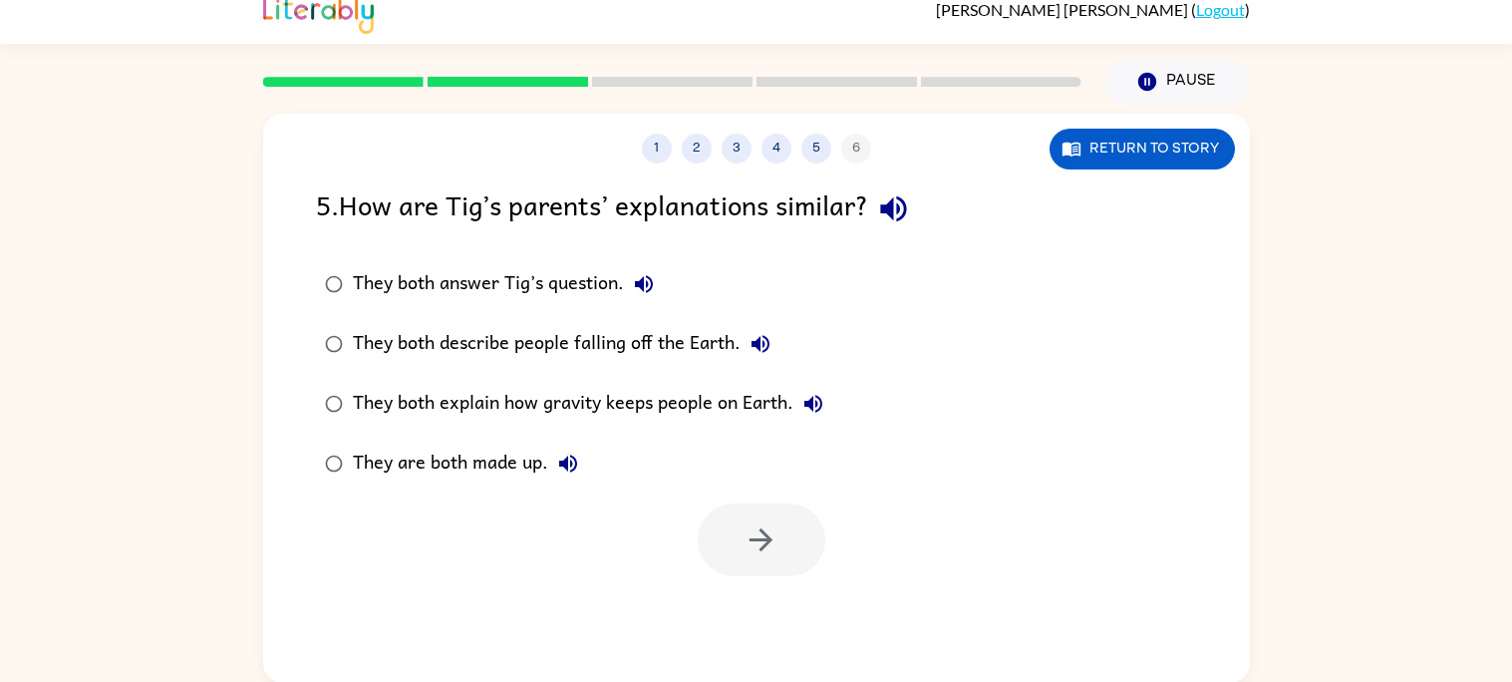
click at [905, 220] on icon "button" at bounding box center [893, 209] width 26 height 26
click at [899, 204] on icon "button" at bounding box center [893, 209] width 26 height 26
click at [653, 285] on icon "button" at bounding box center [644, 284] width 24 height 24
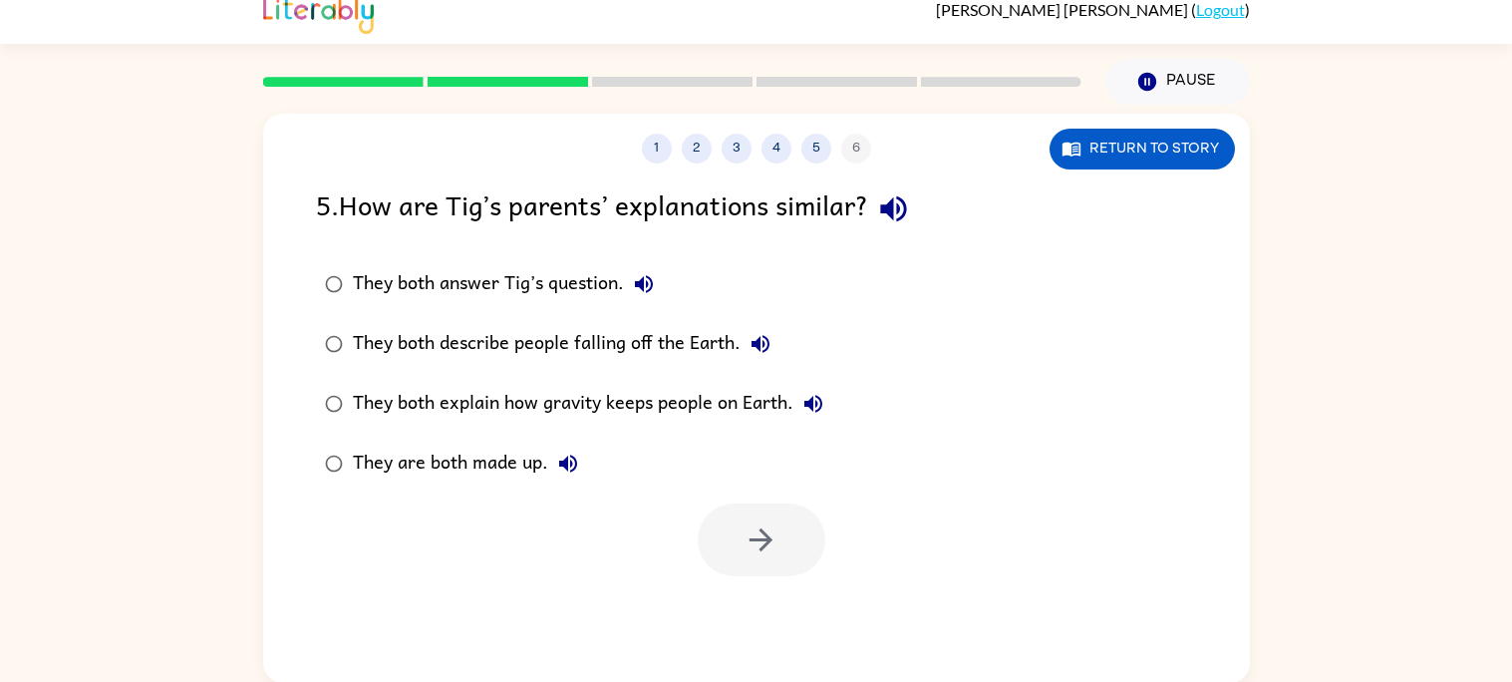
click at [653, 285] on icon "button" at bounding box center [644, 284] width 24 height 24
click at [766, 339] on icon "button" at bounding box center [760, 344] width 18 height 18
click at [825, 397] on button "They both explain how gravity keeps people on Earth." at bounding box center [813, 404] width 40 height 40
click at [563, 458] on icon "button" at bounding box center [568, 463] width 18 height 18
click at [749, 394] on div "They both explain how gravity keeps people on Earth." at bounding box center [593, 404] width 480 height 40
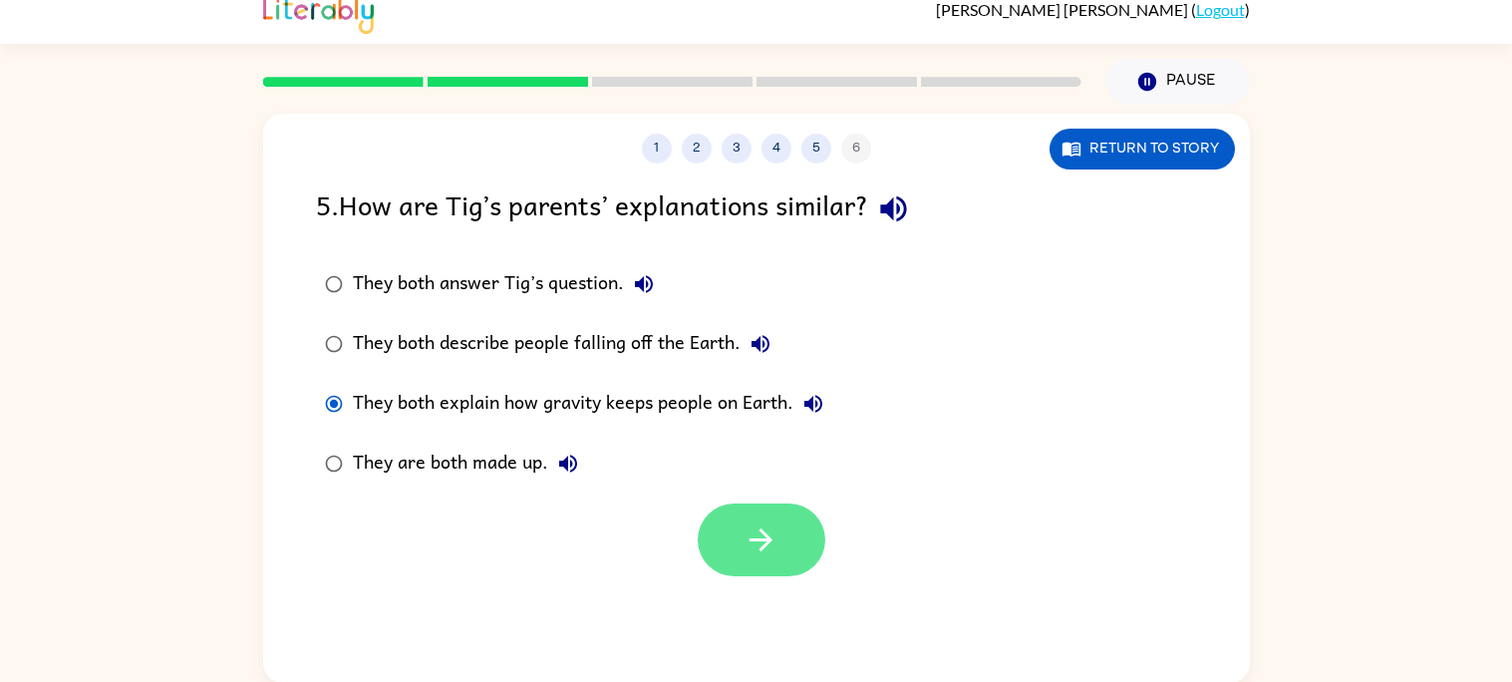
click at [778, 533] on button "button" at bounding box center [761, 539] width 128 height 73
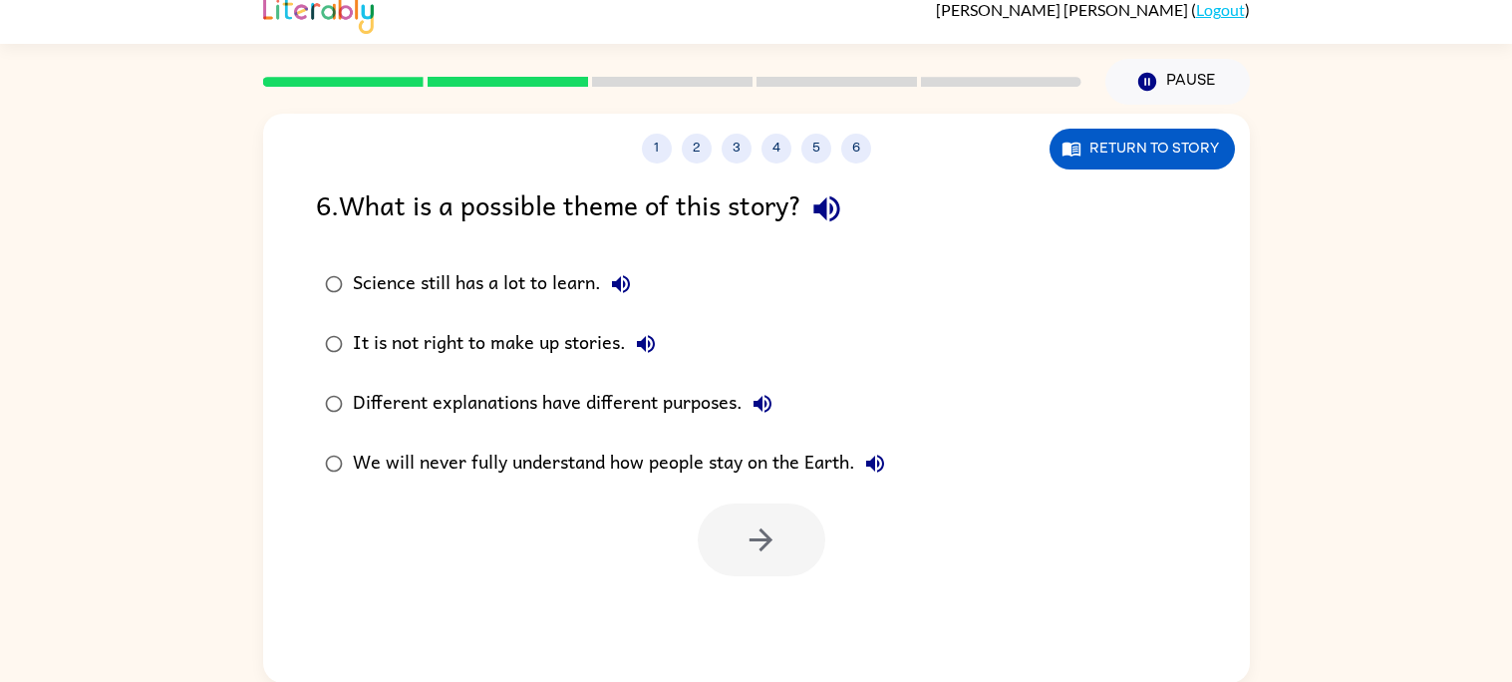
click at [833, 211] on icon "button" at bounding box center [826, 209] width 26 height 26
click at [620, 286] on icon "button" at bounding box center [621, 284] width 18 height 18
click at [645, 343] on icon "button" at bounding box center [646, 344] width 18 height 18
click at [761, 398] on icon "button" at bounding box center [762, 404] width 18 height 18
click at [873, 456] on icon "button" at bounding box center [875, 463] width 24 height 24
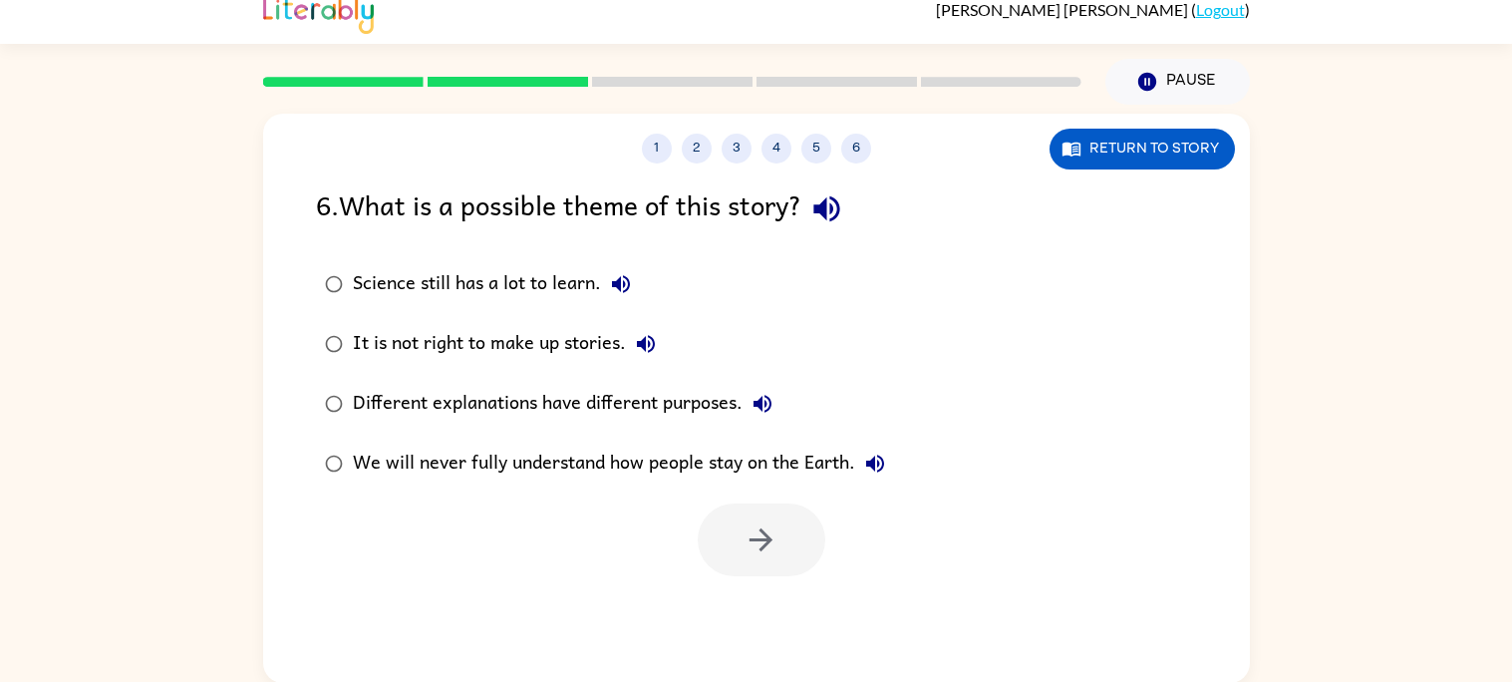
click at [838, 216] on icon "button" at bounding box center [826, 208] width 35 height 35
click at [653, 343] on icon "button" at bounding box center [646, 344] width 24 height 24
click at [648, 343] on icon "button" at bounding box center [646, 344] width 18 height 18
click at [613, 275] on icon "button" at bounding box center [621, 284] width 24 height 24
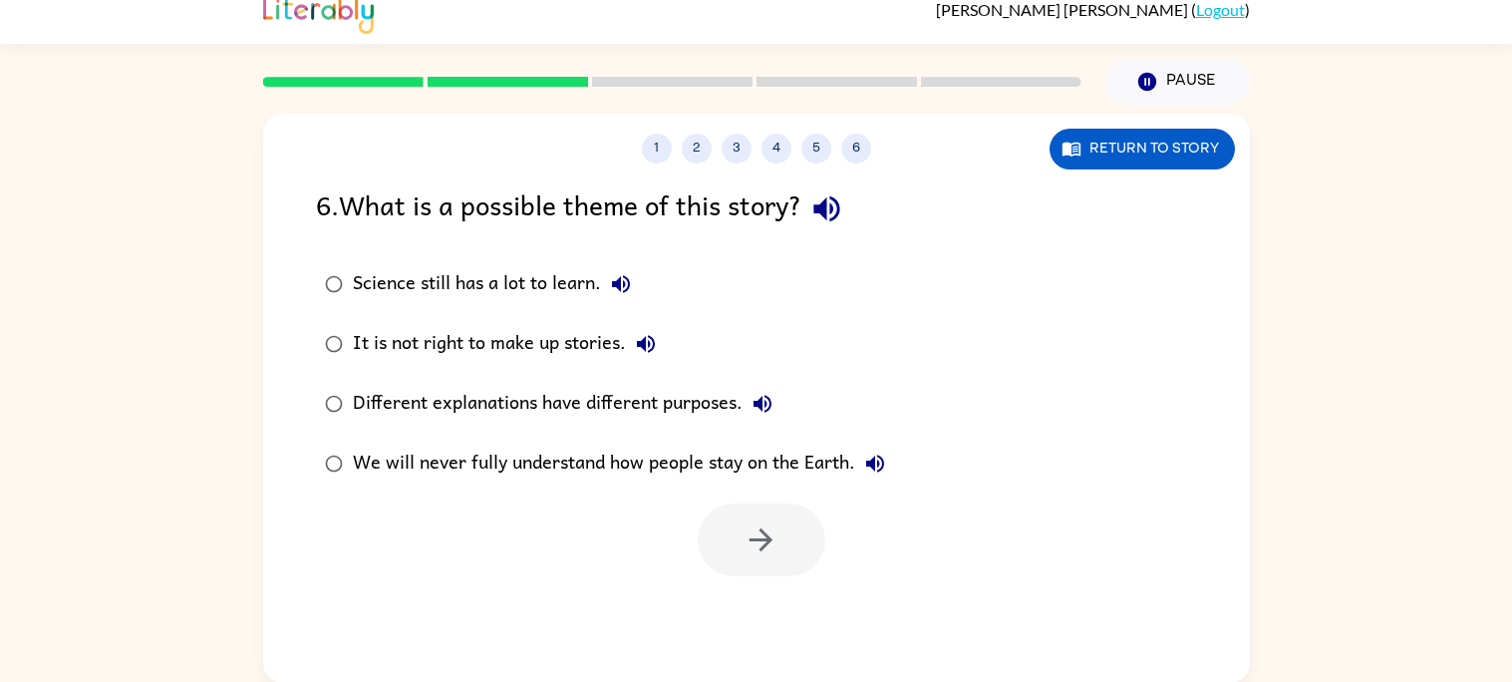
click at [639, 338] on icon "button" at bounding box center [646, 344] width 24 height 24
click at [761, 399] on icon "button" at bounding box center [762, 404] width 18 height 18
click at [767, 401] on icon "button" at bounding box center [762, 404] width 24 height 24
click at [880, 465] on icon "button" at bounding box center [875, 463] width 24 height 24
click at [582, 457] on div "We will never fully understand how people stay on the Earth." at bounding box center [624, 463] width 542 height 40
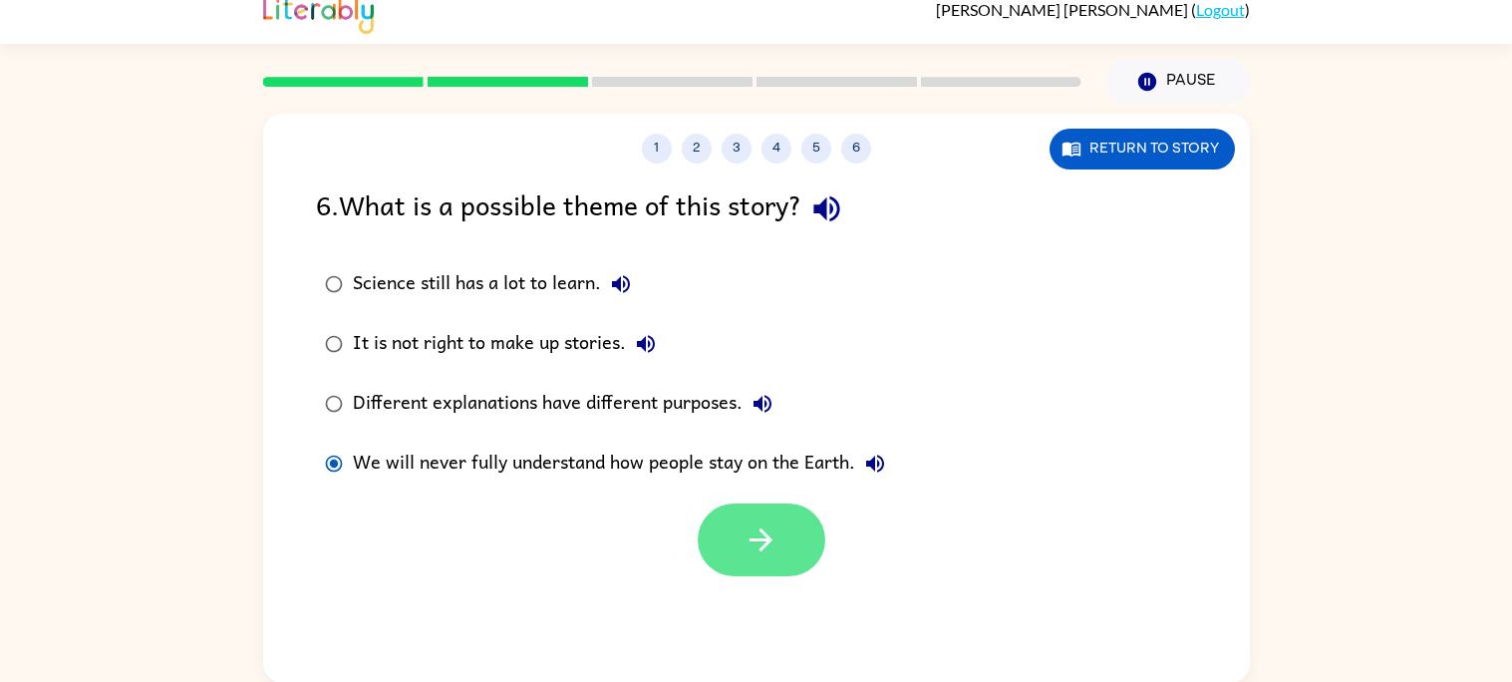
click at [770, 531] on icon "button" at bounding box center [760, 539] width 35 height 35
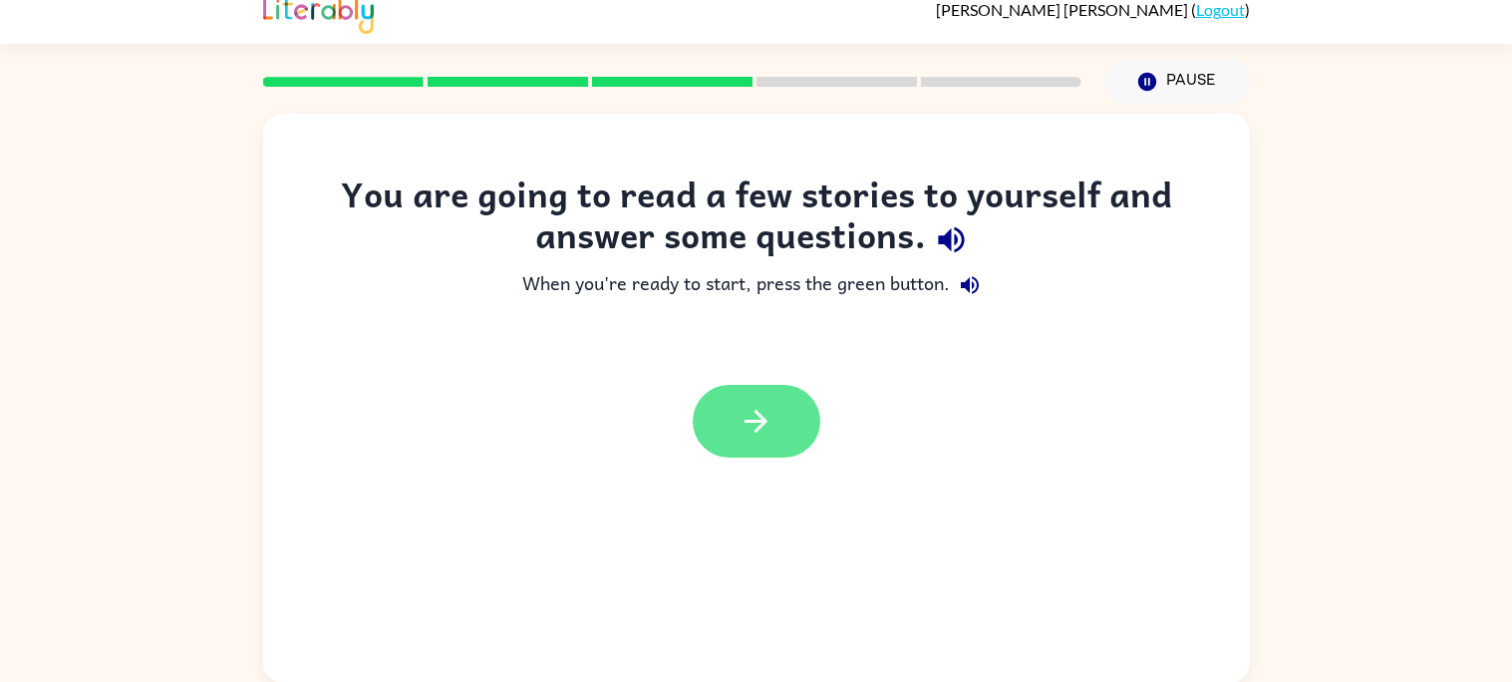
click at [772, 402] on button "button" at bounding box center [756, 421] width 128 height 73
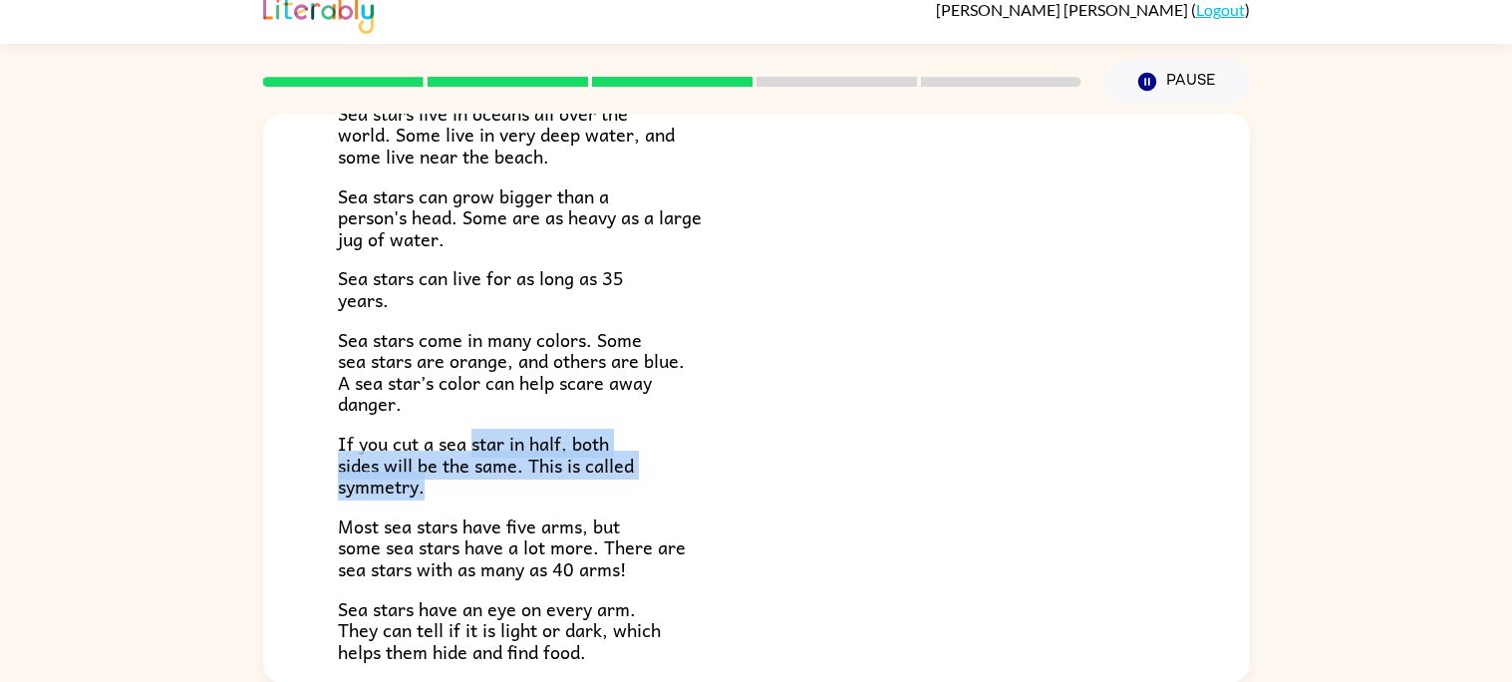
scroll to position [278, 0]
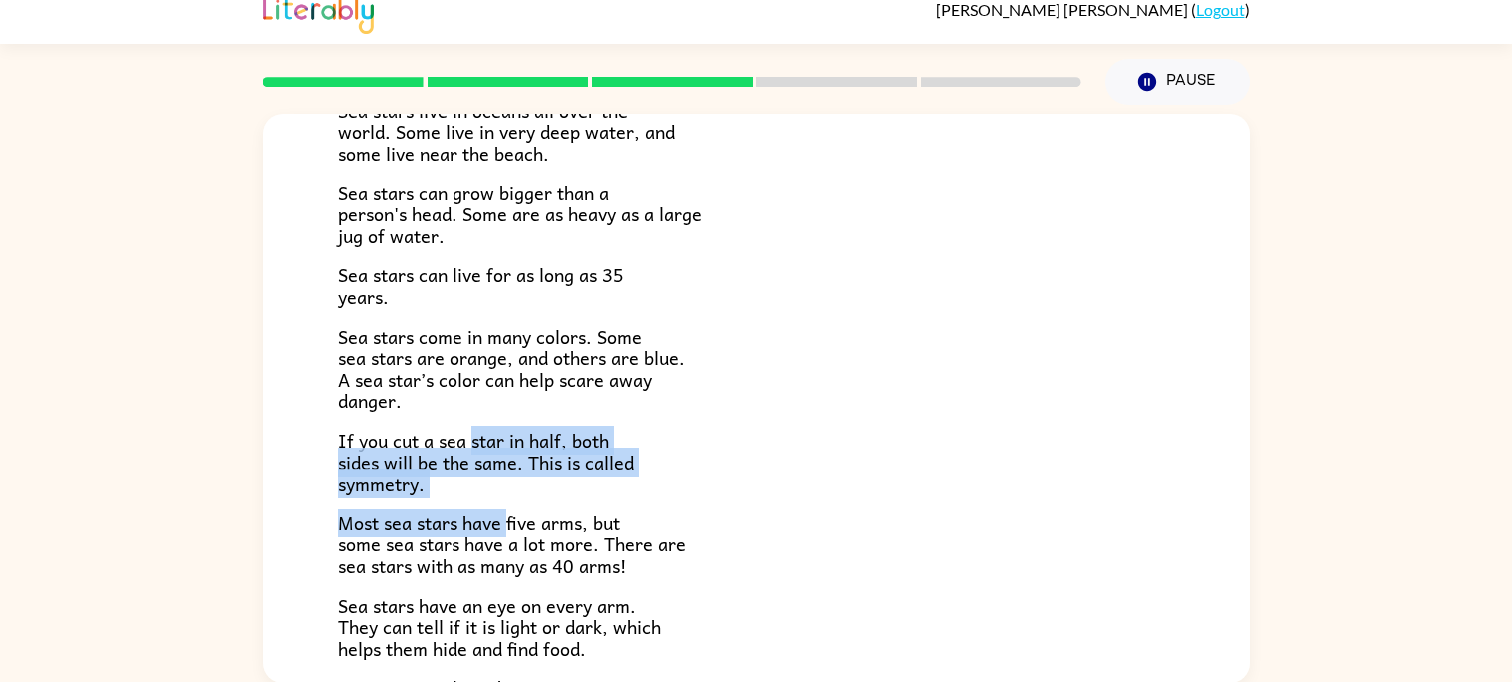
drag, startPoint x: 470, startPoint y: 474, endPoint x: 507, endPoint y: 494, distance: 41.9
click at [507, 494] on div "There are many kinds of sea stars. Sea stars live in the sea, but not in lakes …" at bounding box center [756, 367] width 837 height 833
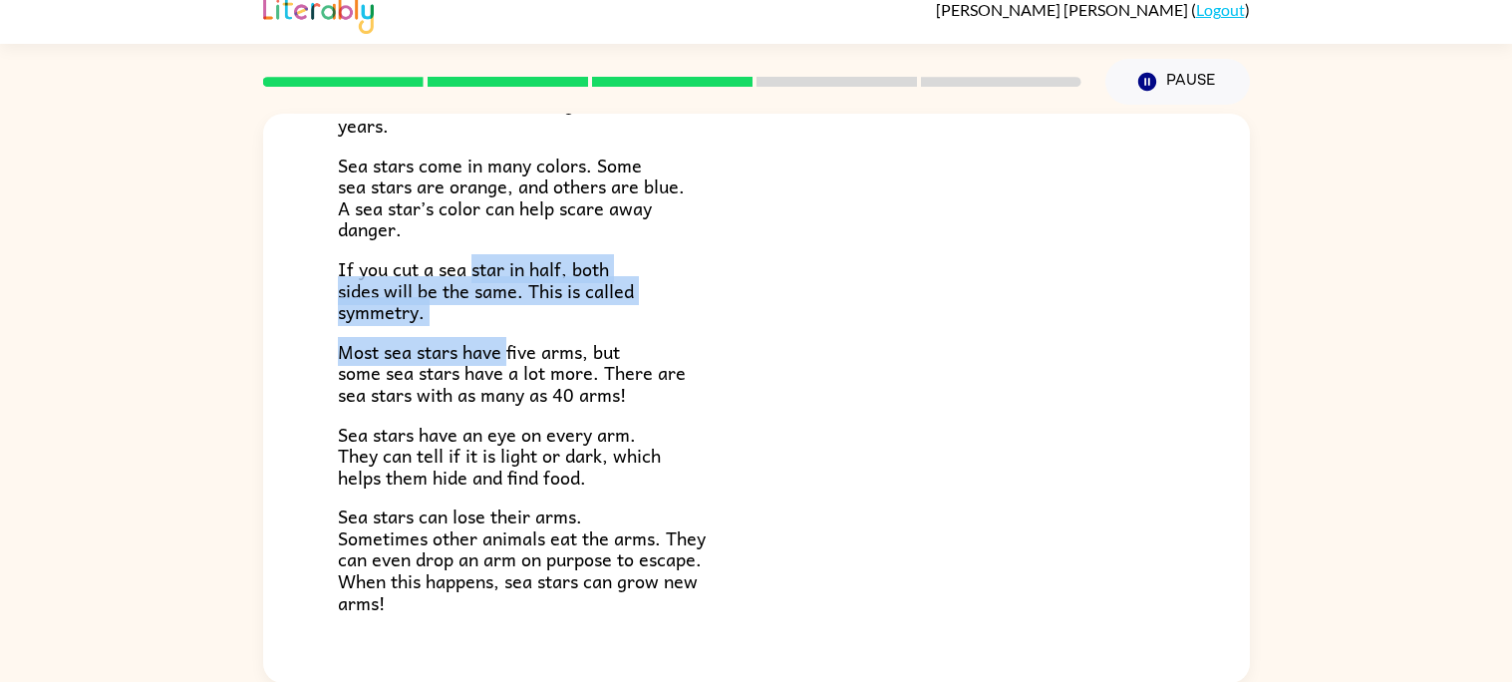
scroll to position [574, 0]
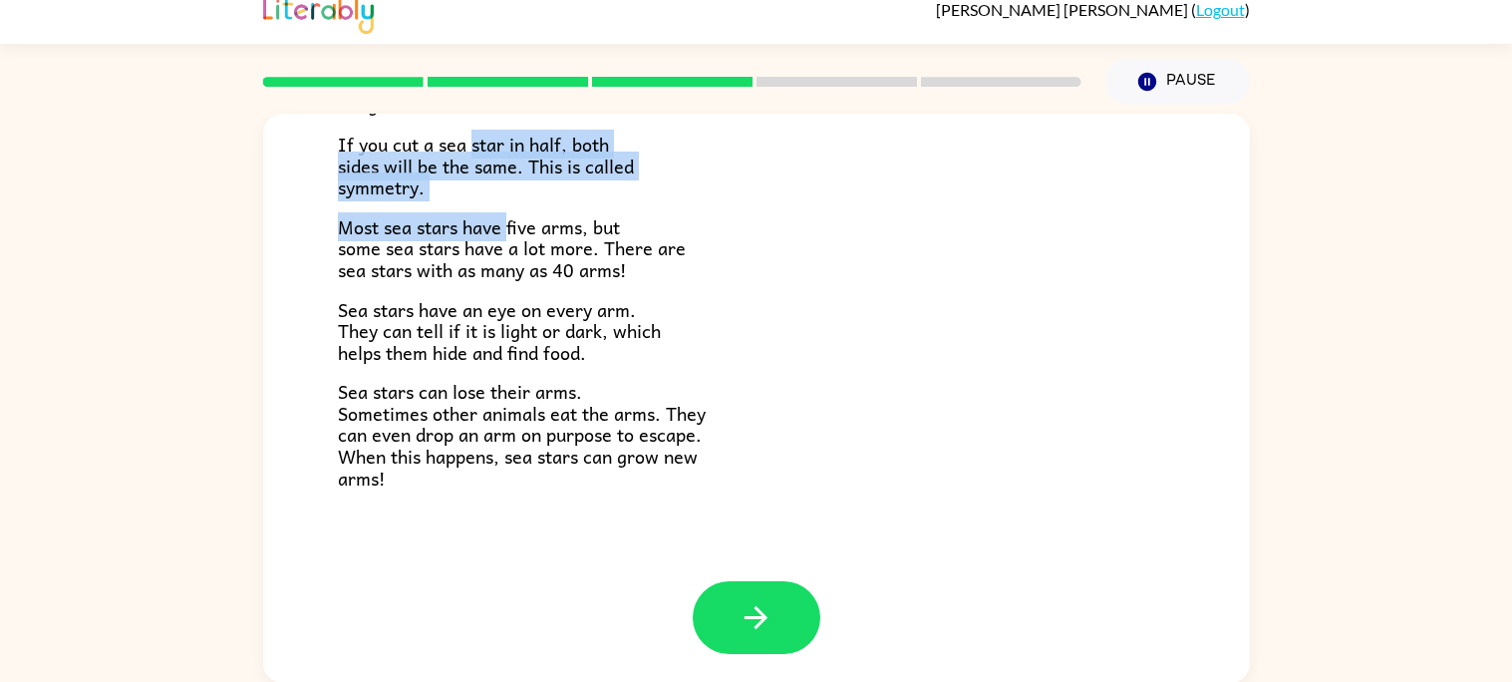
click at [493, 195] on p "If you cut a sea star in half, both sides will be the same. This is called symm…" at bounding box center [756, 166] width 837 height 65
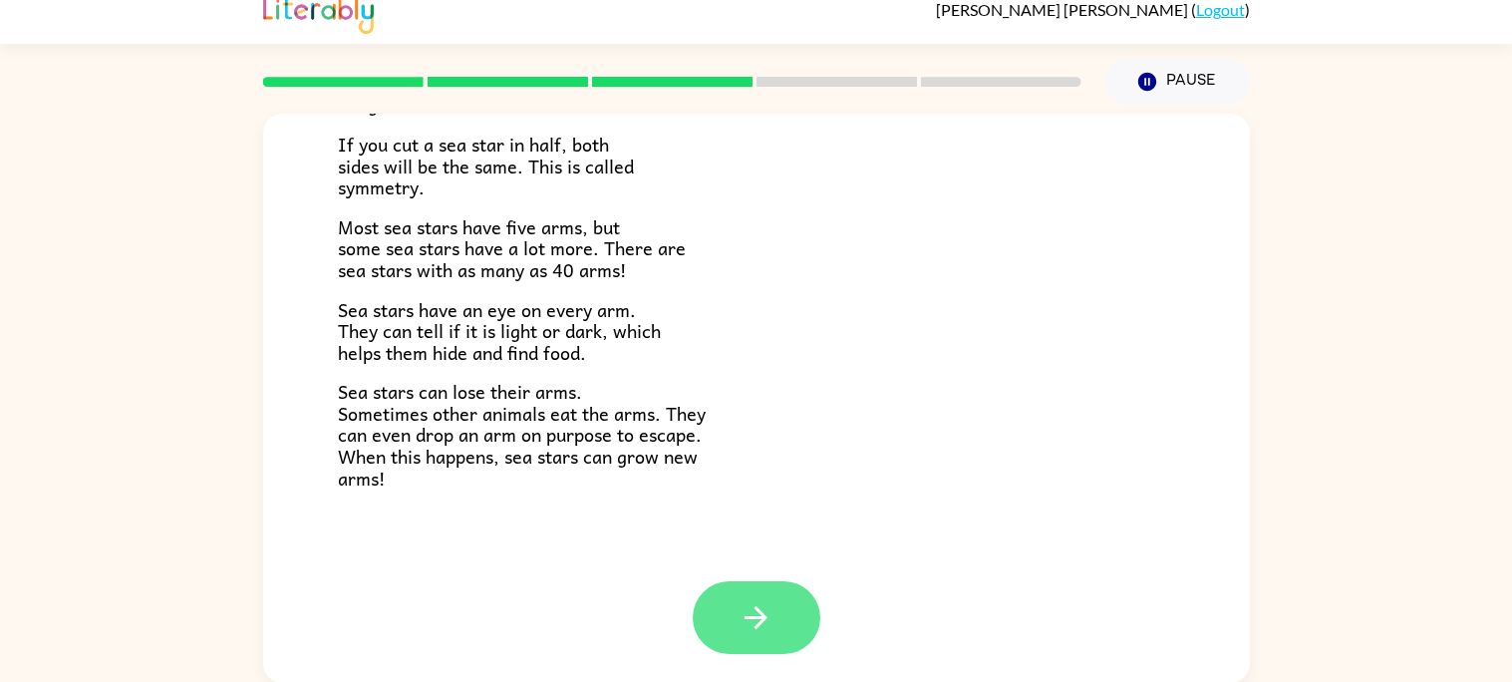
click at [778, 630] on button "button" at bounding box center [756, 617] width 128 height 73
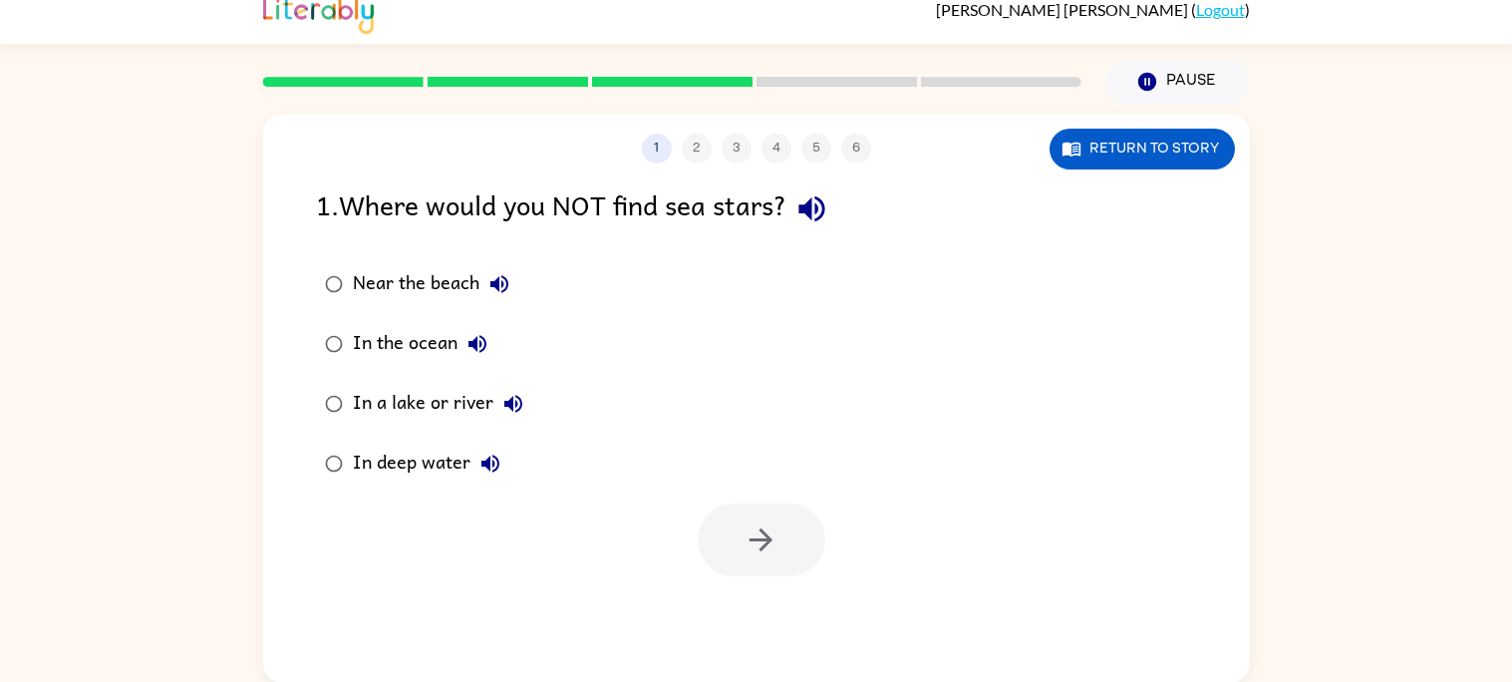
scroll to position [0, 0]
click at [827, 213] on icon "button" at bounding box center [811, 208] width 35 height 35
click at [496, 274] on icon "button" at bounding box center [499, 284] width 24 height 24
click at [478, 339] on icon "button" at bounding box center [477, 344] width 24 height 24
click at [506, 397] on icon "button" at bounding box center [513, 404] width 24 height 24
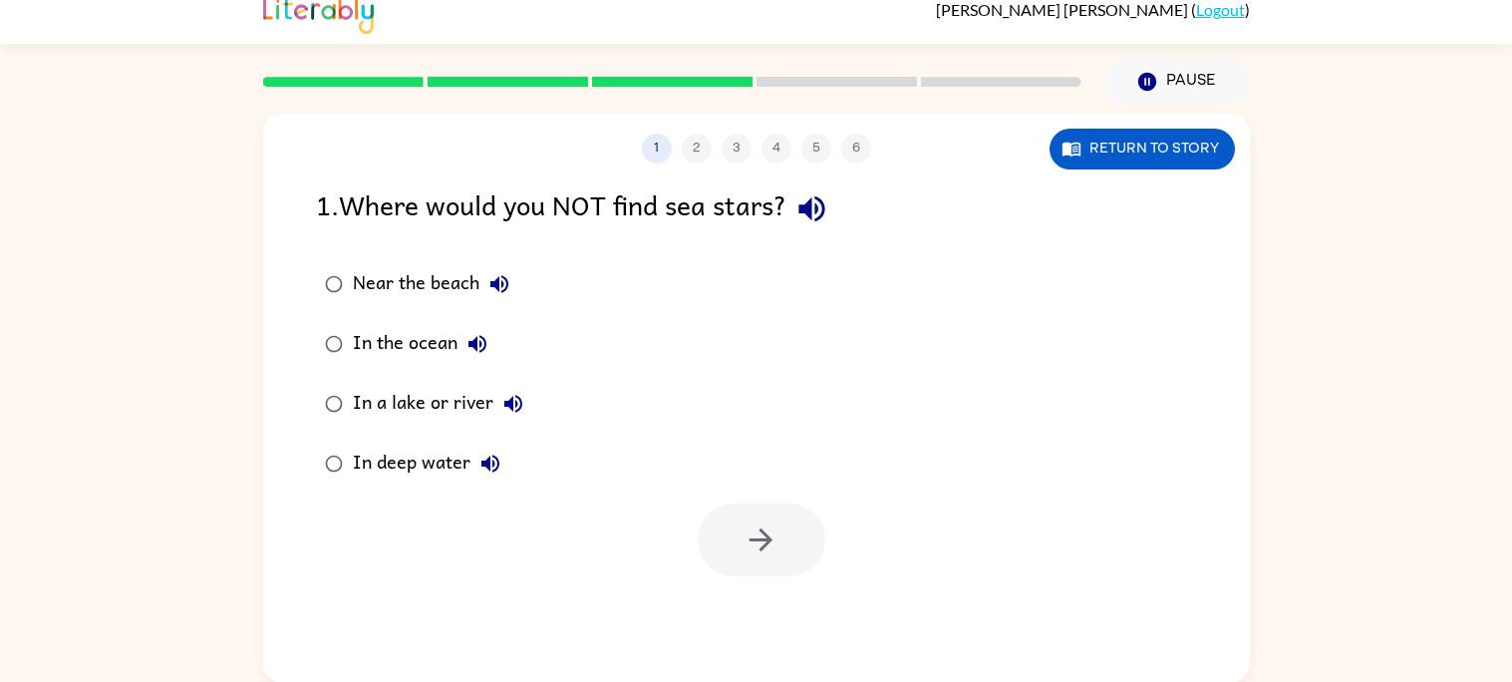
click at [491, 463] on icon "button" at bounding box center [490, 463] width 18 height 18
click at [738, 533] on button "button" at bounding box center [761, 539] width 128 height 73
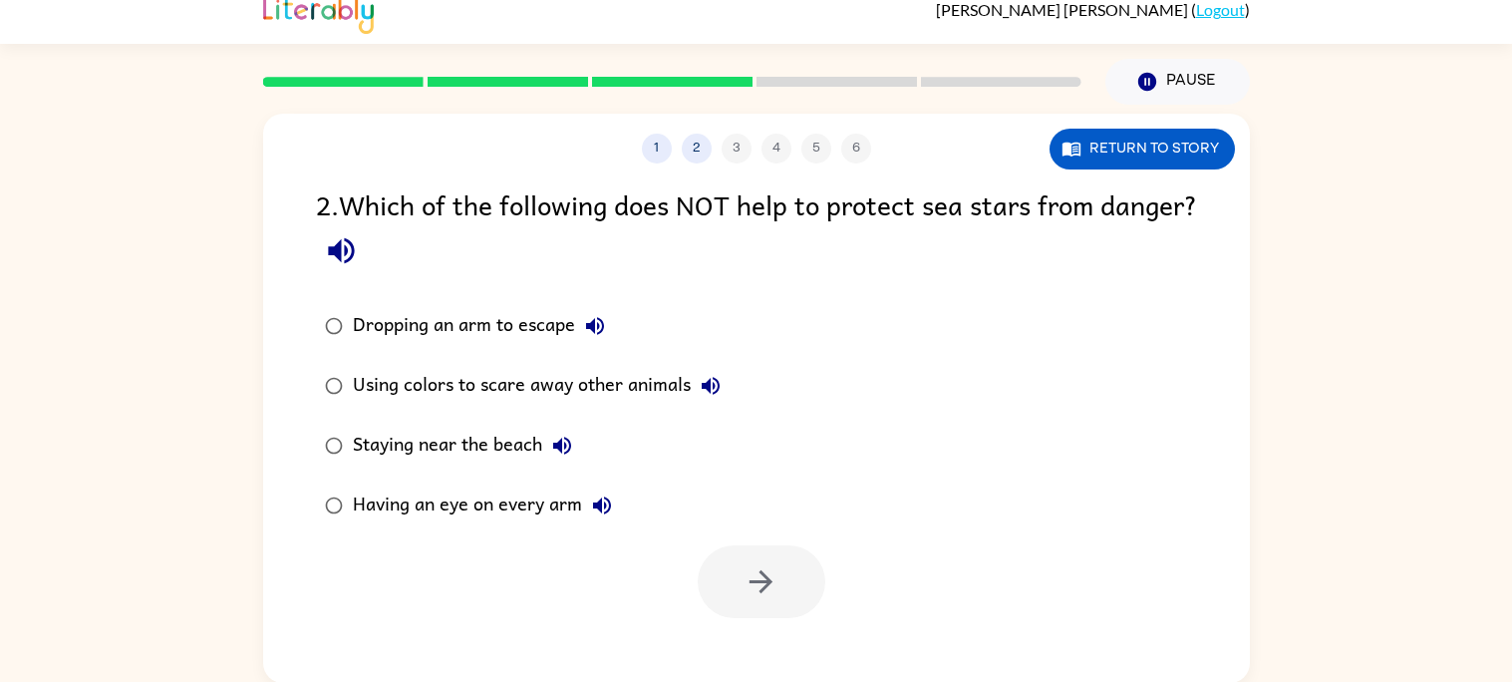
click at [354, 245] on icon "button" at bounding box center [341, 251] width 26 height 26
click at [592, 318] on icon "button" at bounding box center [595, 326] width 24 height 24
click at [712, 382] on icon "button" at bounding box center [710, 386] width 18 height 18
click at [562, 441] on icon "button" at bounding box center [562, 445] width 18 height 18
click at [607, 509] on icon "button" at bounding box center [602, 505] width 18 height 18
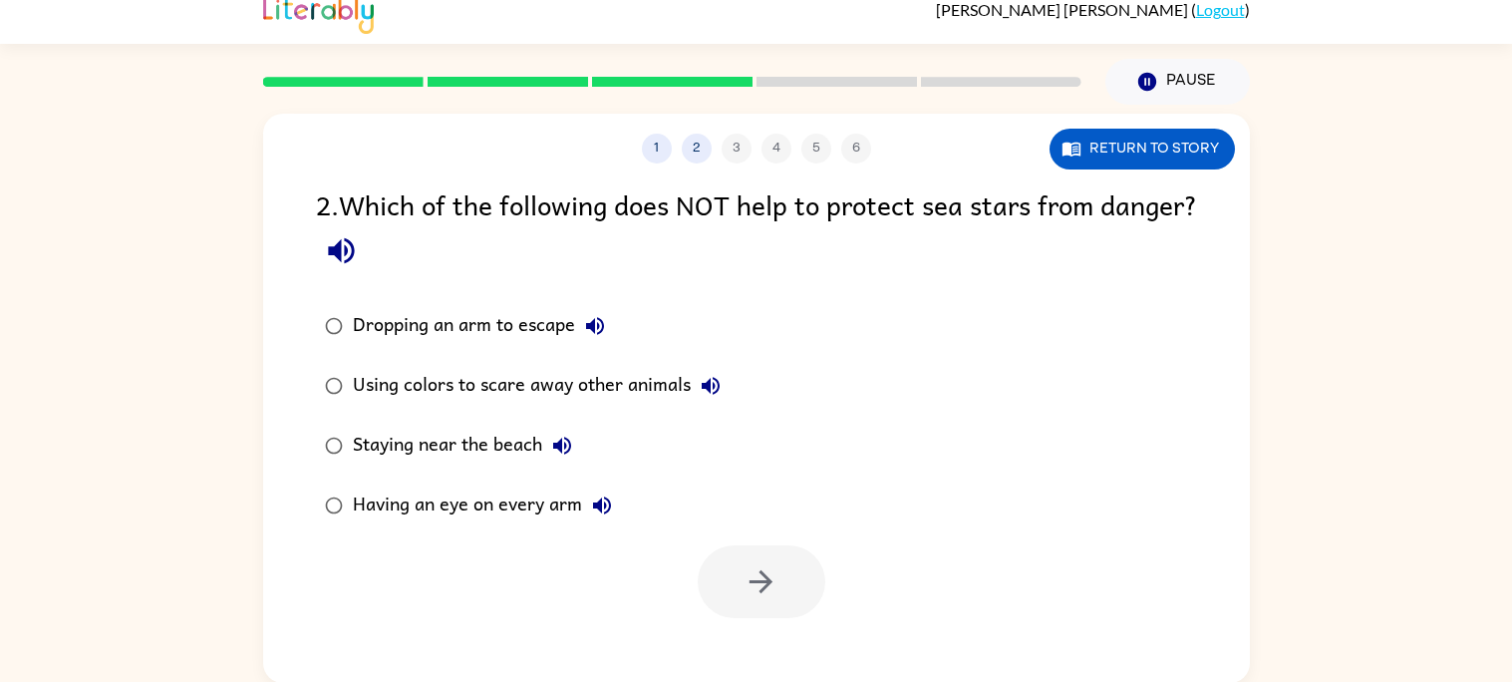
click at [359, 245] on icon "button" at bounding box center [341, 250] width 35 height 35
click at [519, 325] on div "Dropping an arm to escape" at bounding box center [484, 326] width 262 height 40
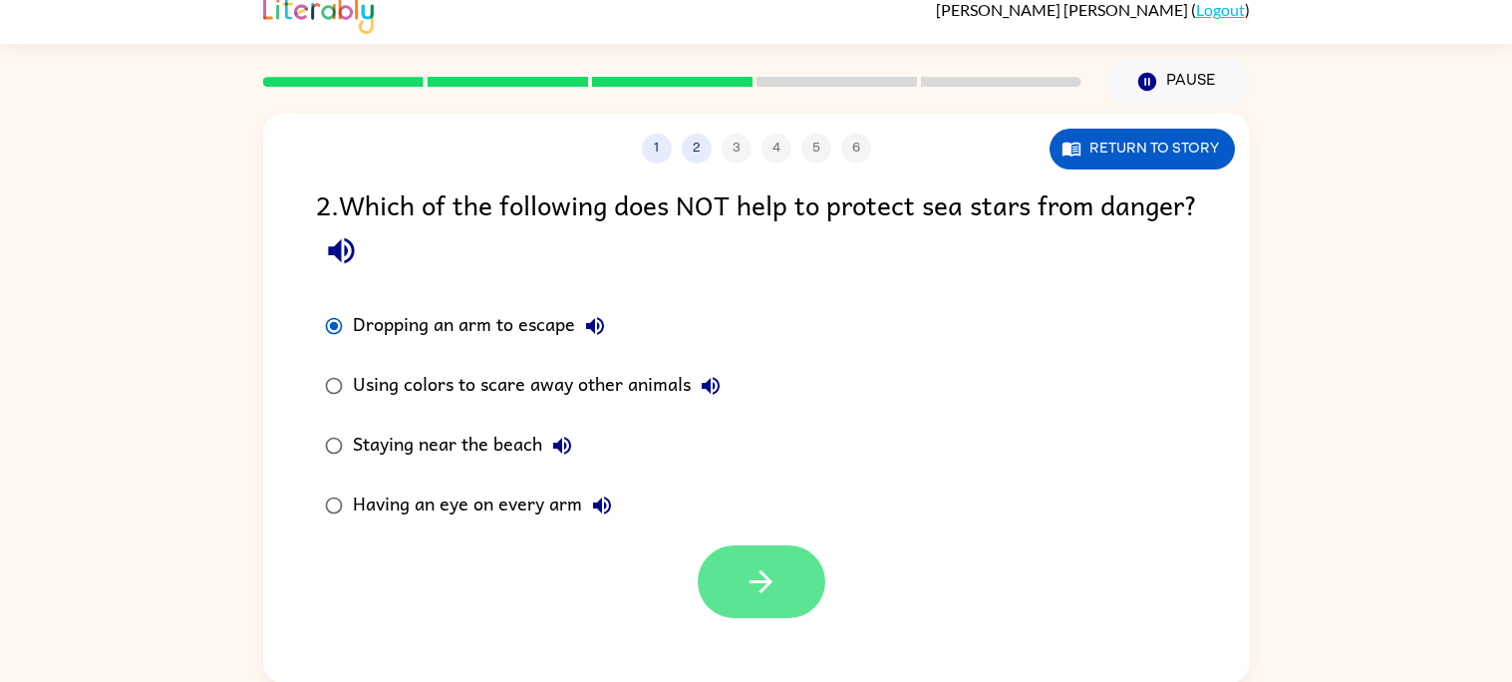
click at [727, 552] on button "button" at bounding box center [761, 581] width 128 height 73
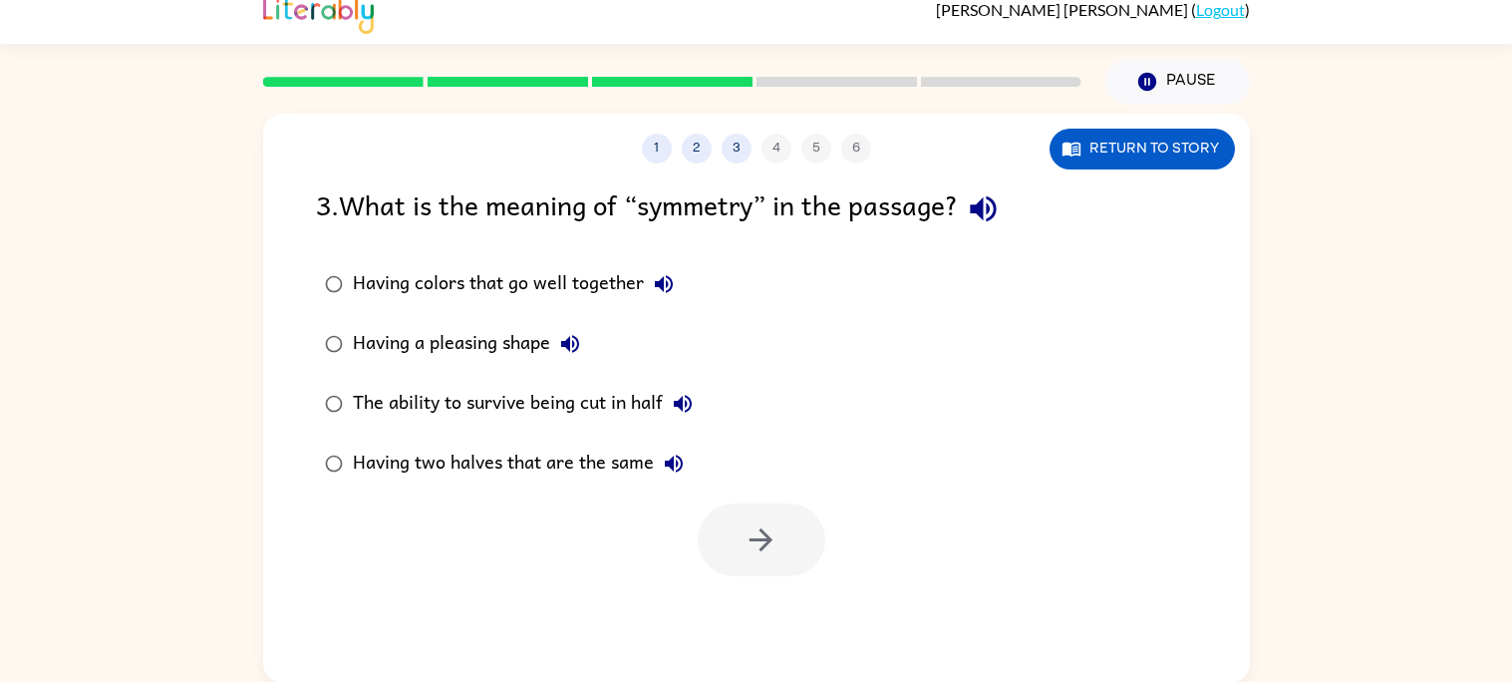
click at [982, 211] on icon "button" at bounding box center [982, 209] width 26 height 26
click at [666, 278] on icon "button" at bounding box center [664, 284] width 24 height 24
click at [564, 340] on icon "button" at bounding box center [570, 344] width 24 height 24
click at [683, 401] on icon "button" at bounding box center [683, 404] width 18 height 18
click at [673, 456] on icon "button" at bounding box center [674, 463] width 18 height 18
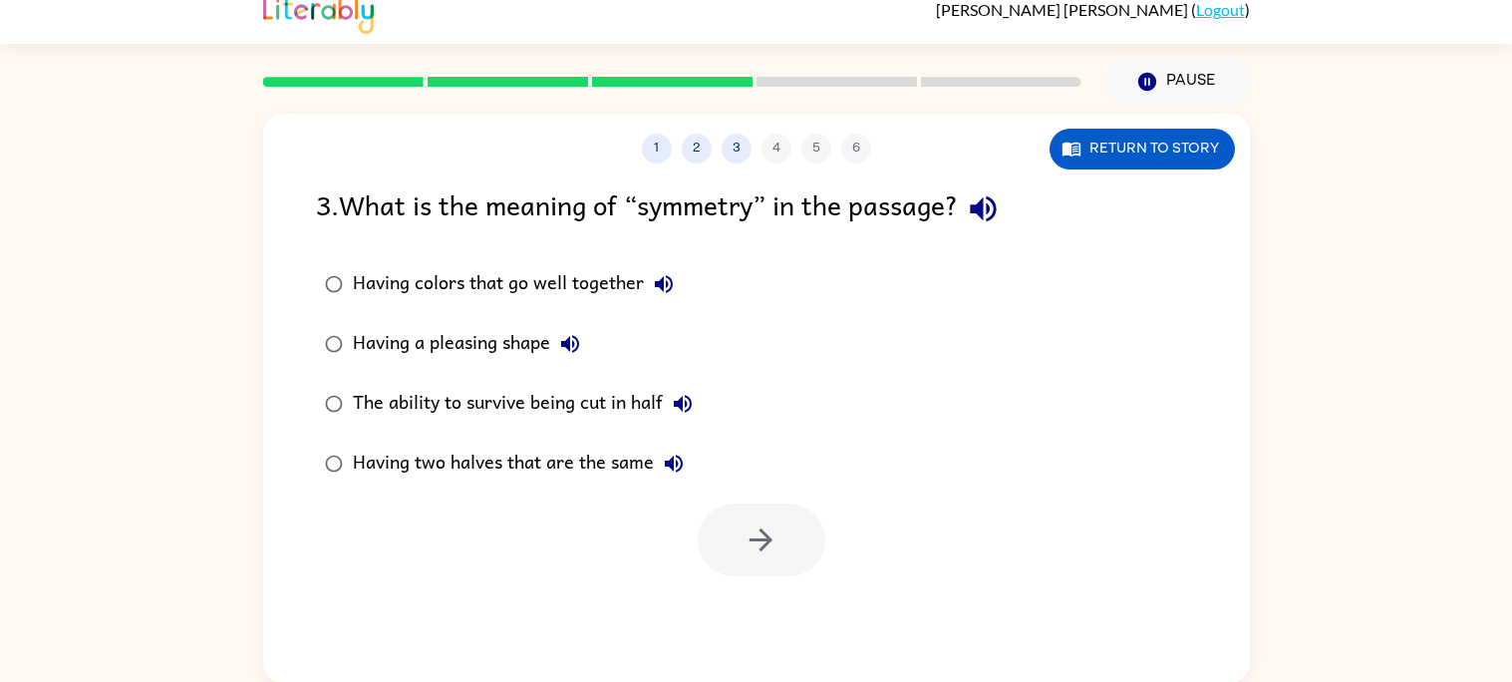
click at [636, 396] on div "The ability to survive being cut in half" at bounding box center [528, 404] width 350 height 40
click at [729, 537] on button "button" at bounding box center [761, 539] width 128 height 73
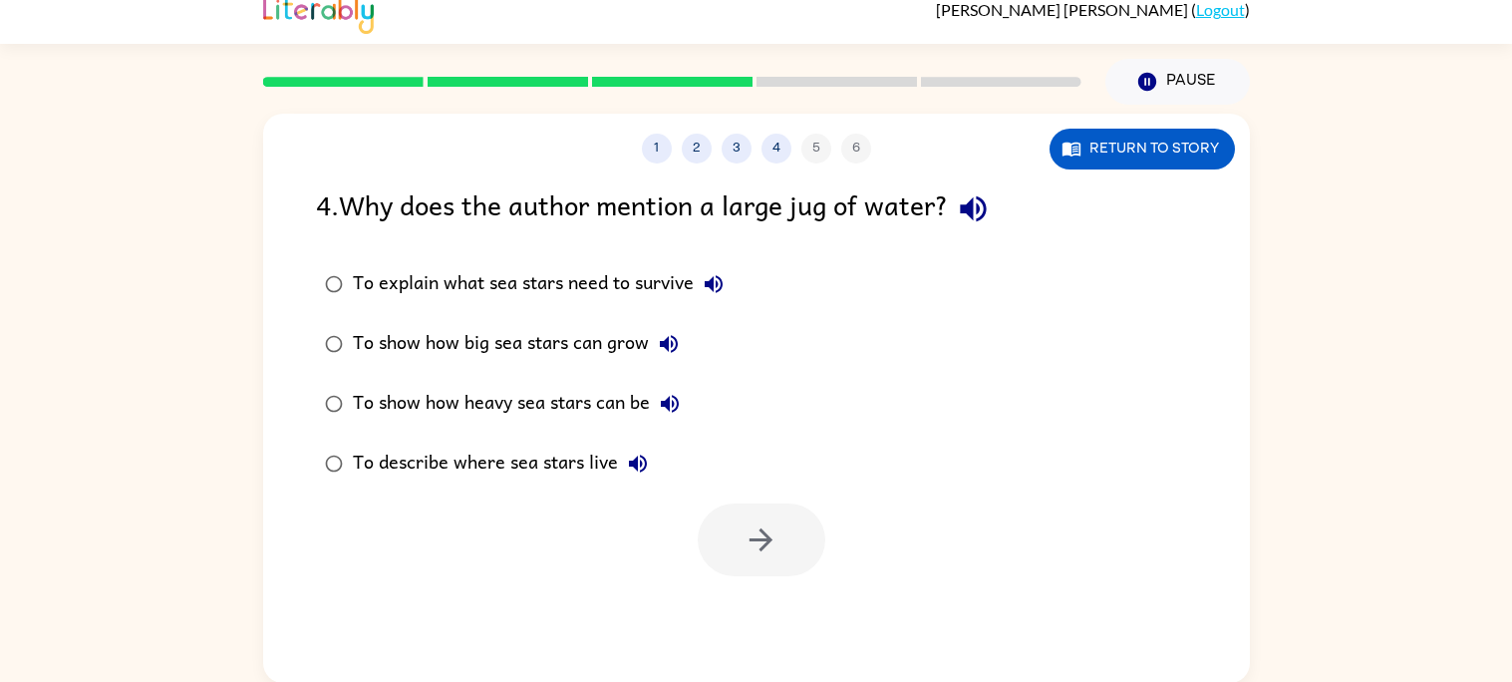
click at [981, 209] on icon "button" at bounding box center [973, 208] width 35 height 35
click at [719, 282] on icon "button" at bounding box center [713, 284] width 24 height 24
click at [707, 279] on icon "button" at bounding box center [713, 284] width 24 height 24
click at [669, 338] on icon "button" at bounding box center [669, 344] width 24 height 24
click at [670, 337] on icon "button" at bounding box center [669, 344] width 24 height 24
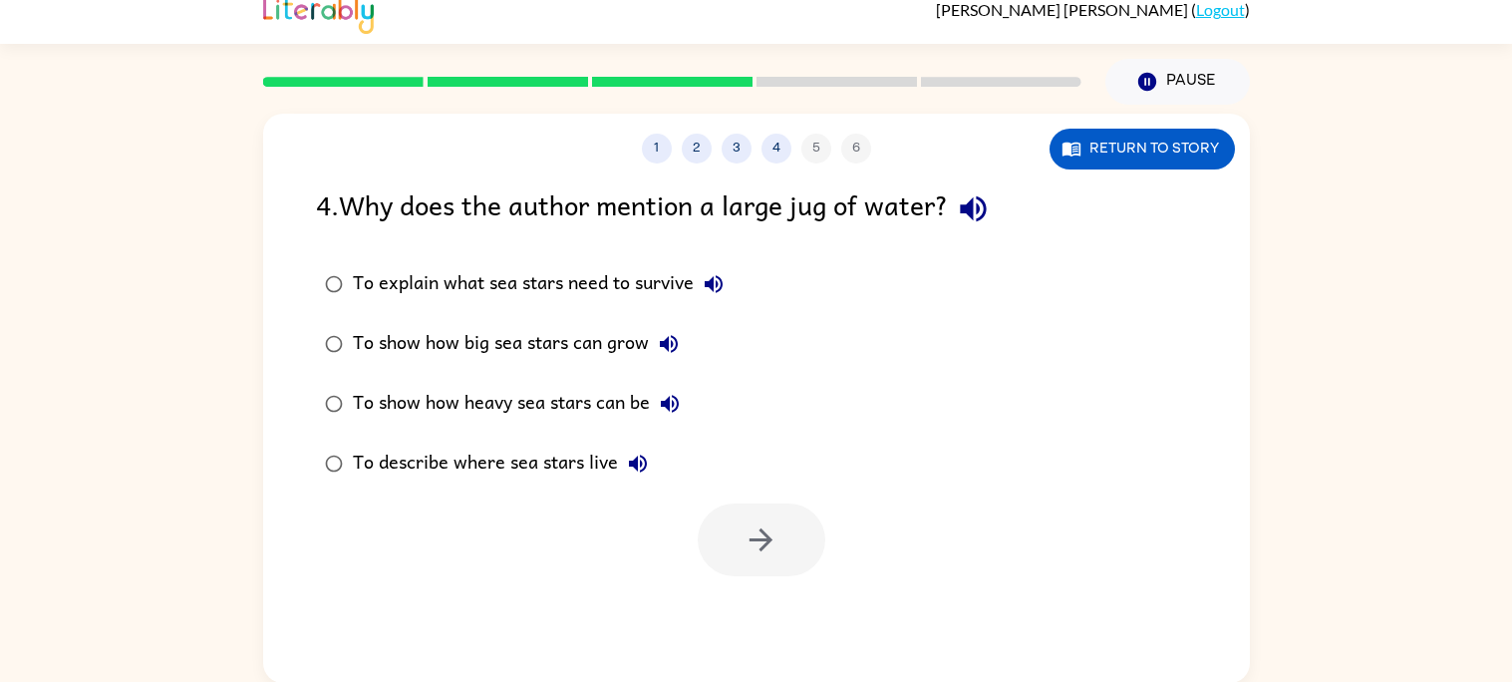
click at [670, 337] on icon "button" at bounding box center [669, 344] width 24 height 24
click at [974, 209] on icon "button" at bounding box center [973, 209] width 26 height 26
click at [722, 269] on button "To explain what sea stars need to survive" at bounding box center [713, 284] width 40 height 40
click at [670, 333] on icon "button" at bounding box center [669, 344] width 24 height 24
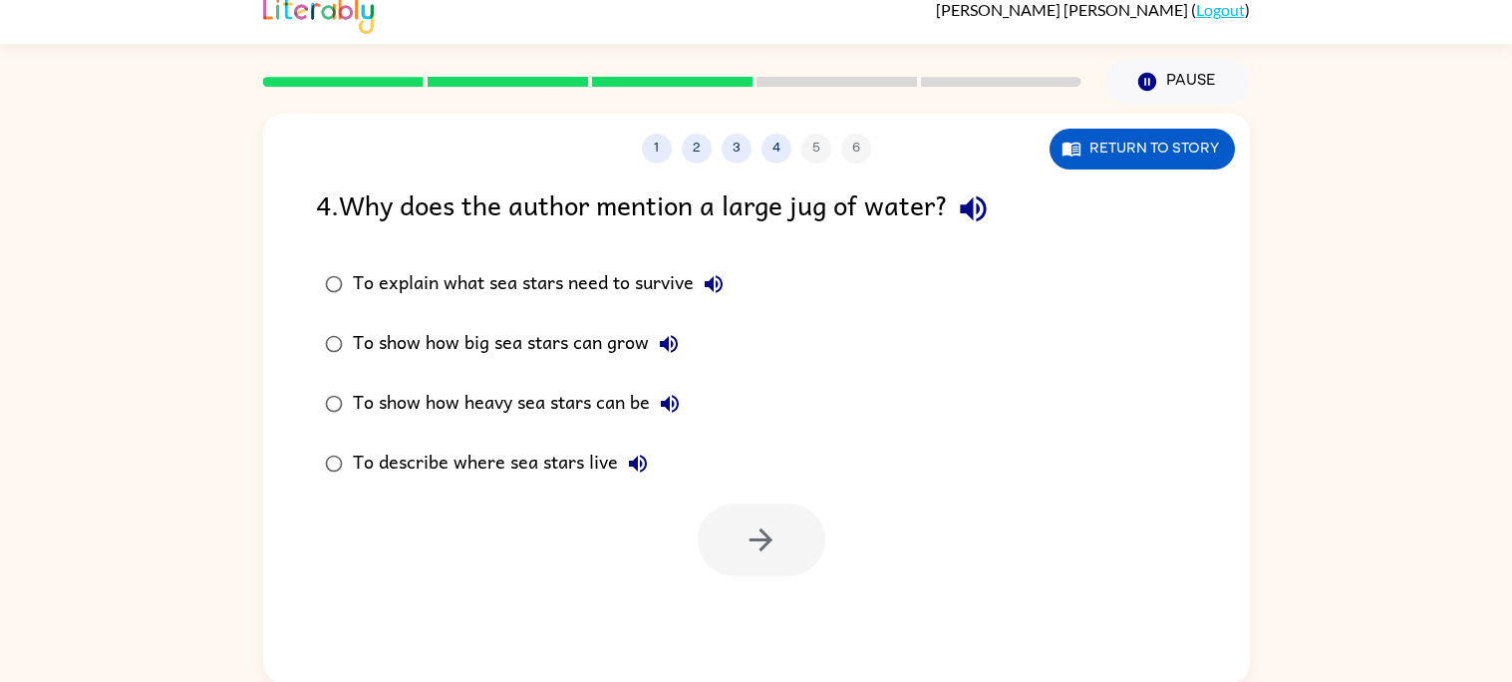
click at [667, 399] on icon "button" at bounding box center [670, 404] width 18 height 18
click at [631, 460] on icon "button" at bounding box center [638, 463] width 18 height 18
click at [644, 398] on div "To show how heavy sea stars can be" at bounding box center [521, 404] width 337 height 40
click at [787, 546] on button "button" at bounding box center [761, 539] width 128 height 73
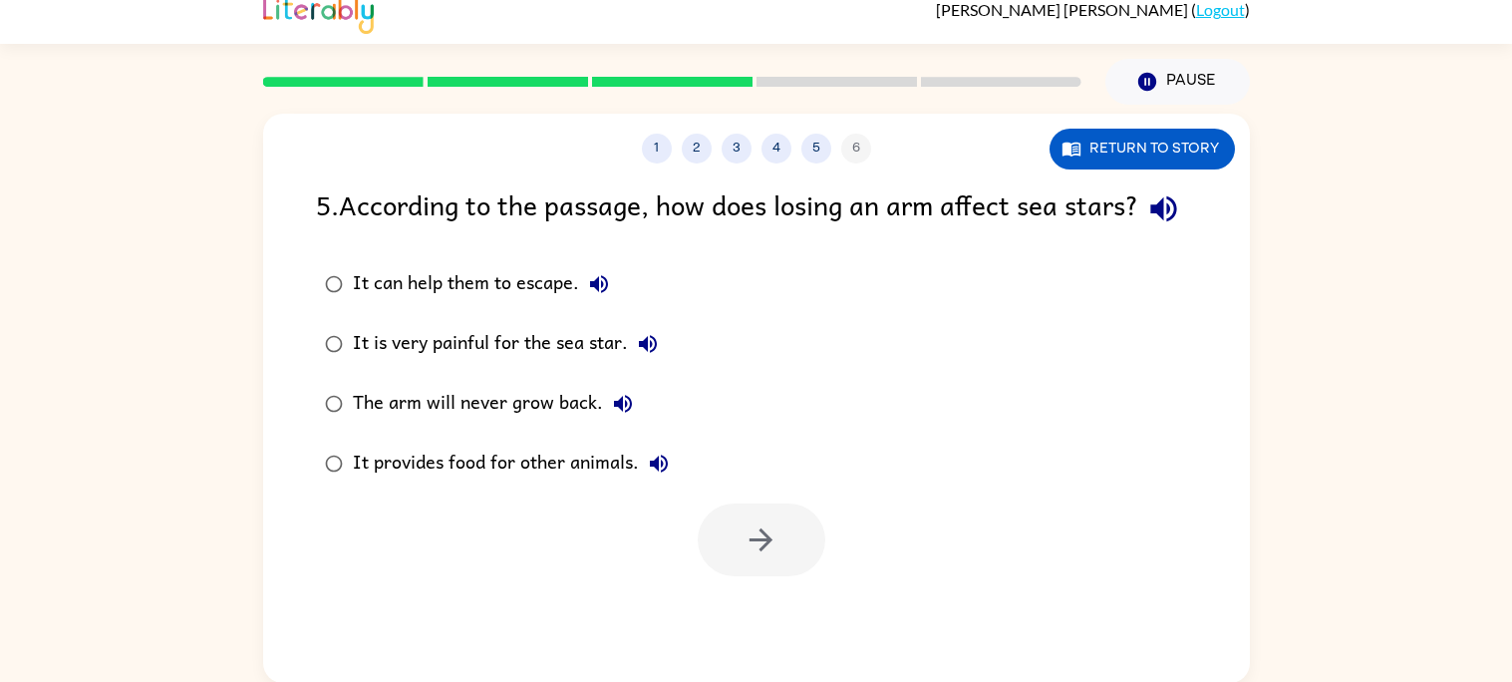
click at [1150, 222] on icon "button" at bounding box center [1163, 209] width 26 height 26
click at [1146, 226] on icon "button" at bounding box center [1163, 208] width 35 height 35
